Goal: Answer question/provide support: Share knowledge or assist other users

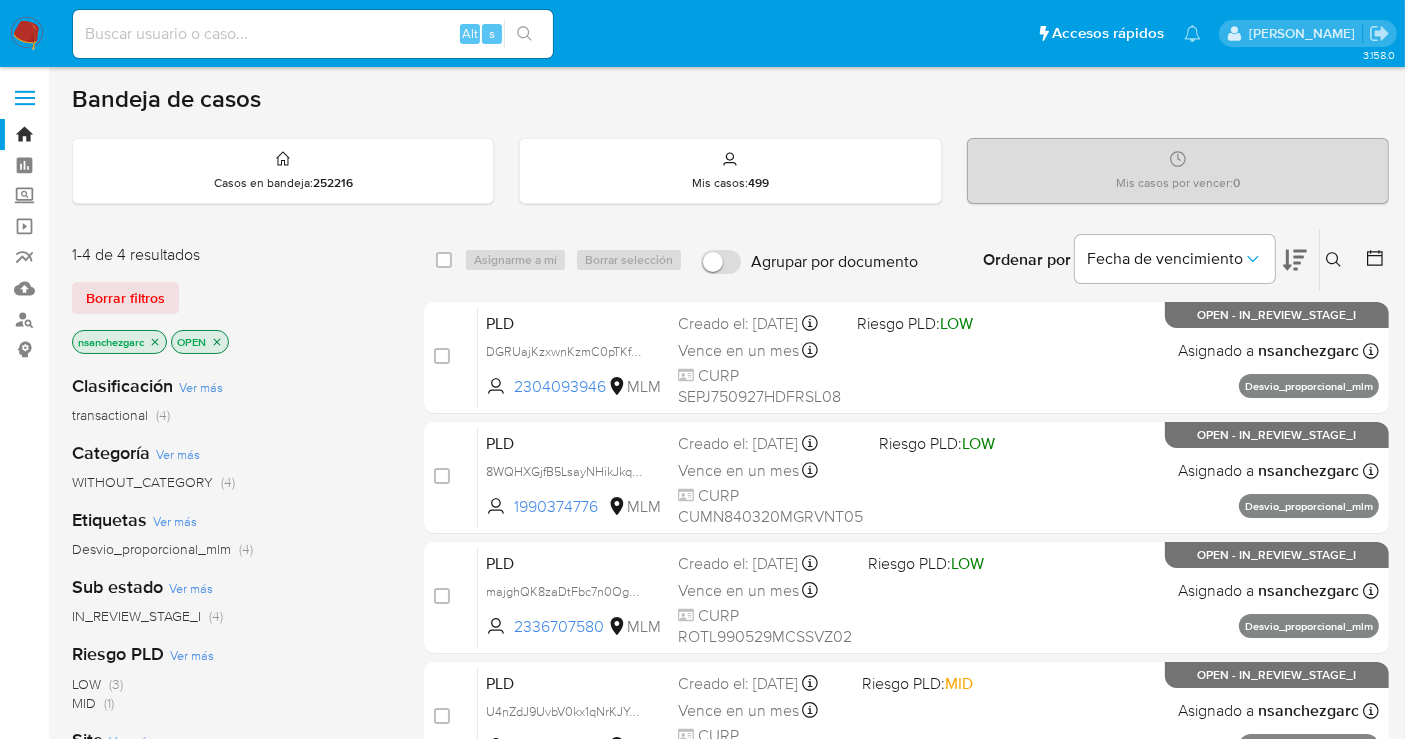
click at [1334, 264] on icon at bounding box center [1334, 260] width 16 height 16
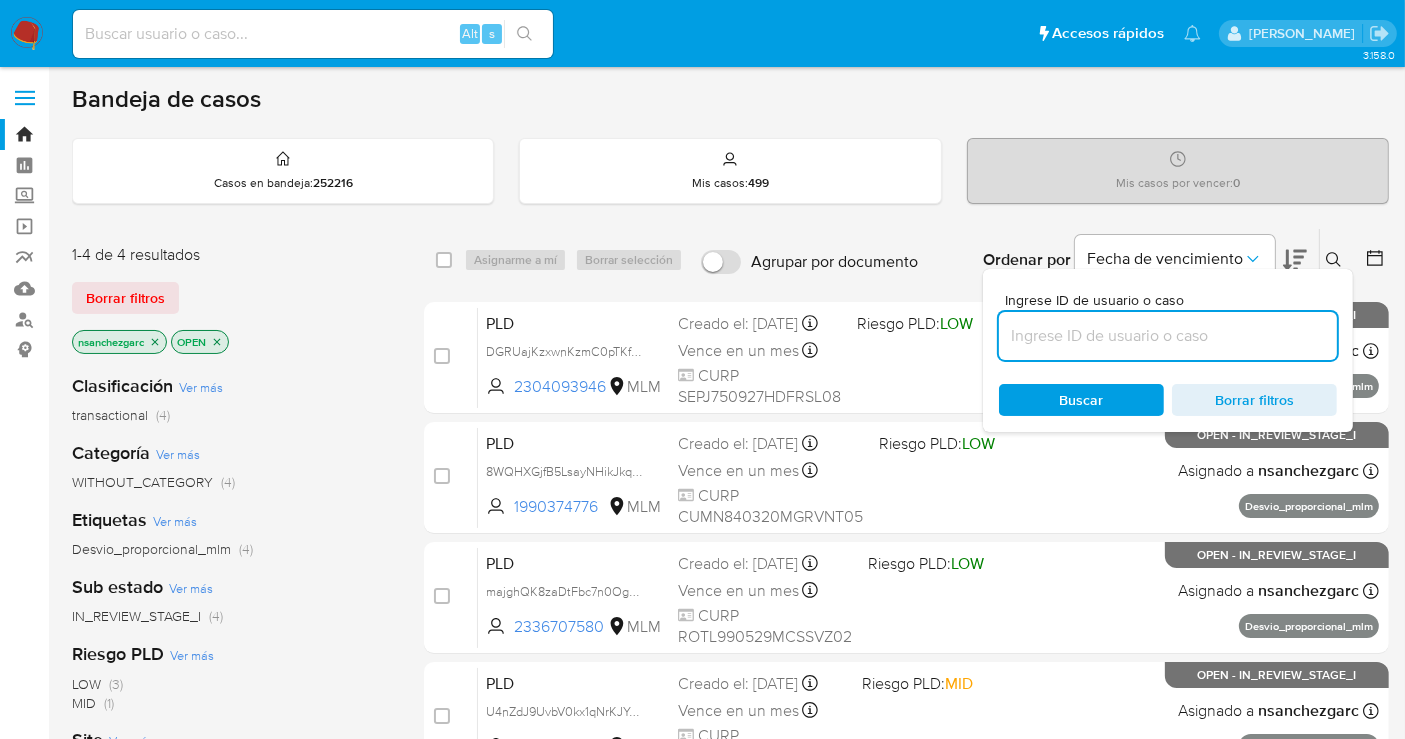
click at [1090, 330] on input at bounding box center [1168, 336] width 338 height 26
type input "[PERSON_NAME] [PERSON_NAME]"
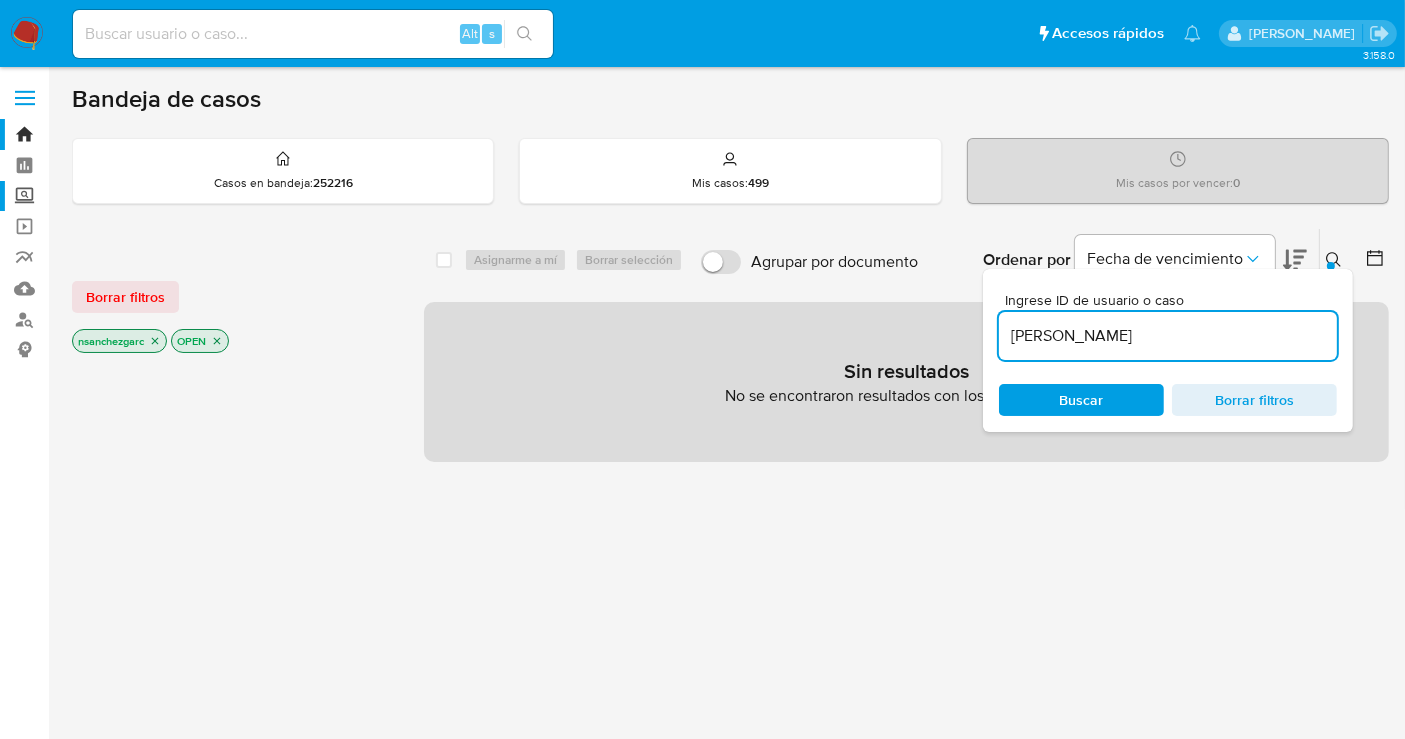
click at [21, 189] on label "Screening" at bounding box center [119, 196] width 238 height 31
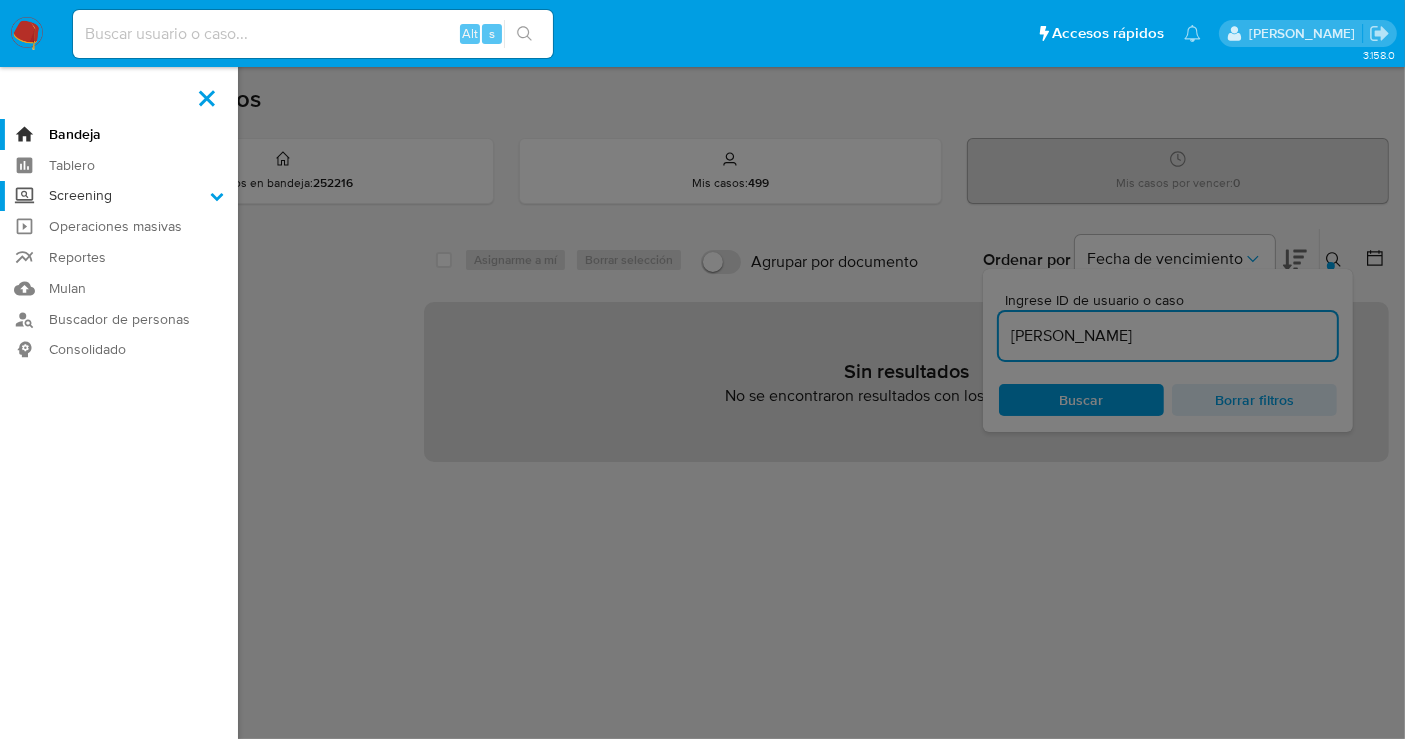
click at [0, 0] on input "Screening" at bounding box center [0, 0] width 0 height 0
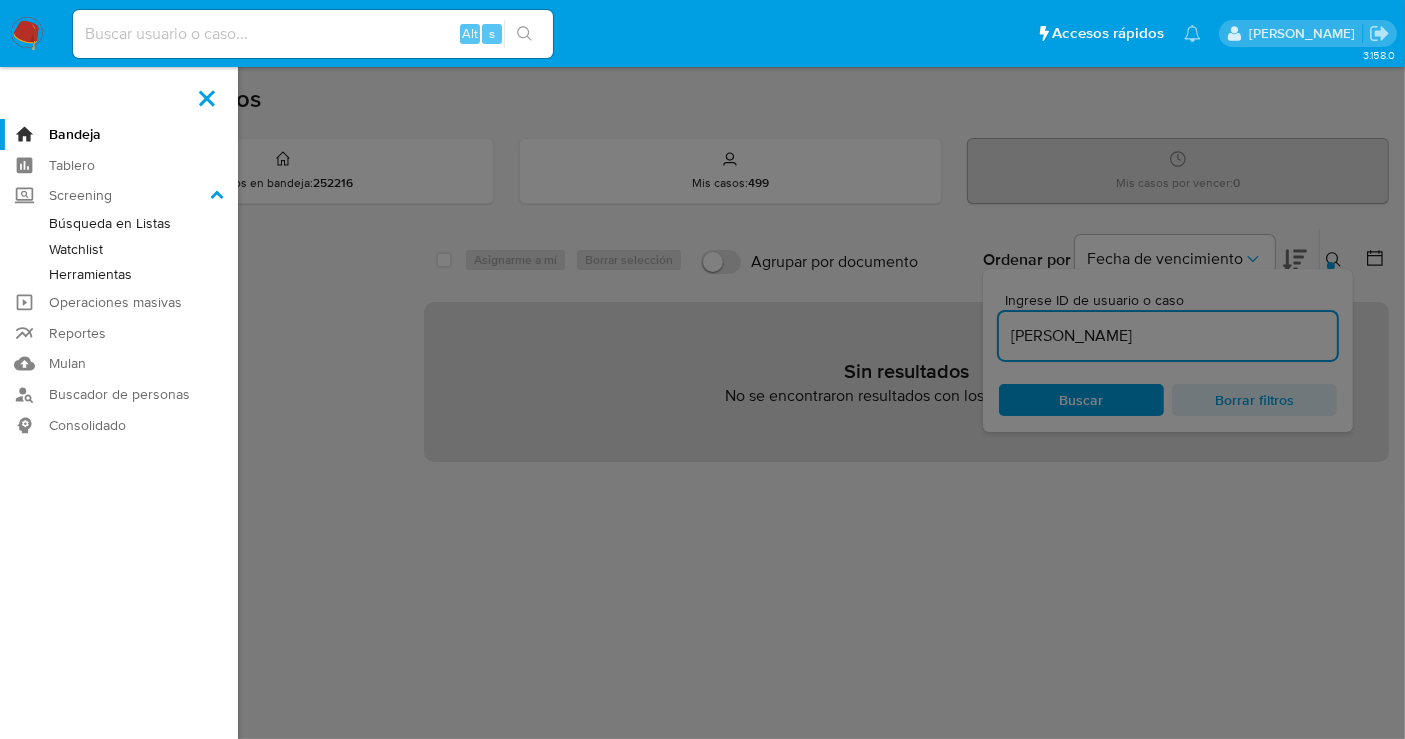
click at [85, 272] on link "Herramientas" at bounding box center [119, 274] width 238 height 25
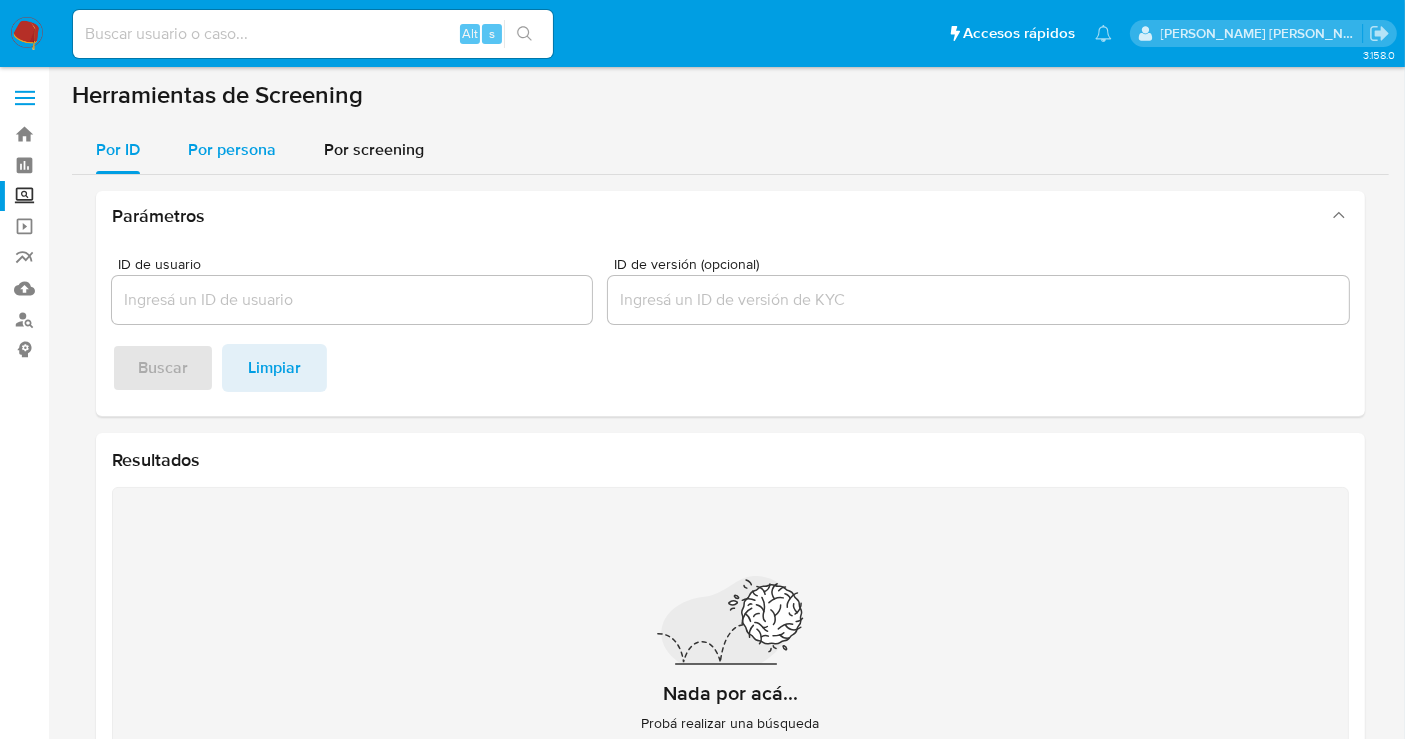
click at [226, 164] on div "Por persona" at bounding box center [232, 150] width 88 height 48
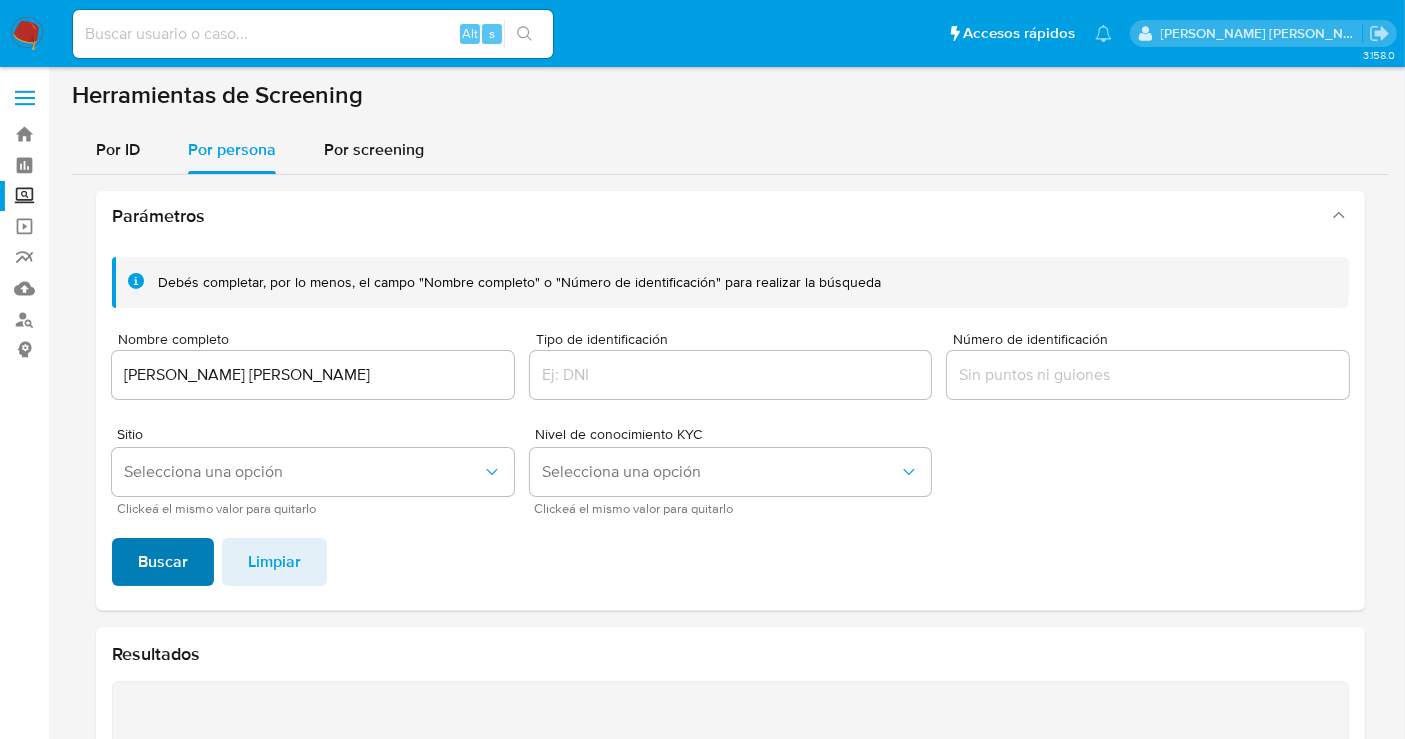
click at [176, 544] on span "Buscar" at bounding box center [163, 562] width 50 height 44
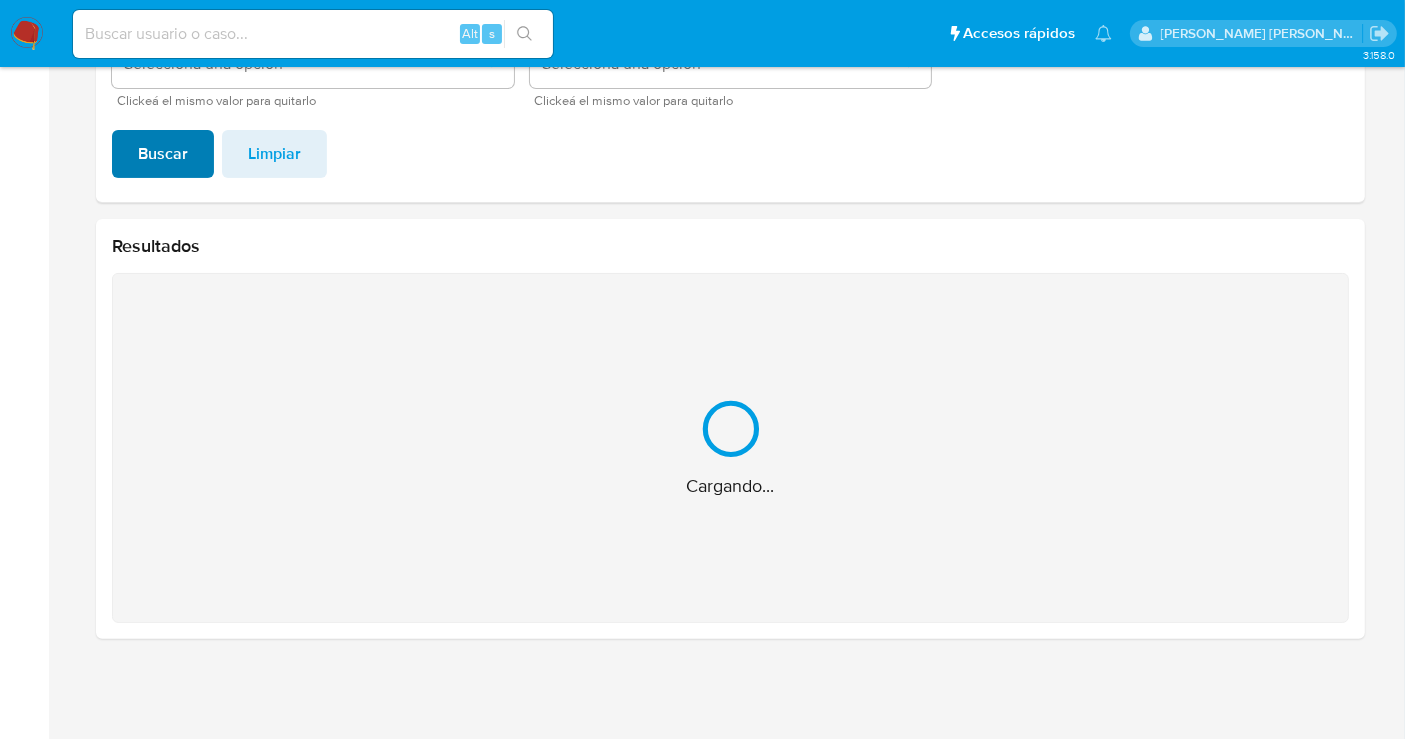
scroll to position [90, 0]
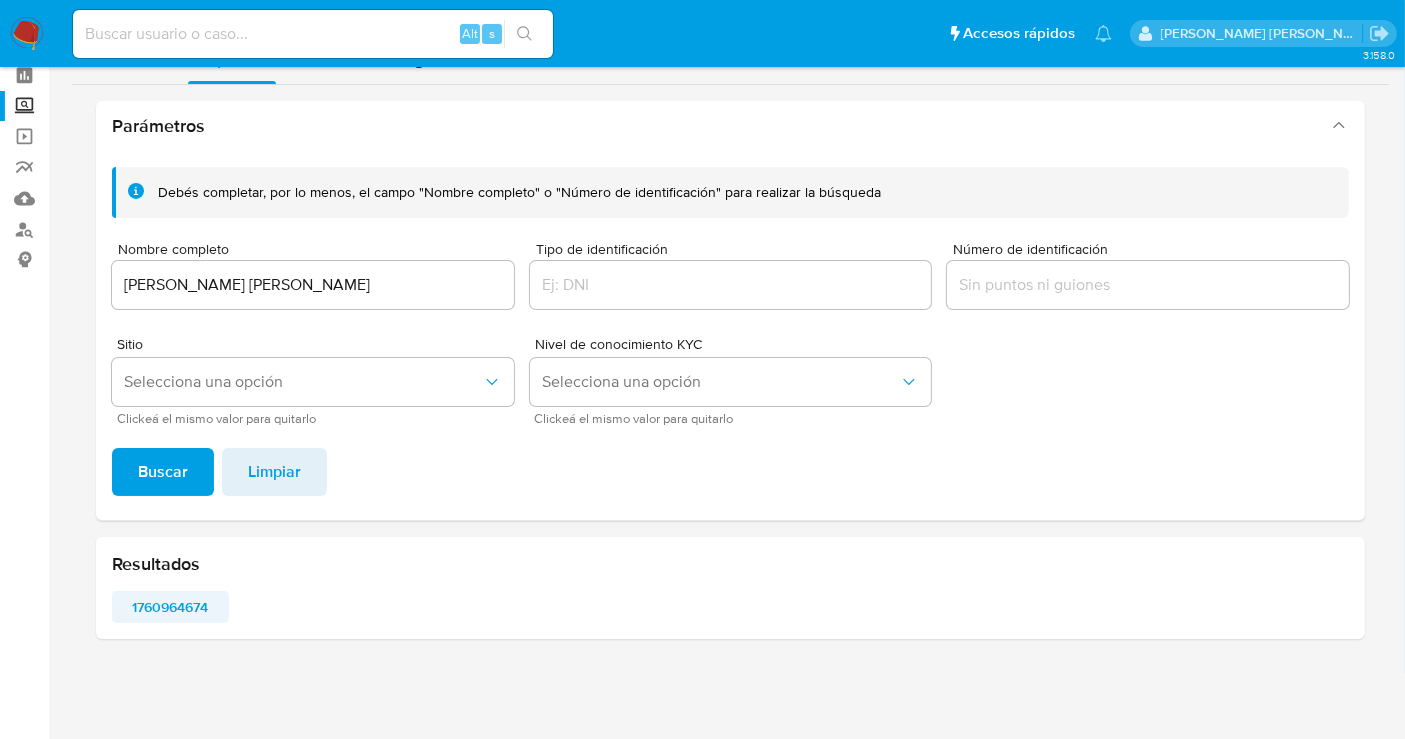
click at [169, 610] on span "1760964674" at bounding box center [170, 607] width 89 height 28
click at [297, 284] on input "[PERSON_NAME] [PERSON_NAME]" at bounding box center [313, 285] width 402 height 26
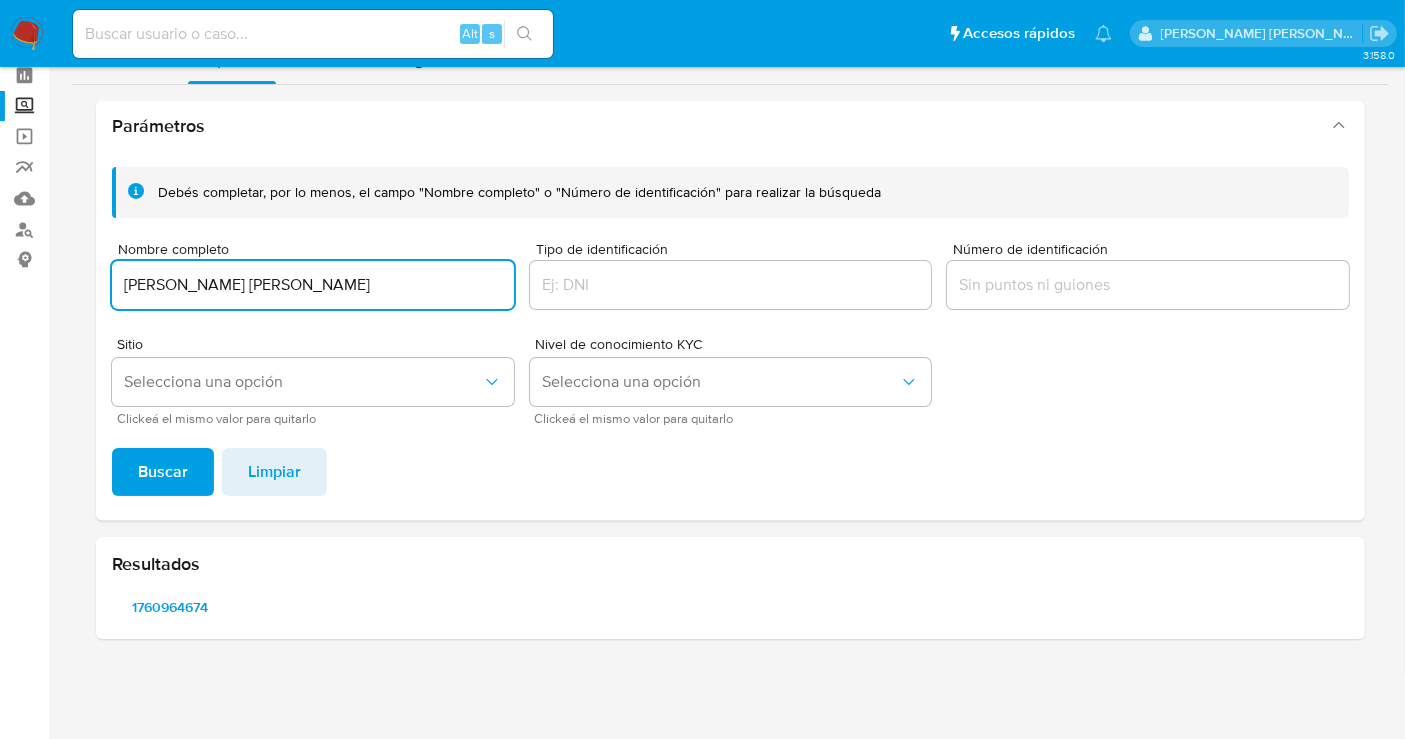
click at [297, 284] on input "[PERSON_NAME] [PERSON_NAME]" at bounding box center [313, 285] width 402 height 26
type input "ELCIDIA [US_STATE][PERSON_NAME] [PERSON_NAME]"
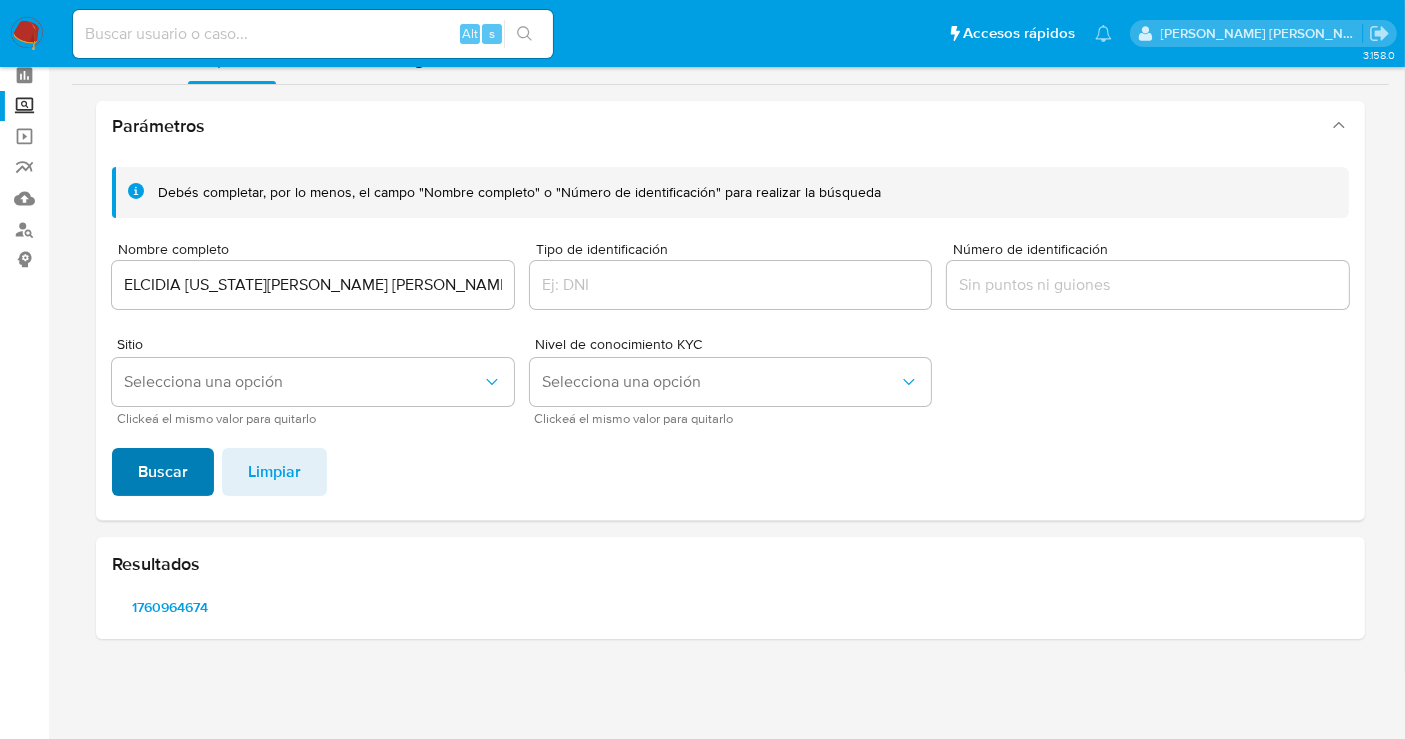
click at [208, 464] on button "Buscar" at bounding box center [163, 472] width 102 height 48
click at [179, 618] on span "1078384820" at bounding box center [170, 607] width 89 height 28
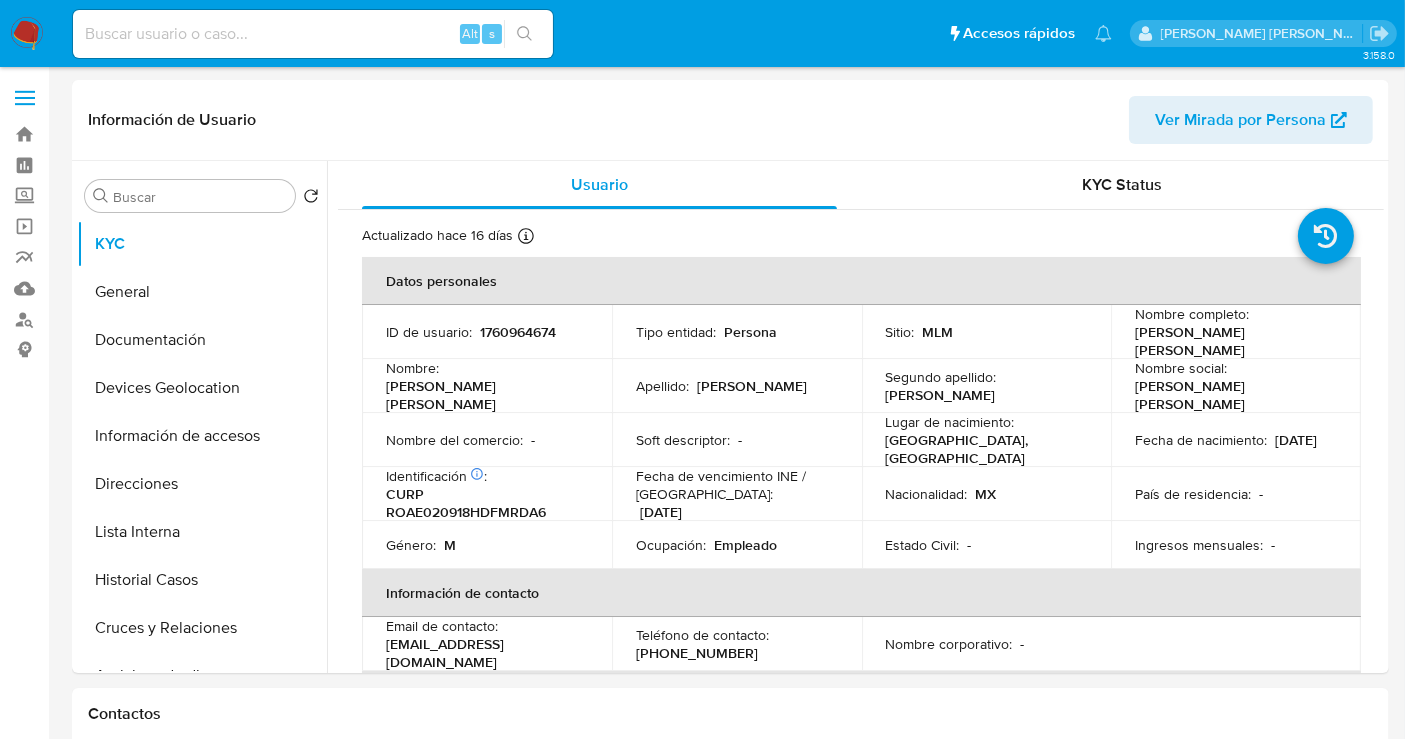
select select "10"
click at [537, 329] on p "1760964674" at bounding box center [518, 332] width 76 height 18
copy p "1760964674"
click at [126, 587] on button "Historial Casos" at bounding box center [194, 580] width 234 height 48
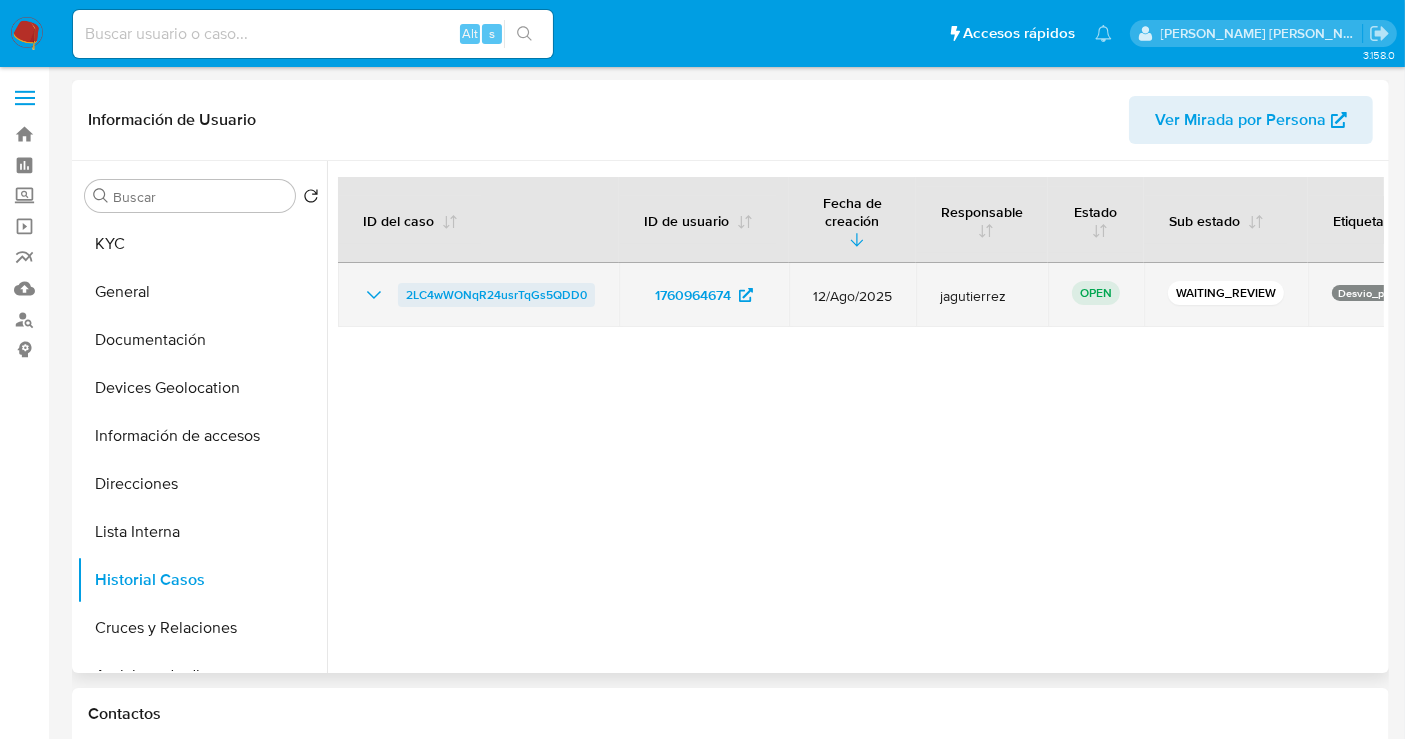
click at [465, 283] on span "2LC4wWONqR24usrTqGs5QDD0" at bounding box center [496, 295] width 181 height 24
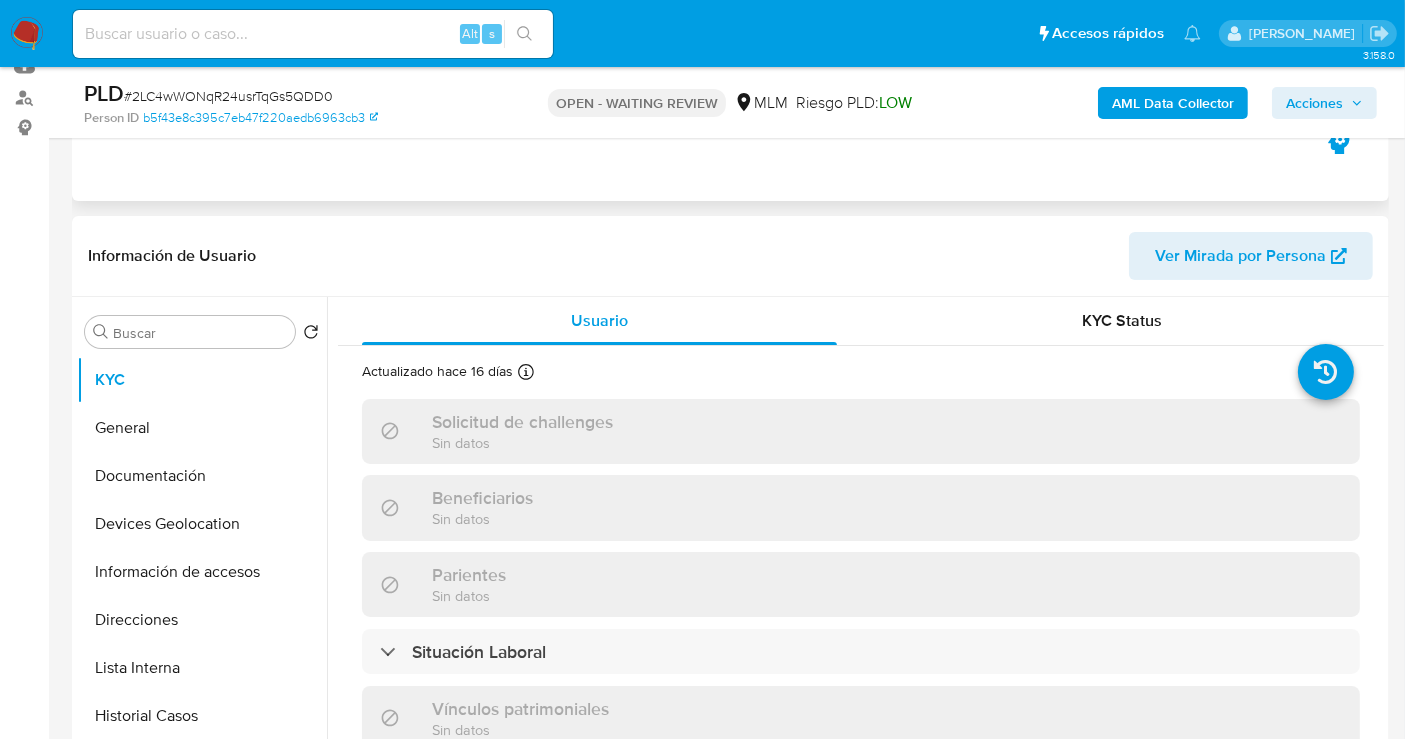
scroll to position [957, 0]
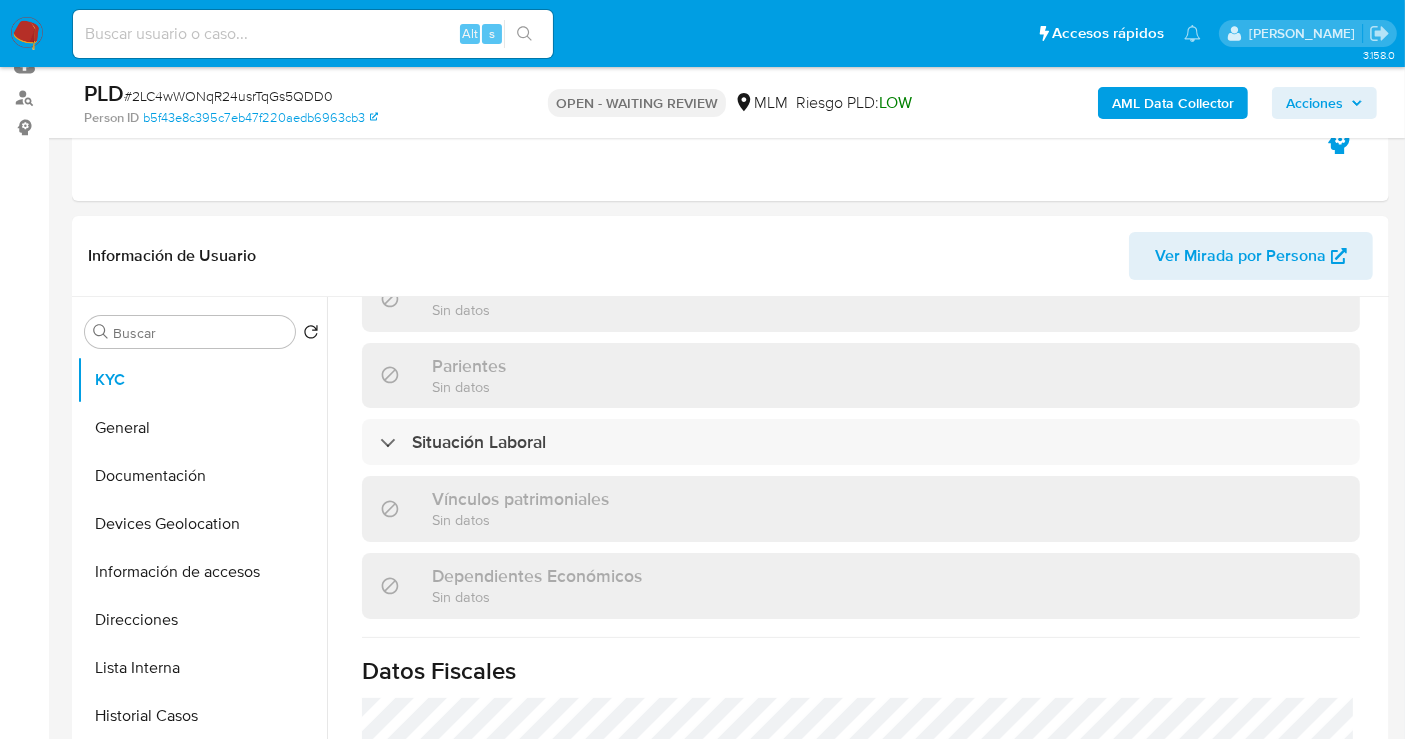
select select "10"
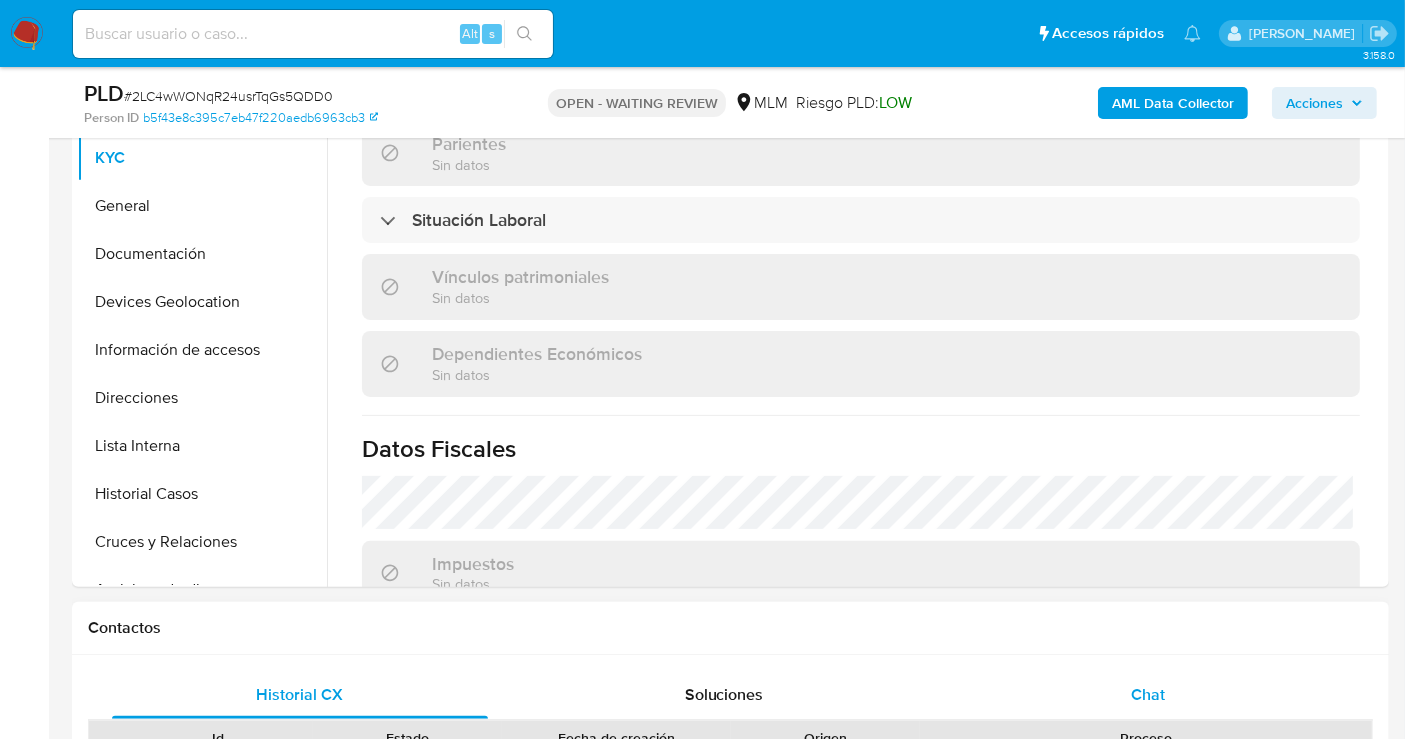
click at [1157, 707] on div "Chat" at bounding box center [1148, 695] width 376 height 48
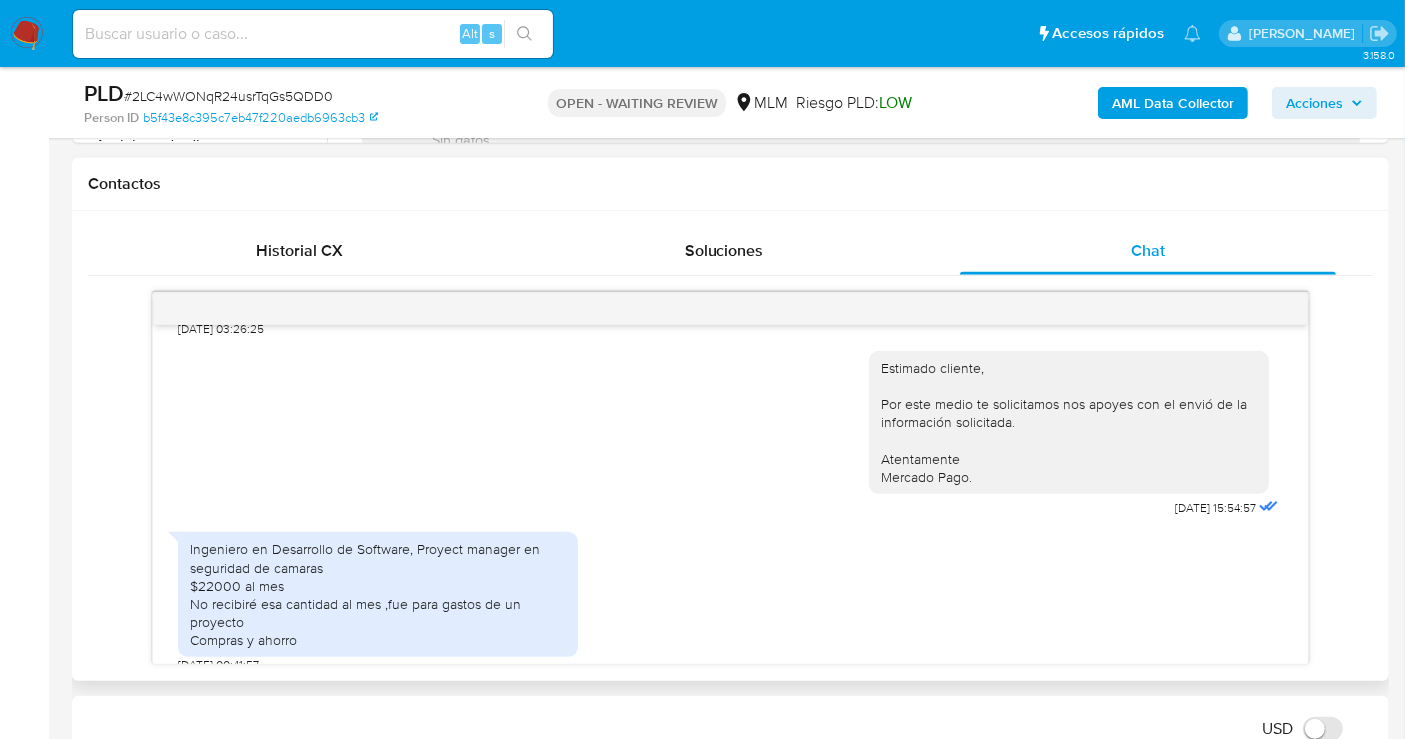
scroll to position [591, 0]
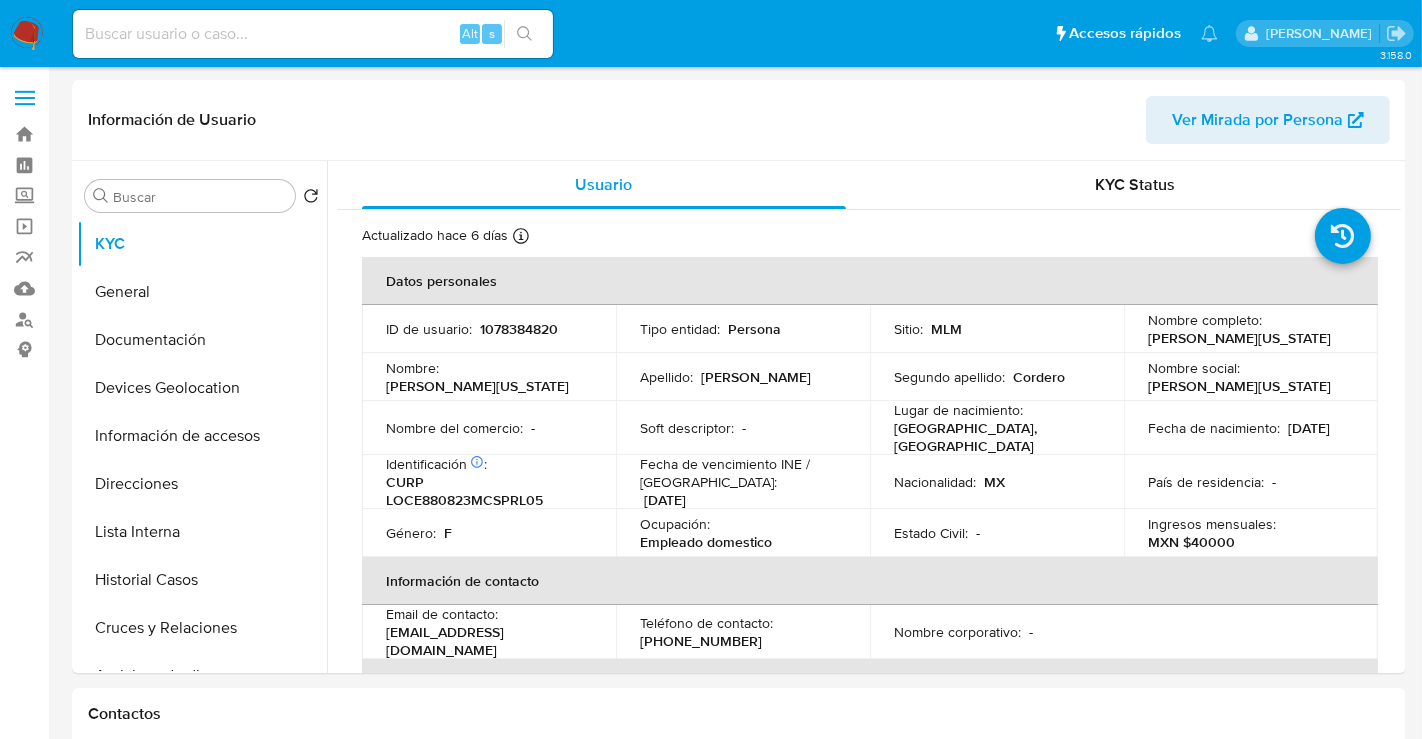
select select "10"
click at [122, 587] on button "Historial Casos" at bounding box center [194, 580] width 234 height 48
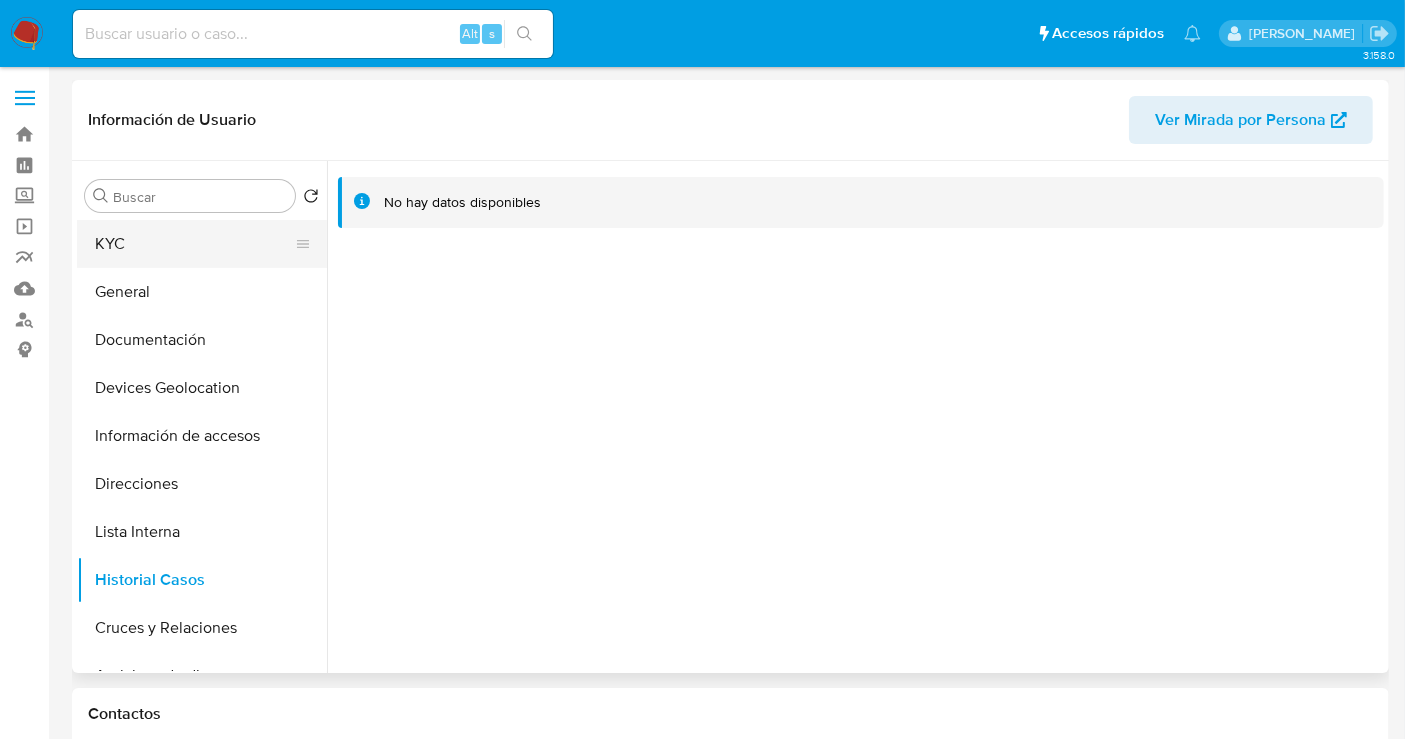
click at [165, 244] on button "KYC" at bounding box center [194, 244] width 234 height 48
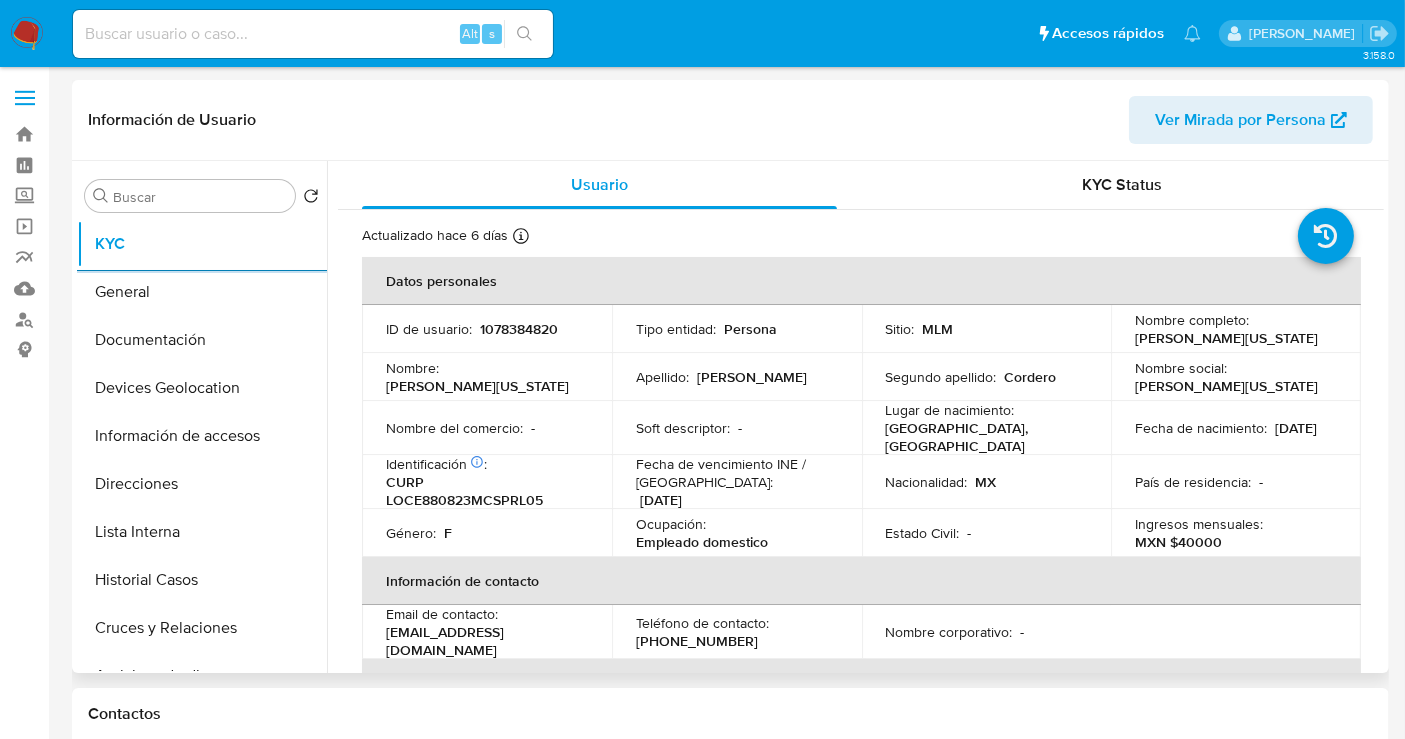
click at [524, 332] on p "1078384820" at bounding box center [519, 329] width 78 height 18
copy p "1078384820"
drag, startPoint x: 24, startPoint y: 25, endPoint x: 102, endPoint y: 1, distance: 81.6
click at [26, 24] on img at bounding box center [27, 34] width 34 height 34
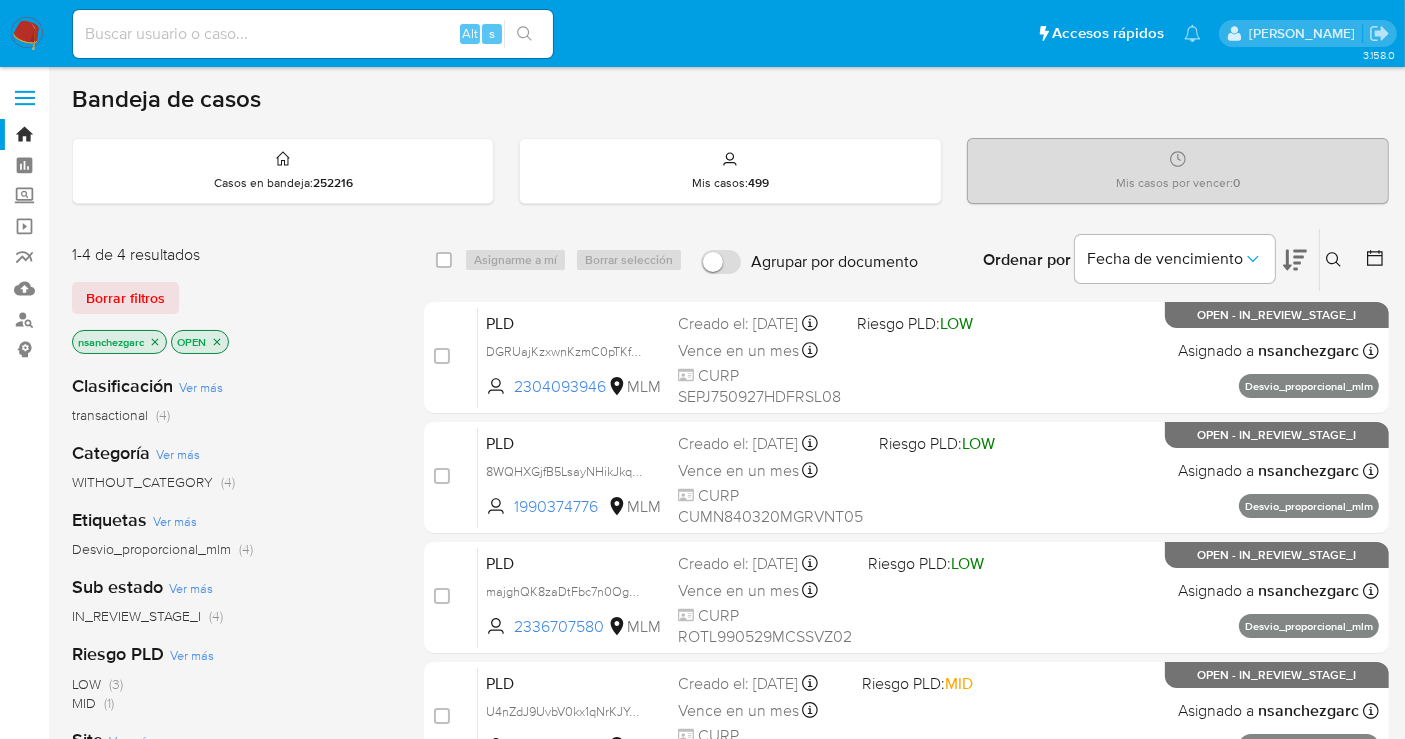
click at [1338, 259] on icon at bounding box center [1334, 260] width 16 height 16
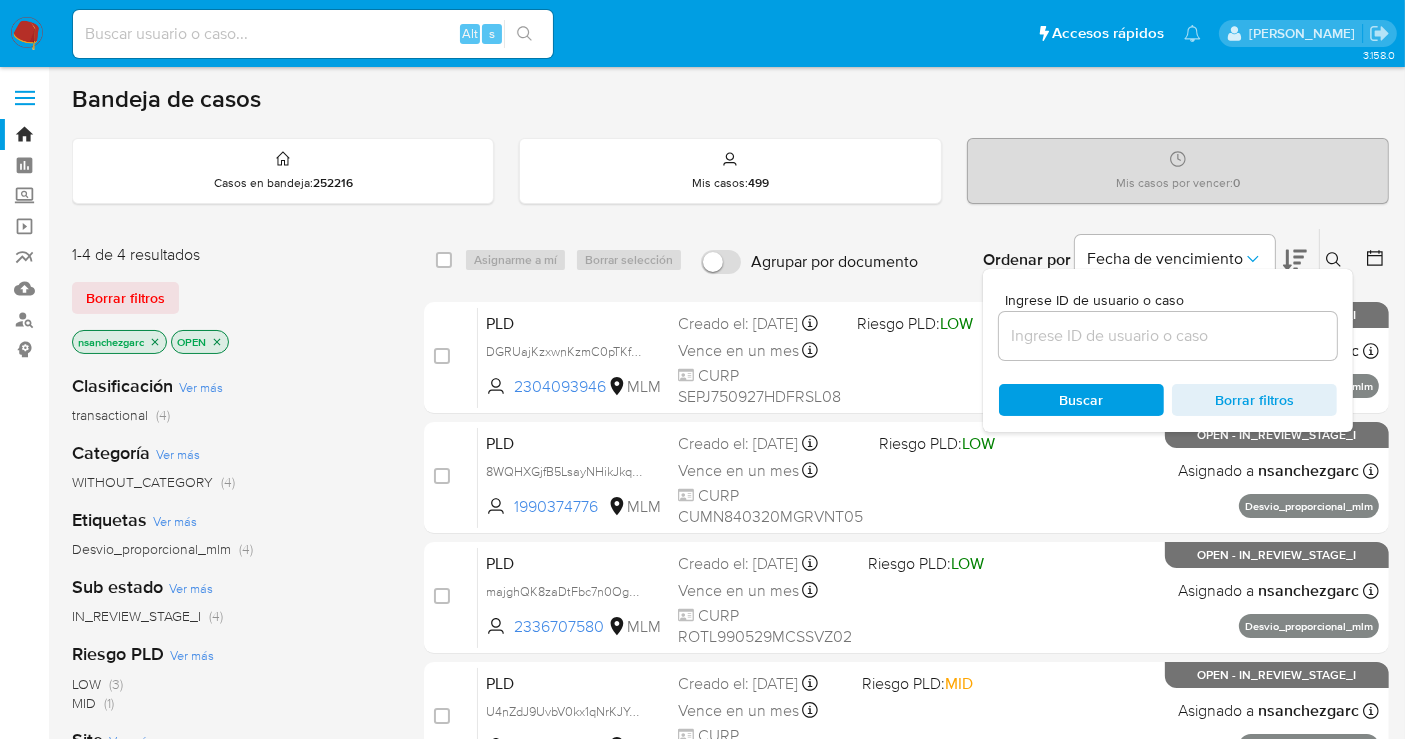
click at [1125, 318] on div at bounding box center [1168, 336] width 338 height 48
click at [1101, 344] on input at bounding box center [1168, 336] width 338 height 26
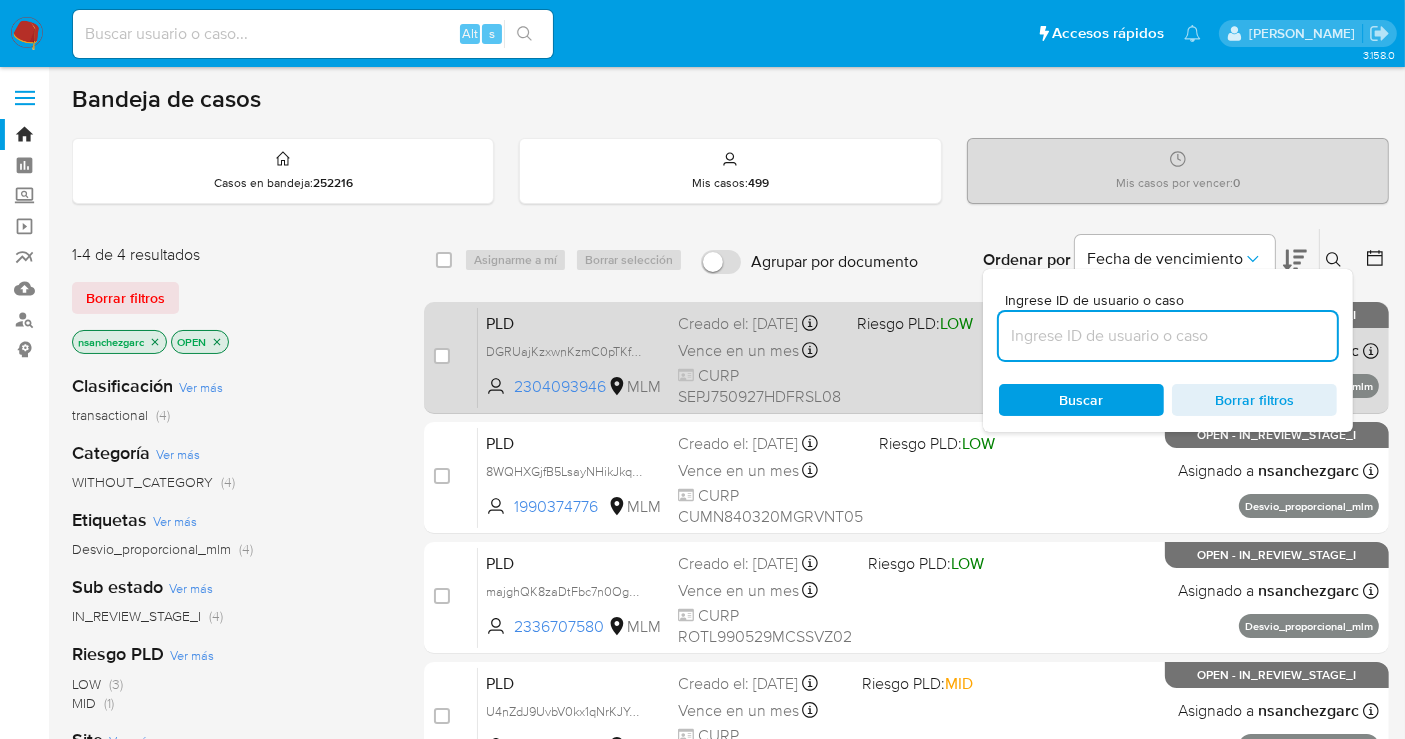
paste input "2426339425"
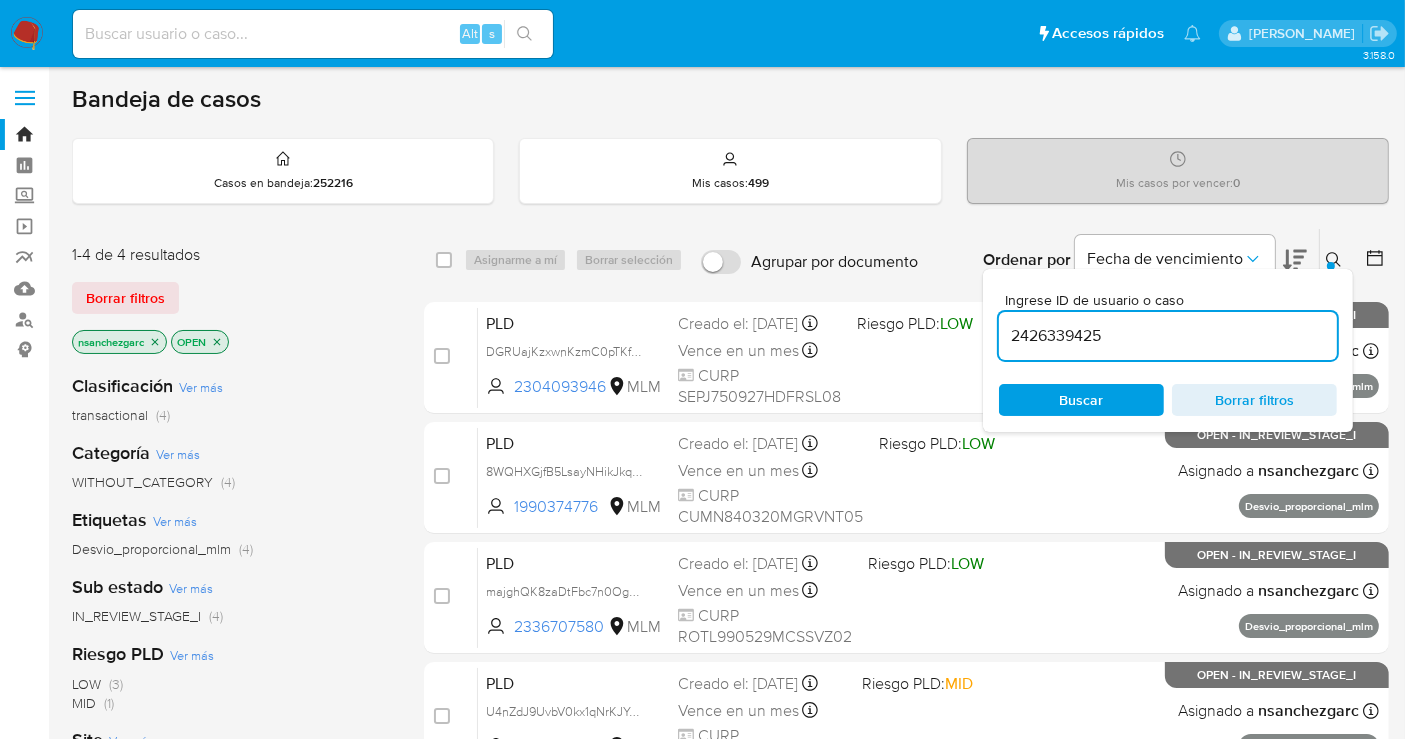
type input "2426339425"
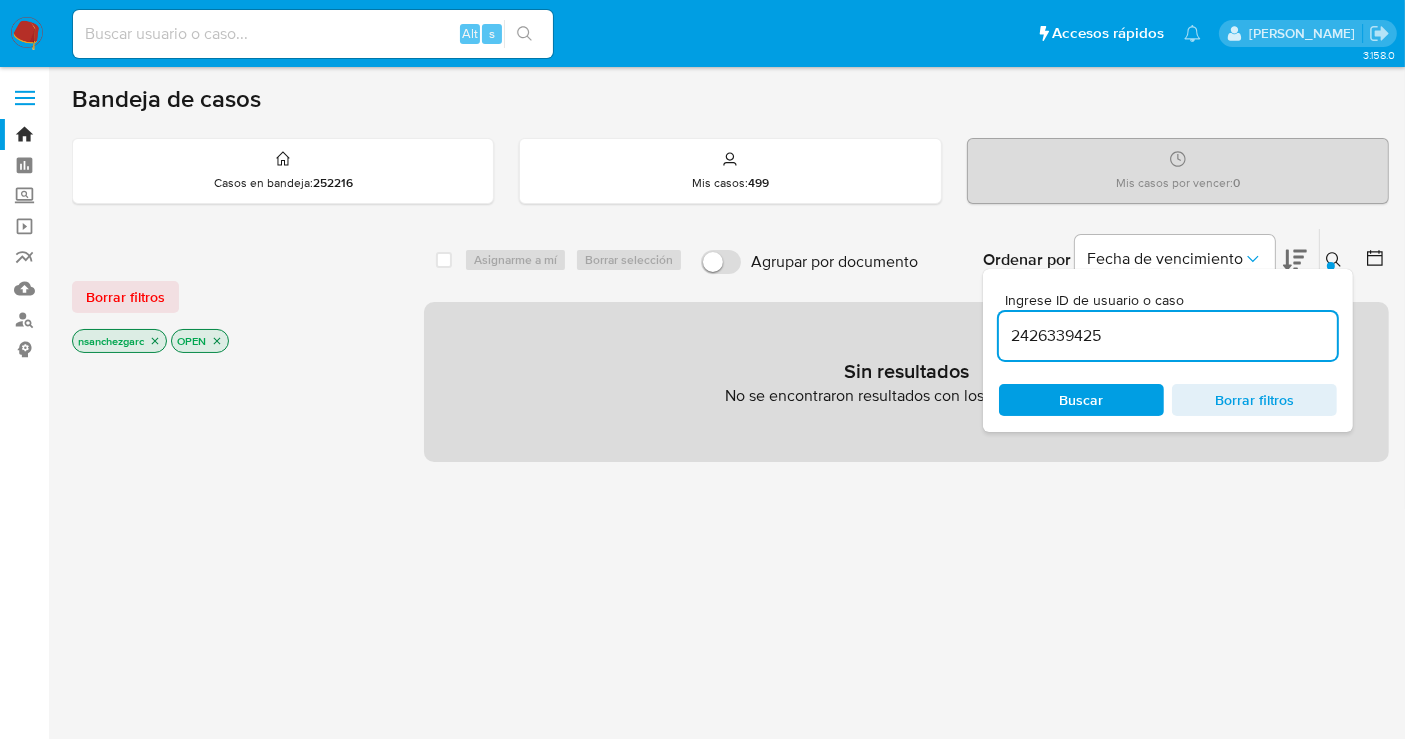
click at [161, 339] on icon "close-filter" at bounding box center [155, 341] width 12 height 12
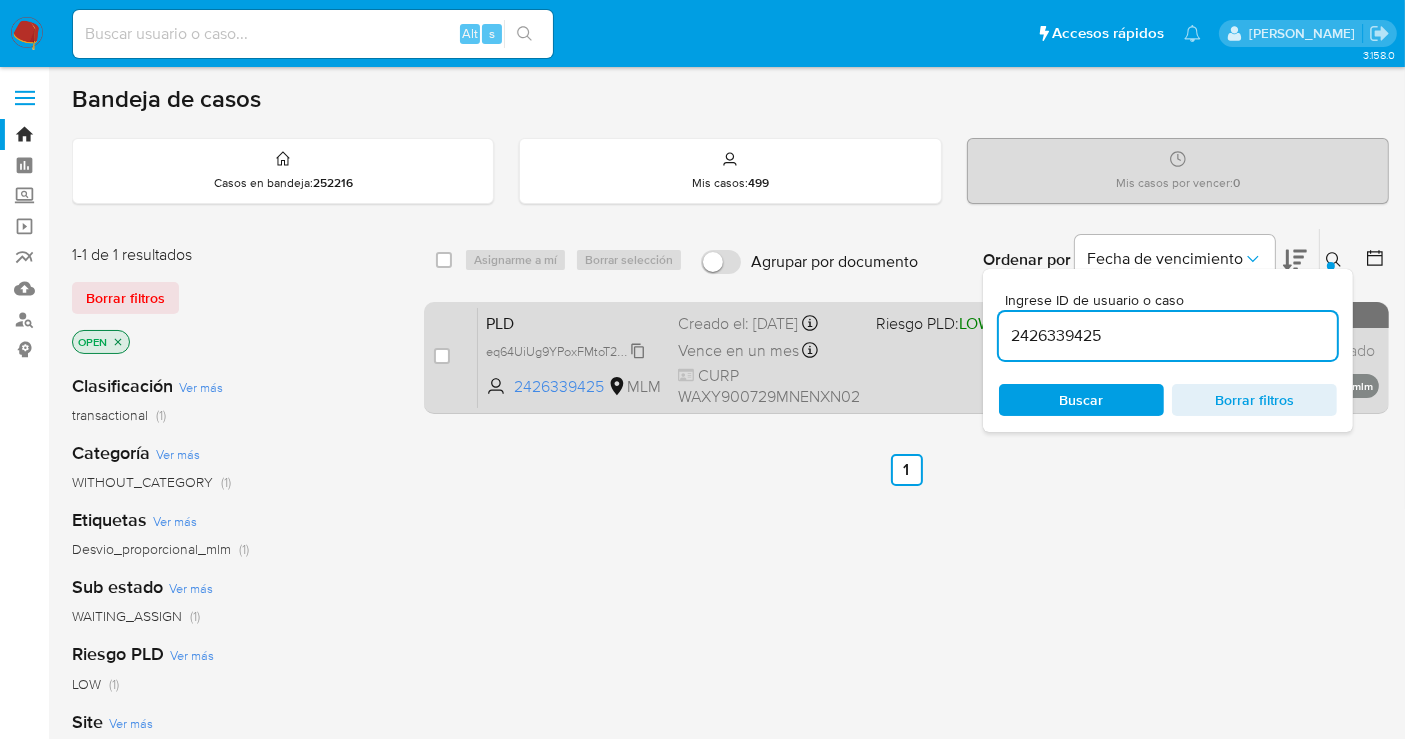
click at [637, 352] on span "eq64UiUg9YPoxFMtoT27z00z" at bounding box center [568, 350] width 165 height 22
click at [446, 352] on input "checkbox" at bounding box center [442, 356] width 16 height 16
checkbox input "true"
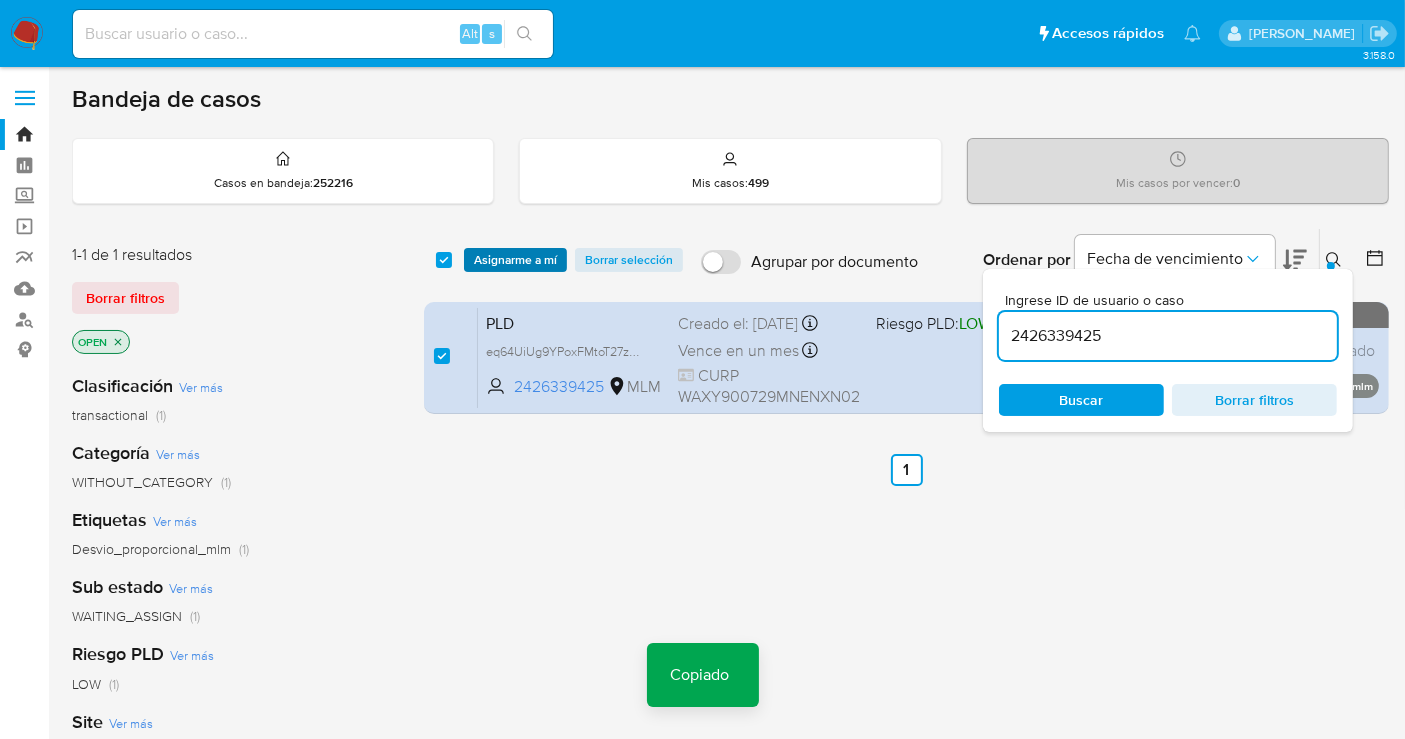
click at [517, 264] on span "Asignarme a mí" at bounding box center [515, 260] width 83 height 20
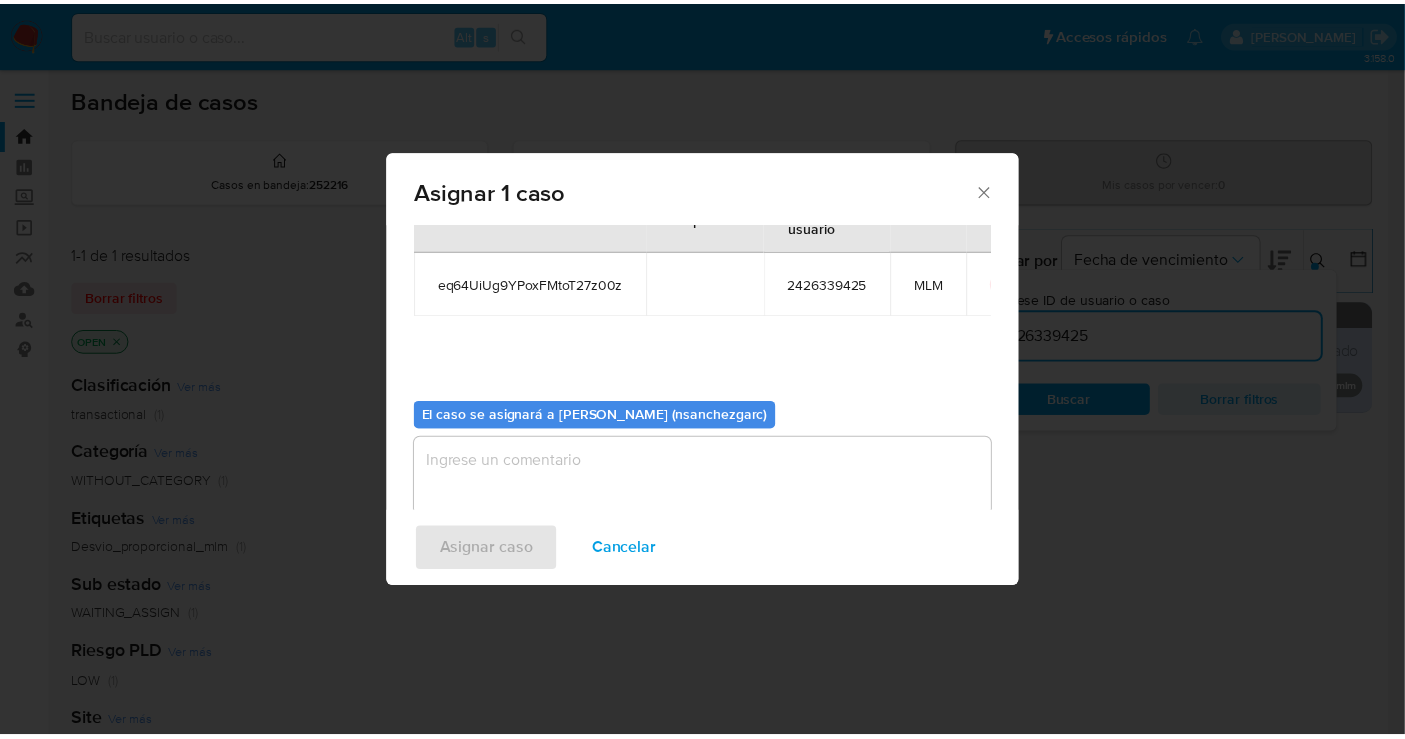
scroll to position [102, 0]
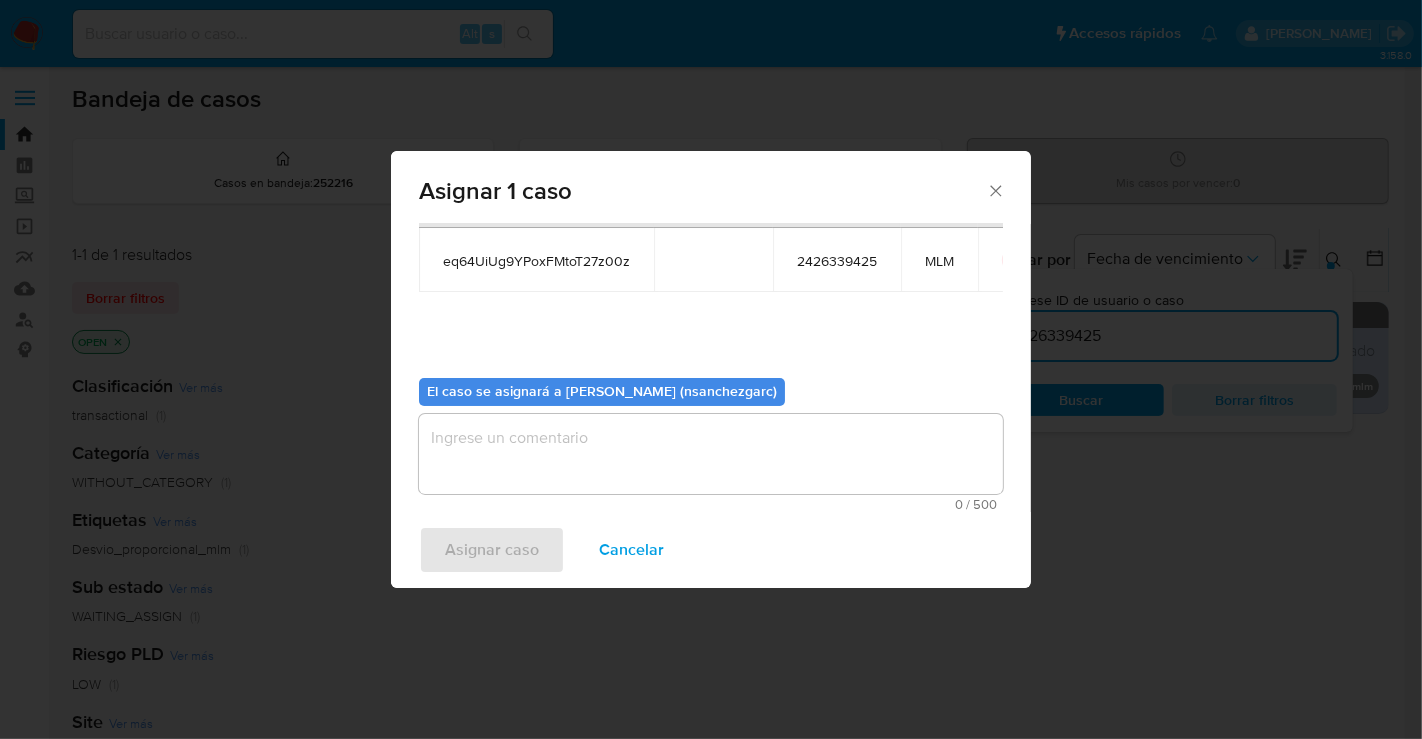
click at [472, 450] on textarea "assign-modal" at bounding box center [711, 454] width 584 height 80
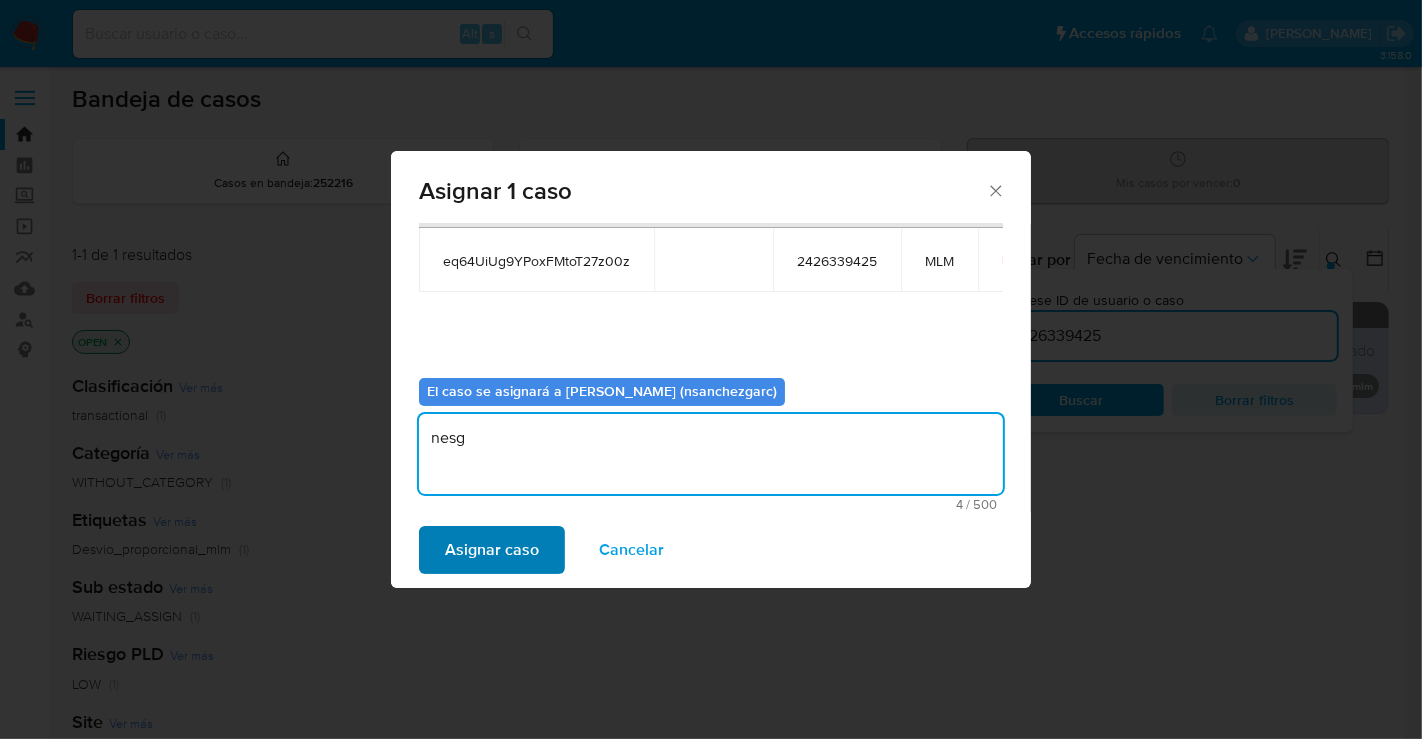
type textarea "nesg"
click at [483, 540] on span "Asignar caso" at bounding box center [492, 550] width 94 height 44
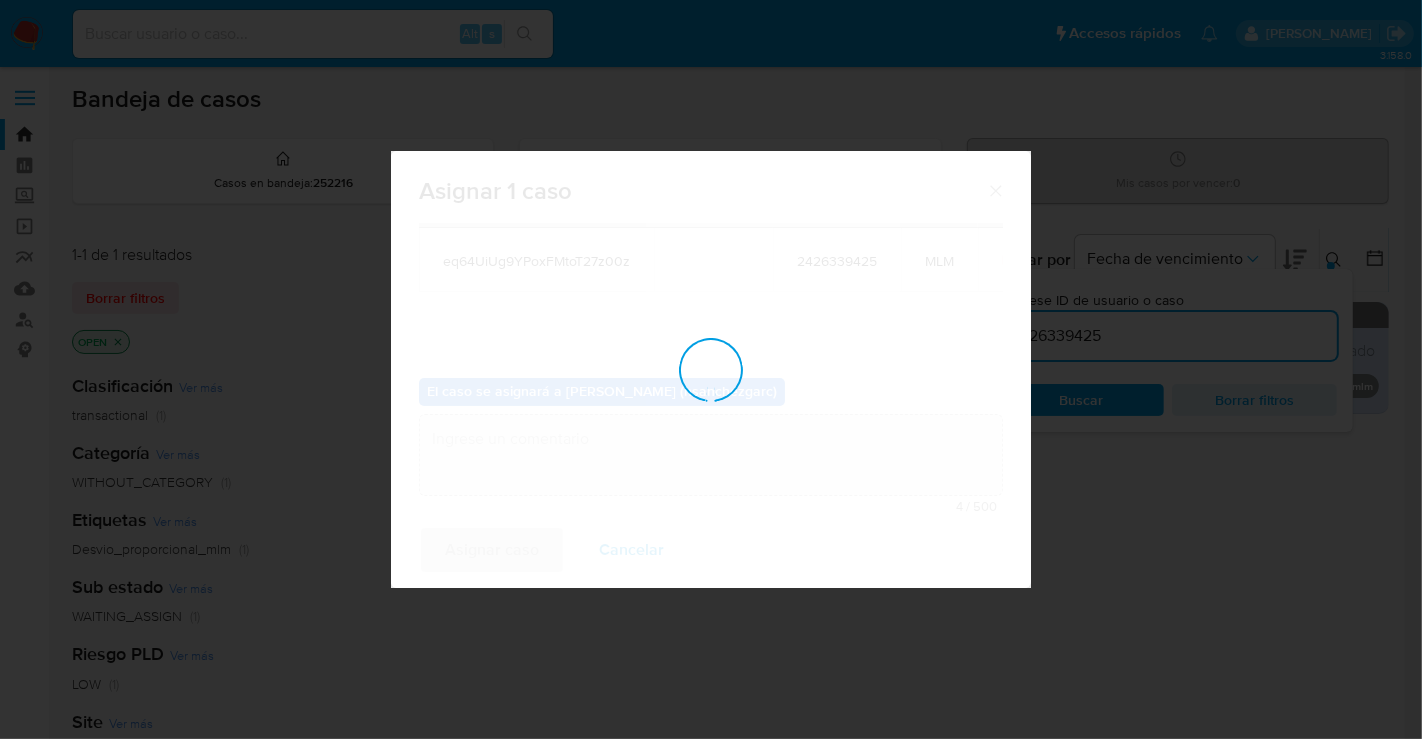
checkbox input "false"
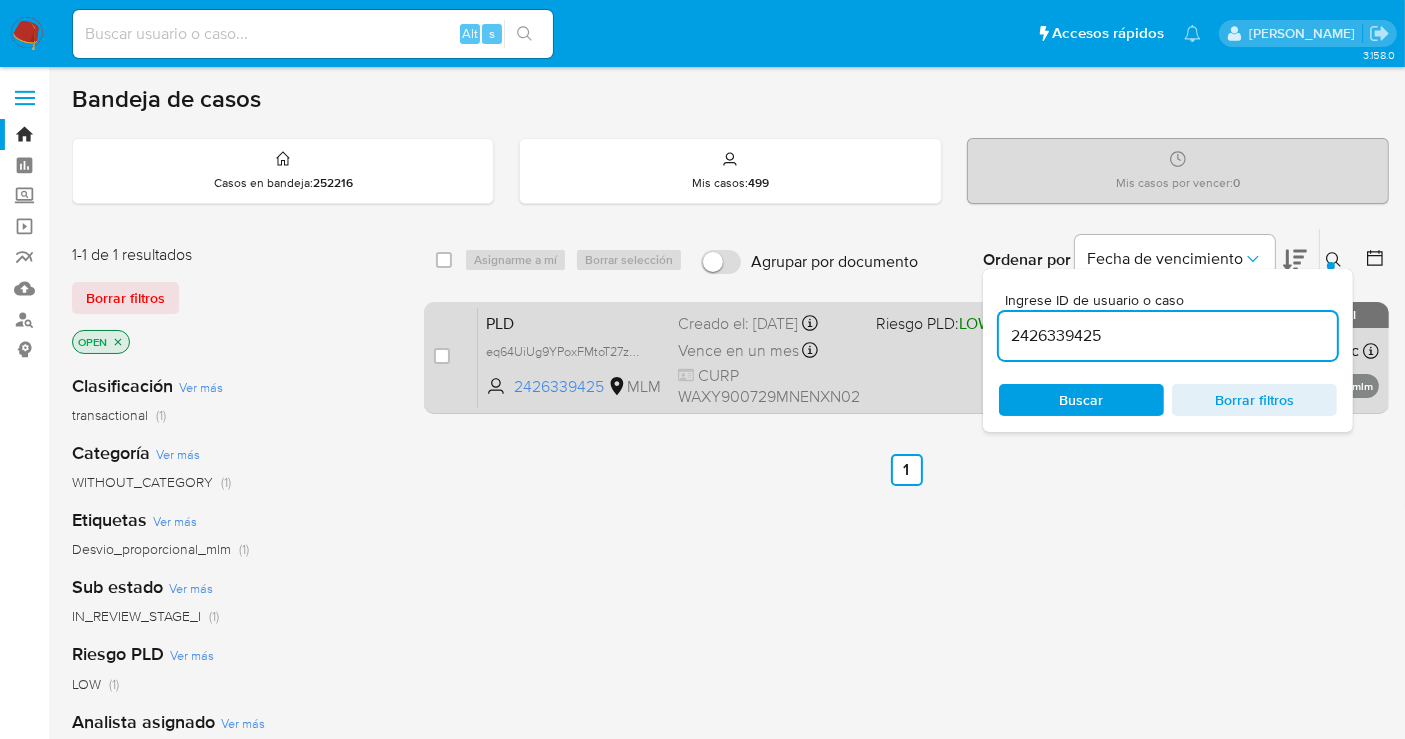
click at [709, 345] on span "Vence en un mes" at bounding box center [738, 351] width 121 height 22
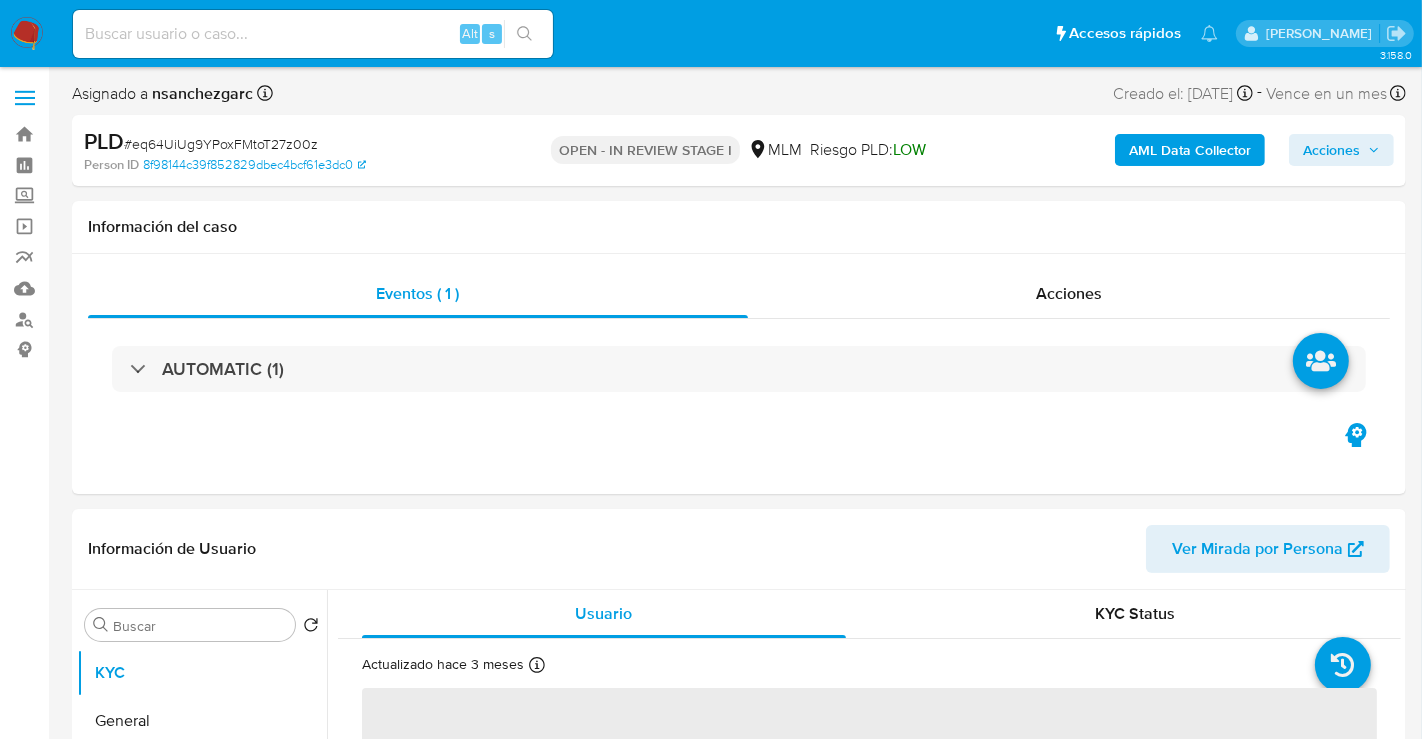
select select "10"
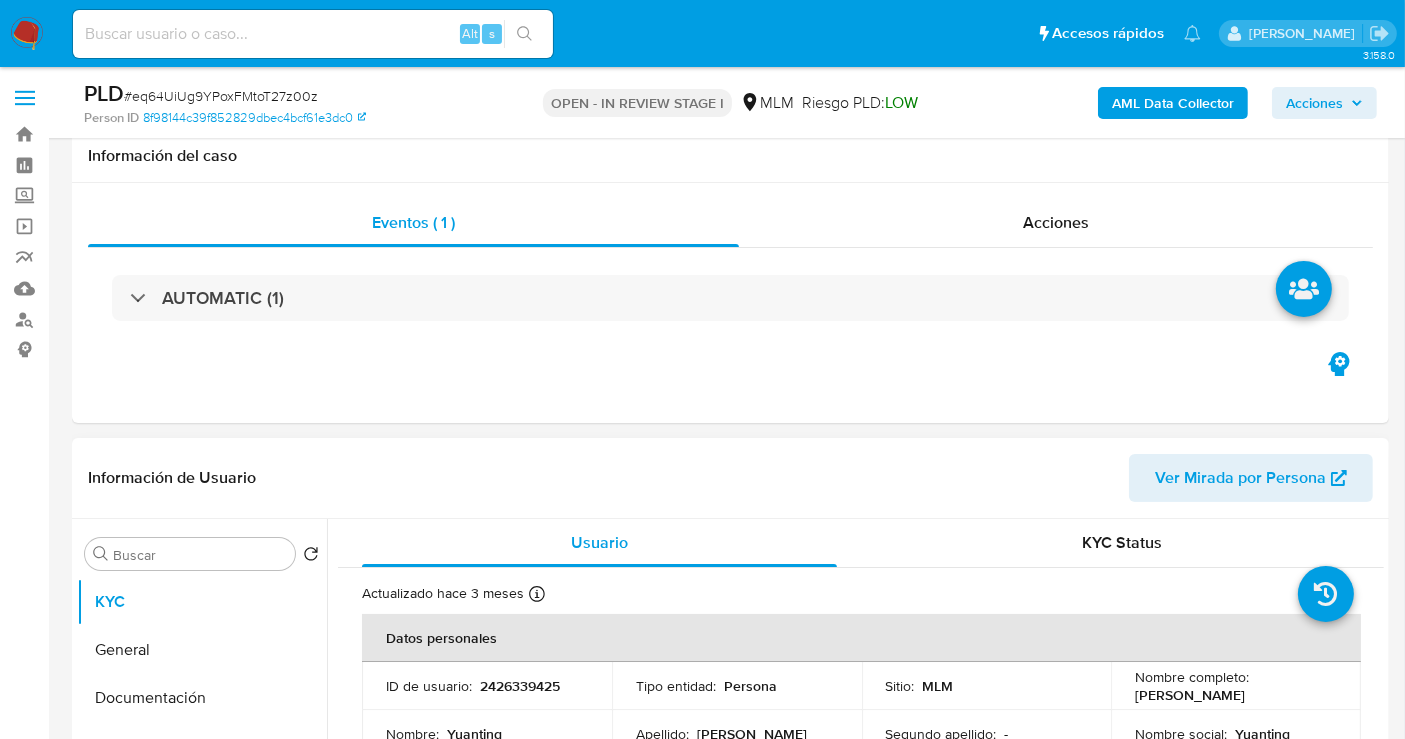
scroll to position [333, 0]
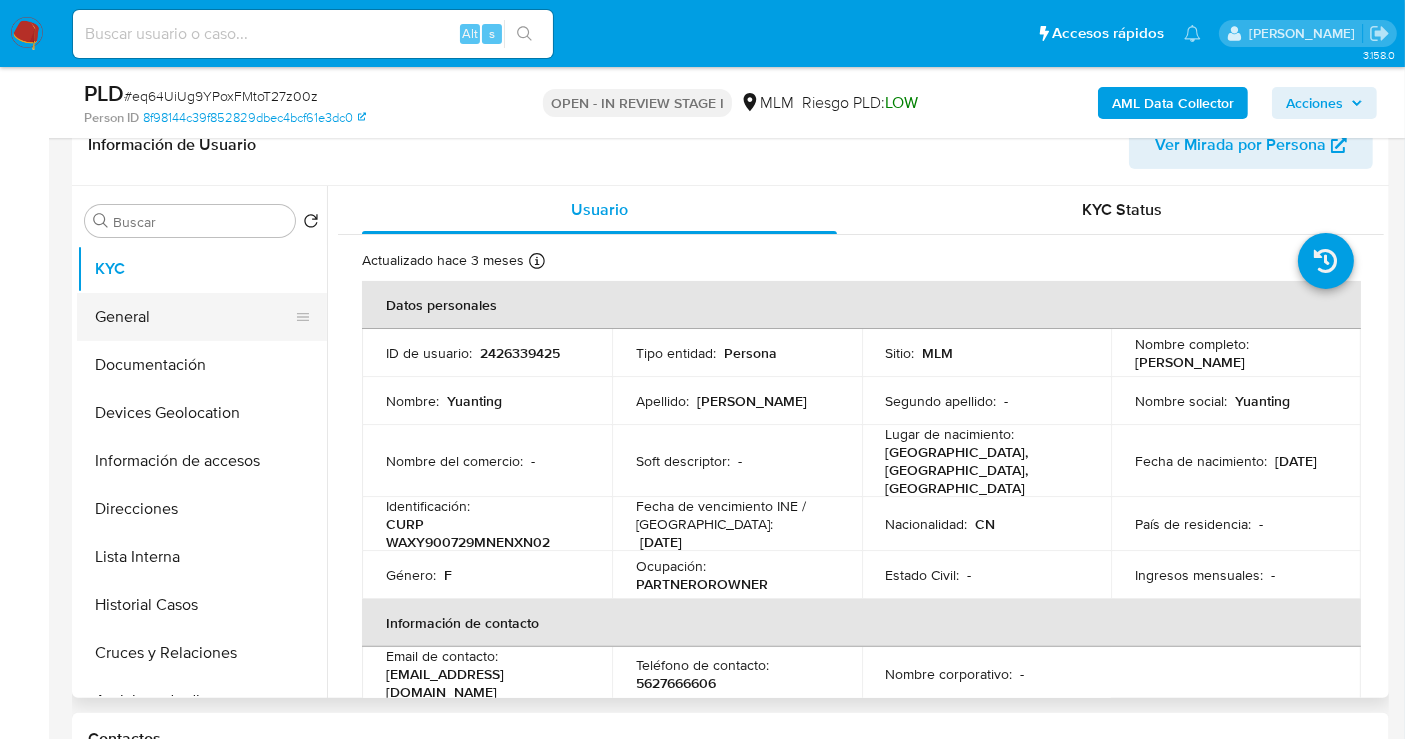
click at [135, 311] on button "General" at bounding box center [194, 317] width 234 height 48
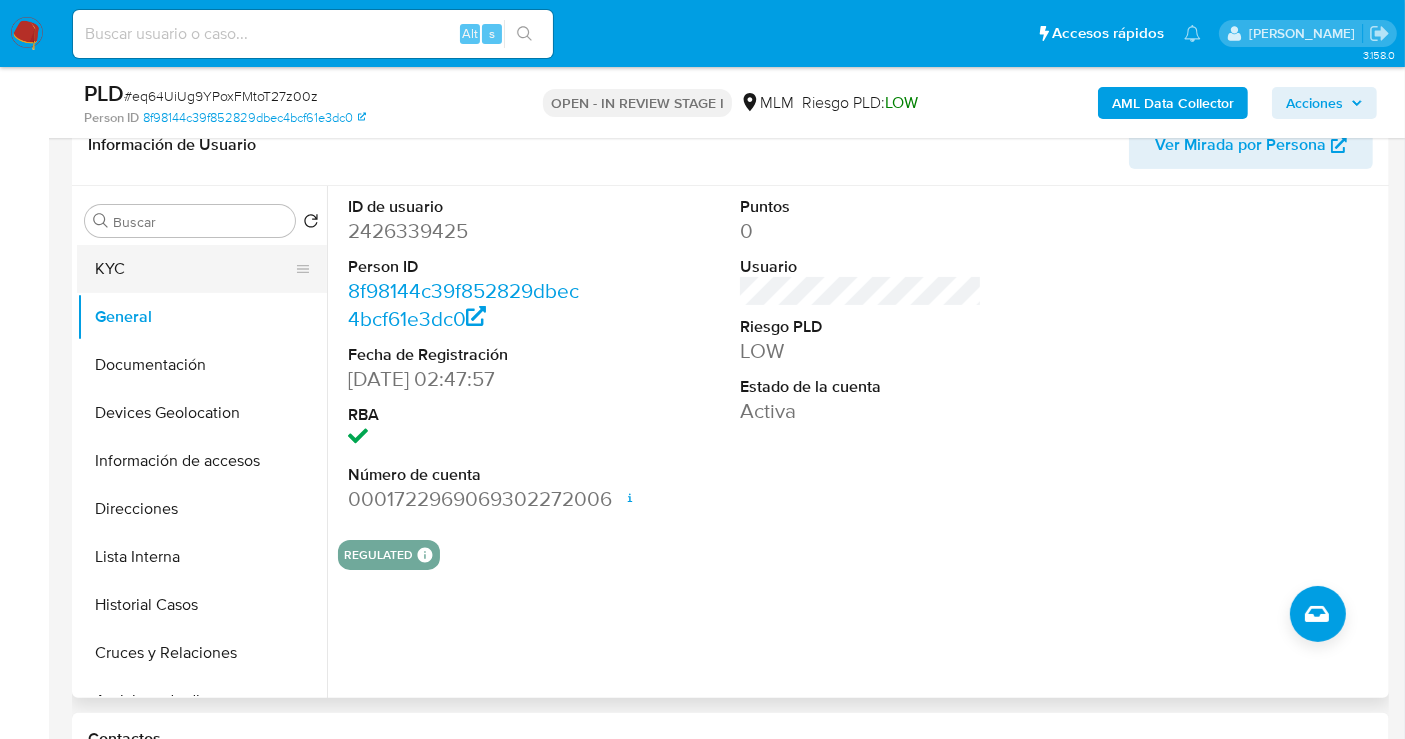
click at [125, 272] on button "KYC" at bounding box center [194, 269] width 234 height 48
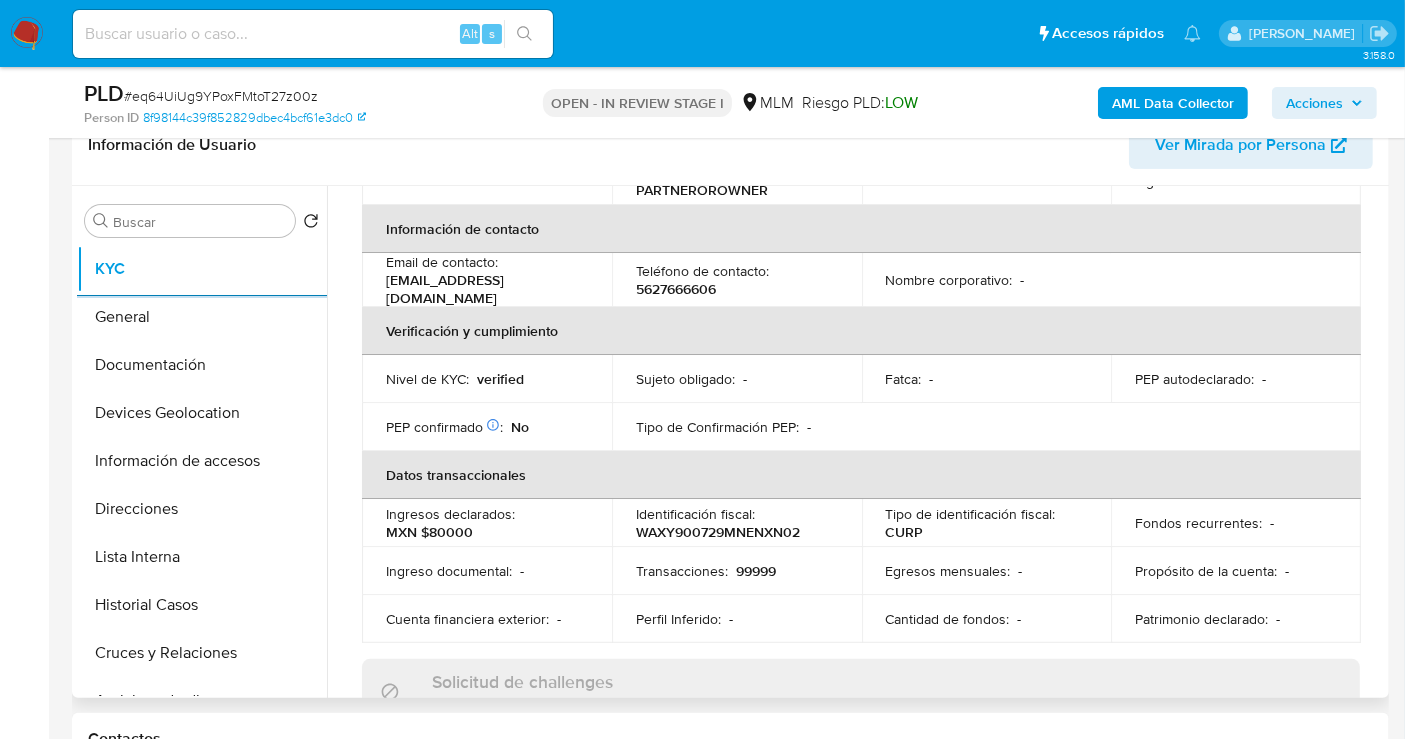
scroll to position [444, 0]
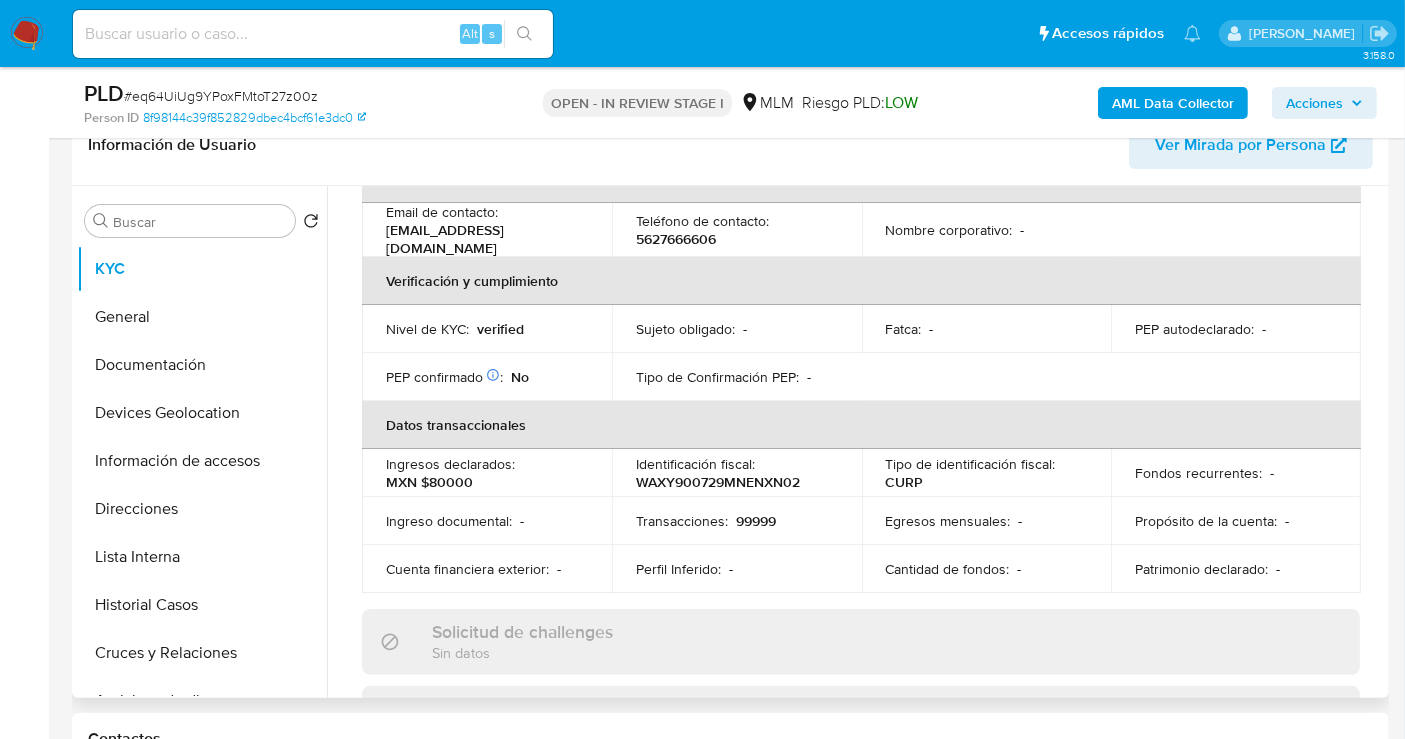
drag, startPoint x: 1385, startPoint y: 375, endPoint x: 1383, endPoint y: 401, distance: 26.1
click at [1382, 401] on div "Buscar Volver al orden por defecto KYC General Documentación Devices Geolocatio…" at bounding box center [730, 442] width 1317 height 512
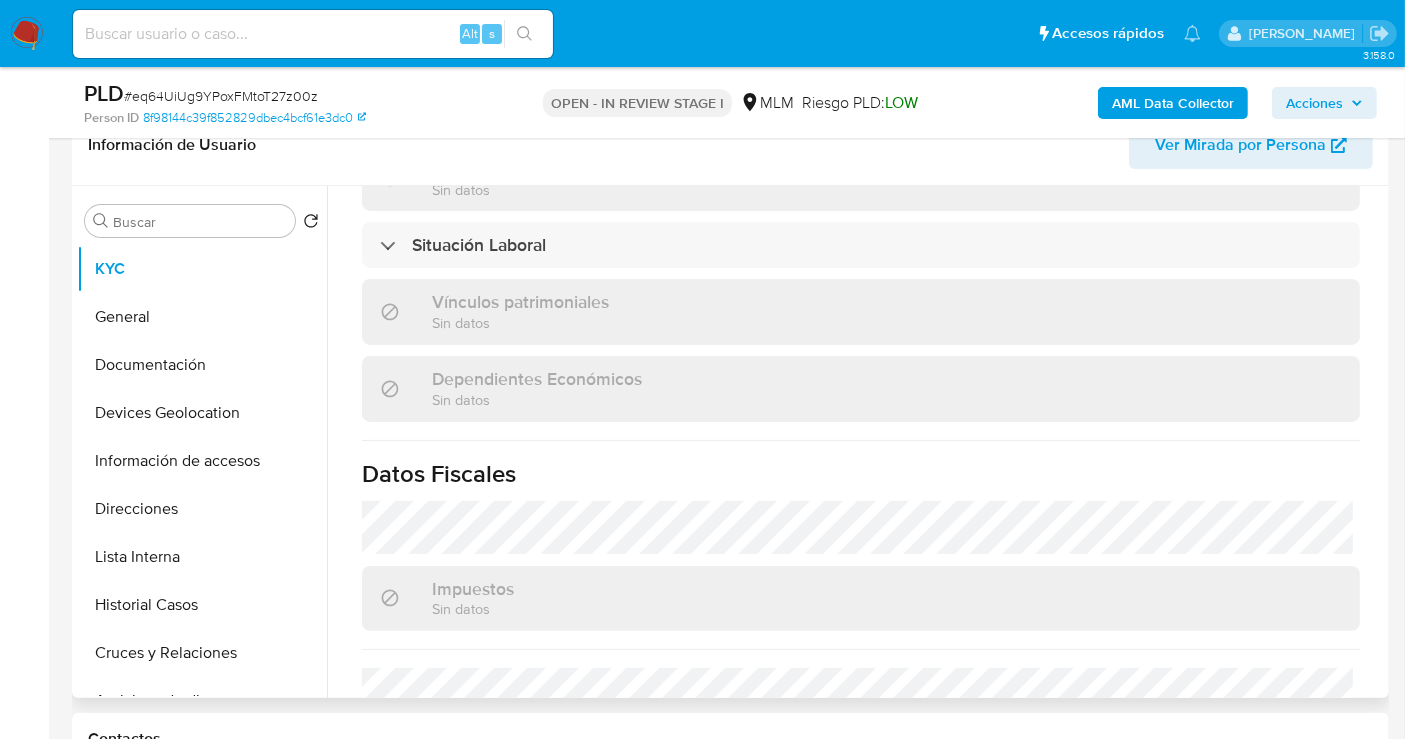
scroll to position [1262, 0]
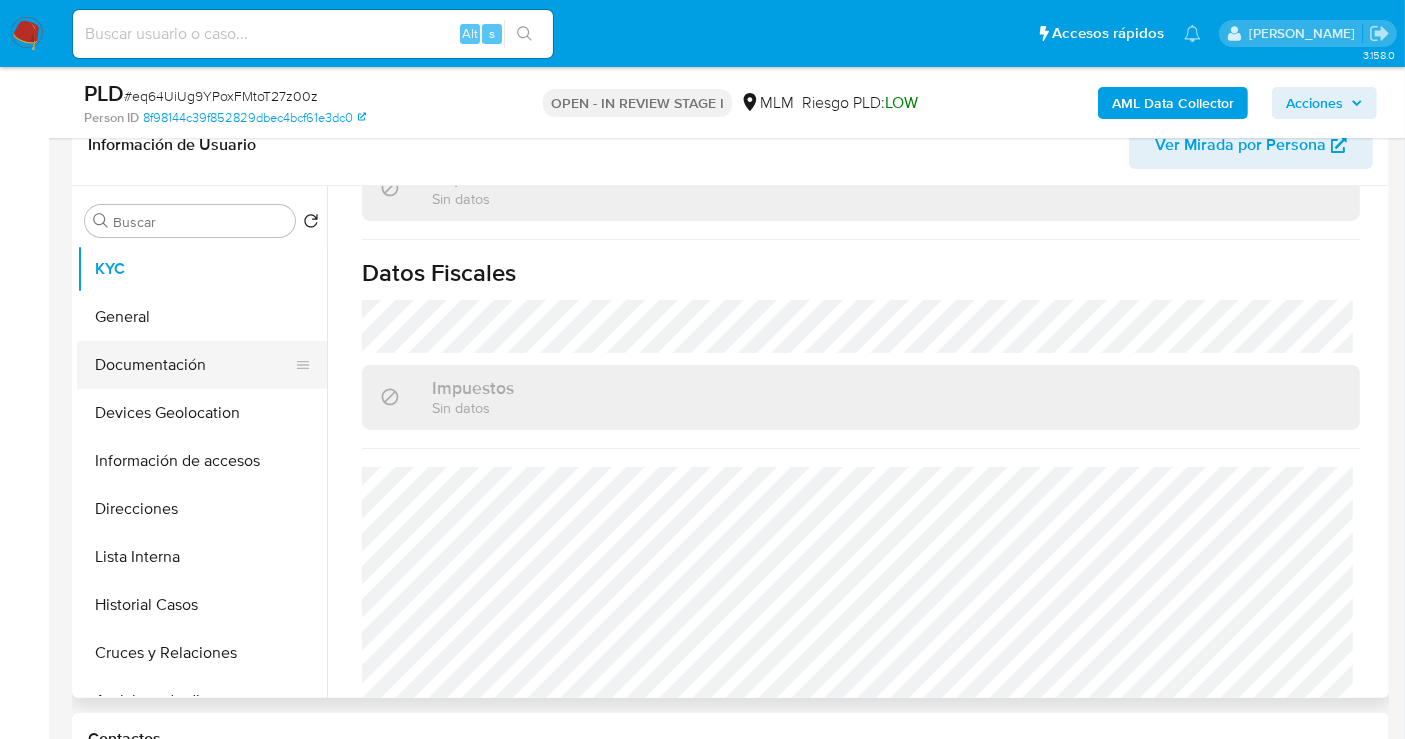
click at [131, 367] on button "Documentación" at bounding box center [194, 365] width 234 height 48
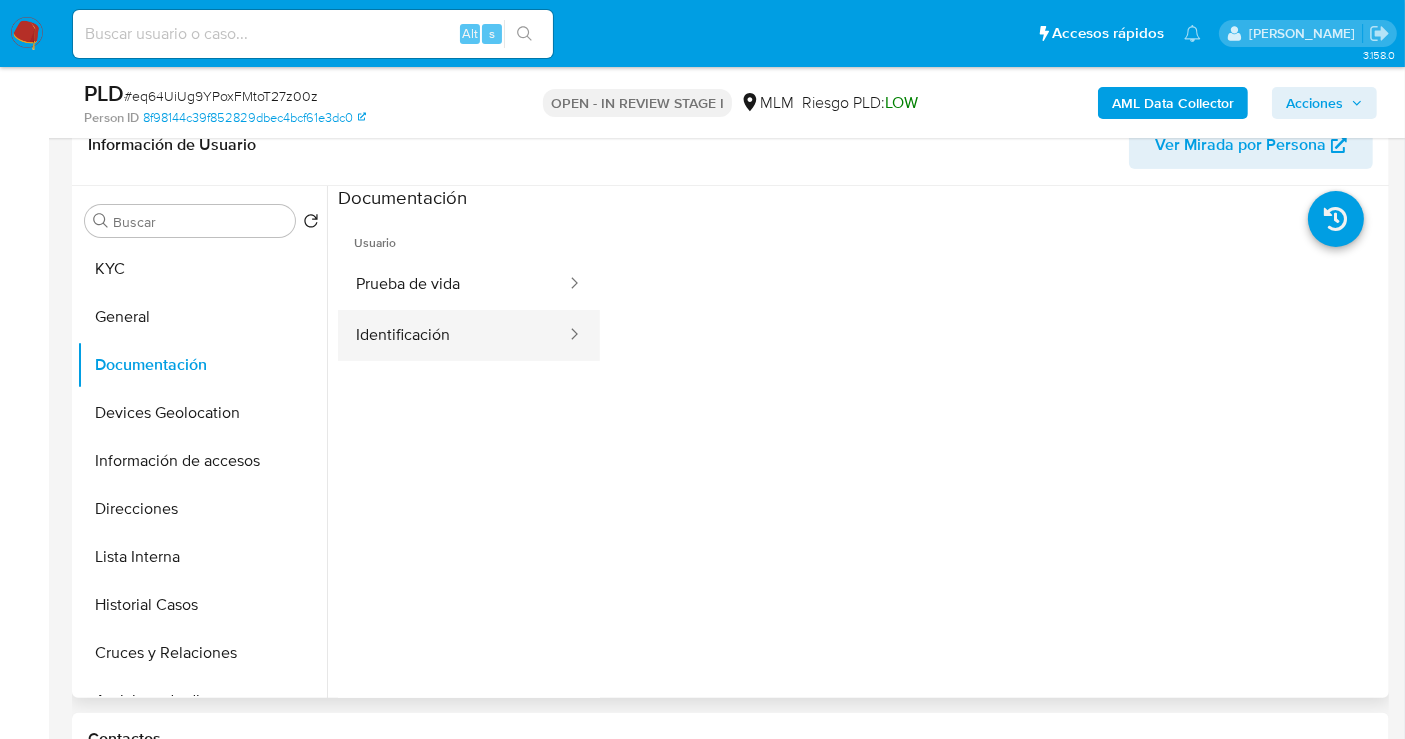
click at [408, 345] on button "Identificación" at bounding box center [453, 335] width 230 height 51
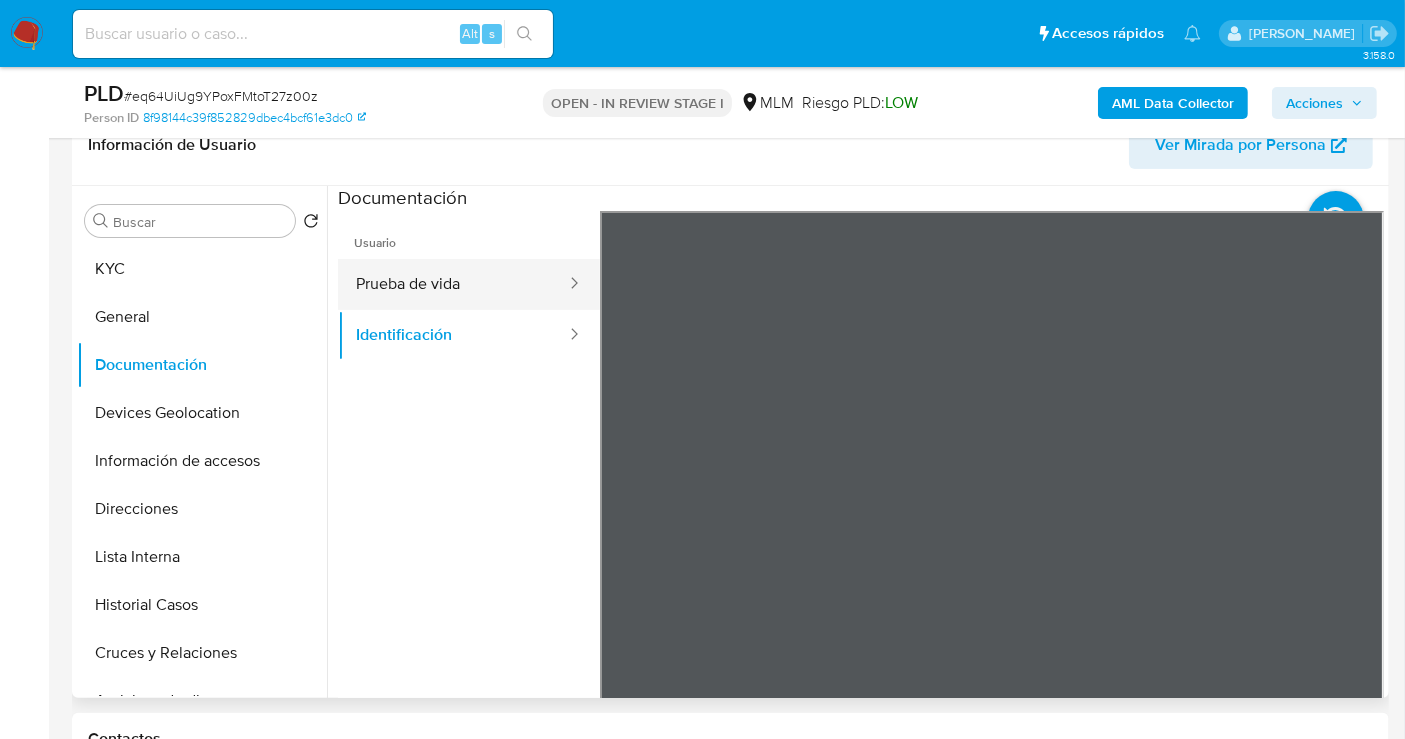
click at [474, 284] on button "Prueba de vida" at bounding box center [453, 284] width 230 height 51
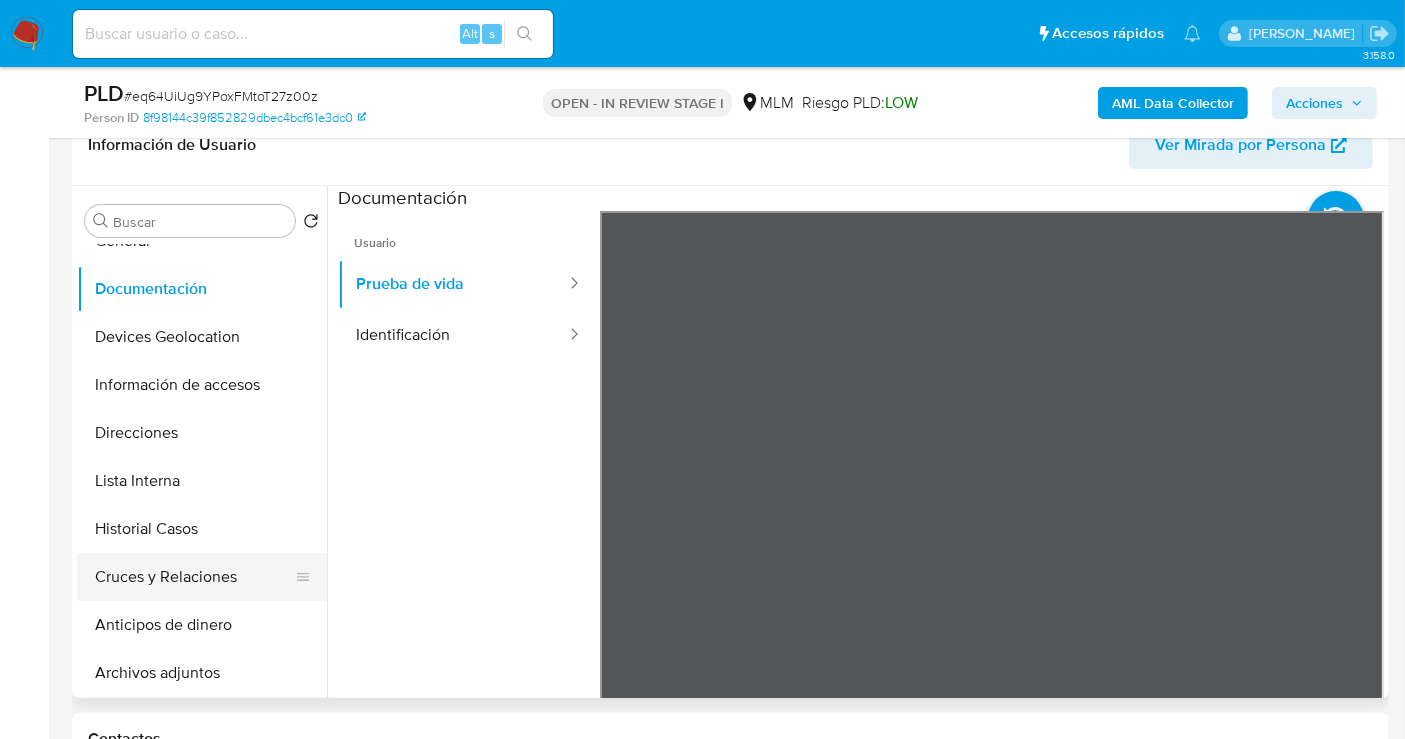
scroll to position [111, 0]
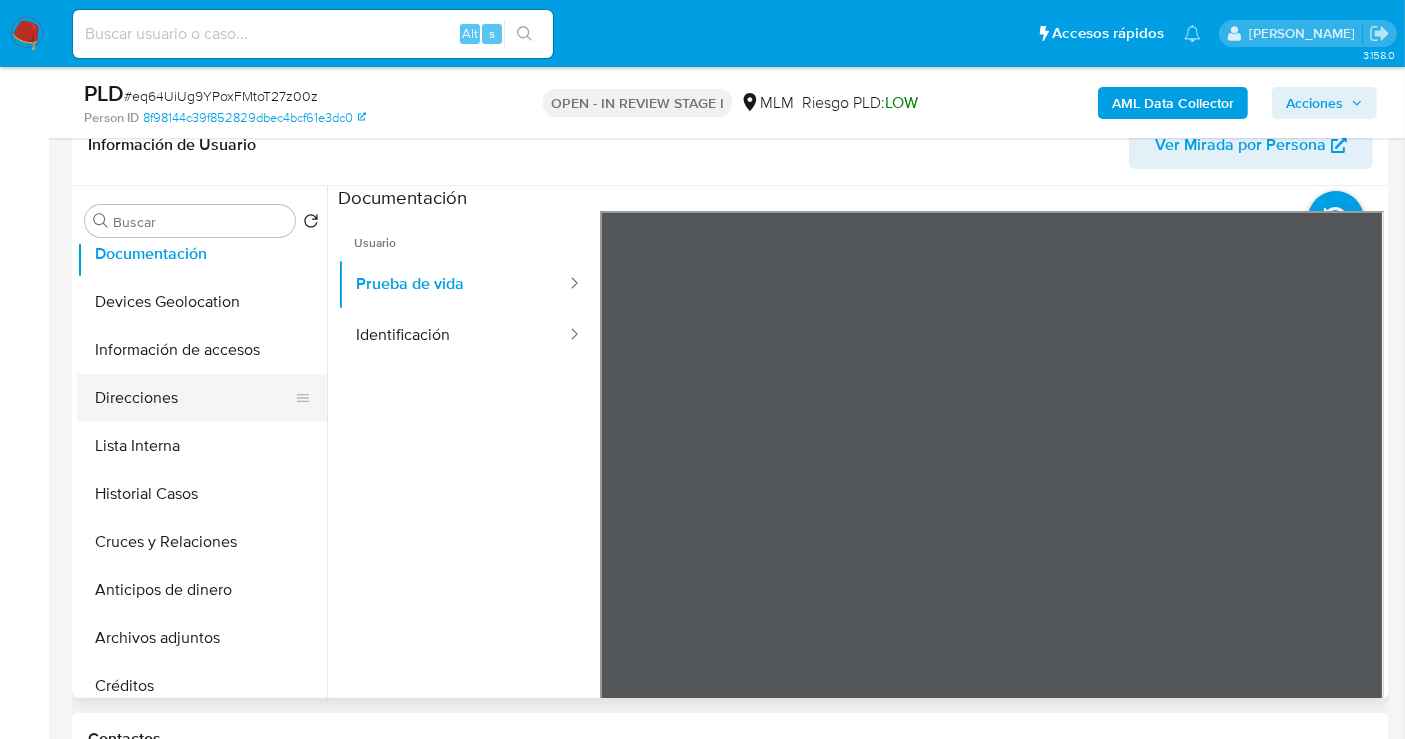
click at [122, 399] on button "Direcciones" at bounding box center [194, 398] width 234 height 48
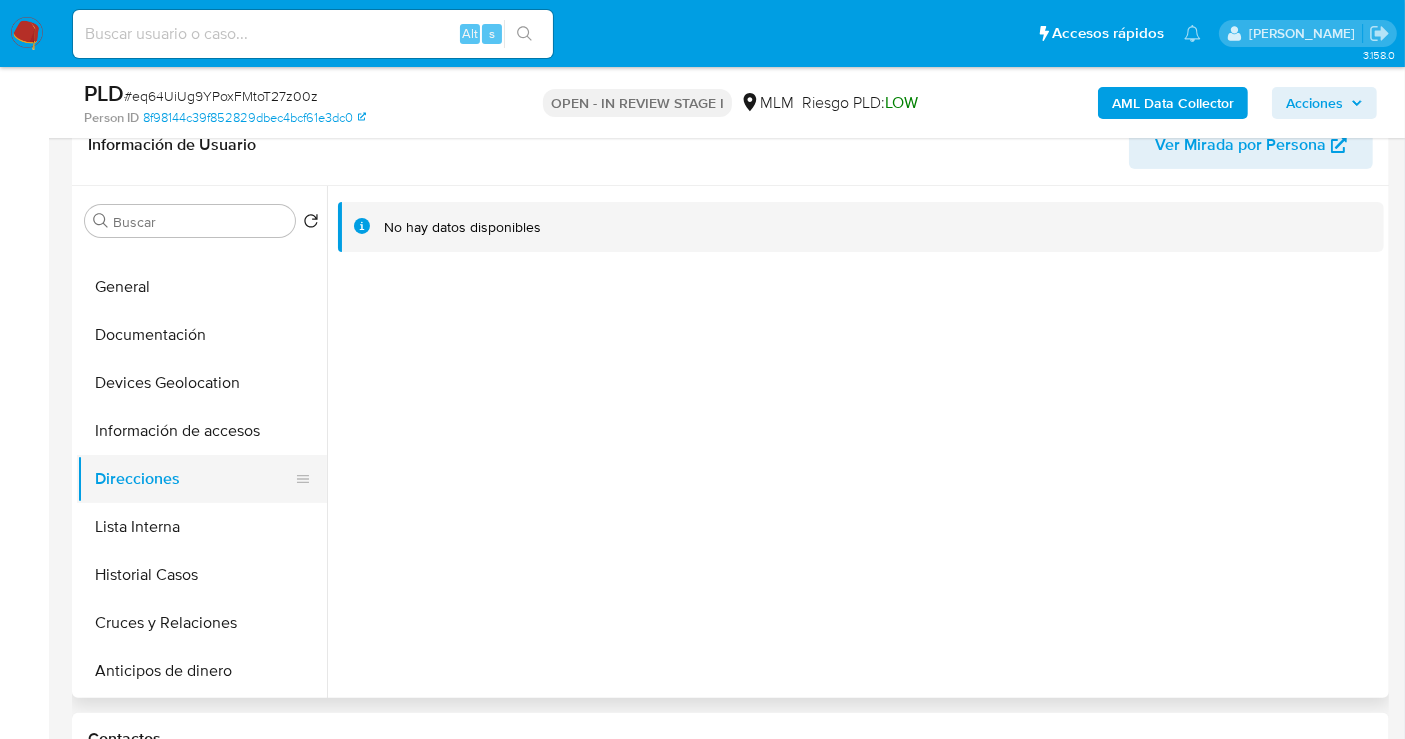
scroll to position [0, 0]
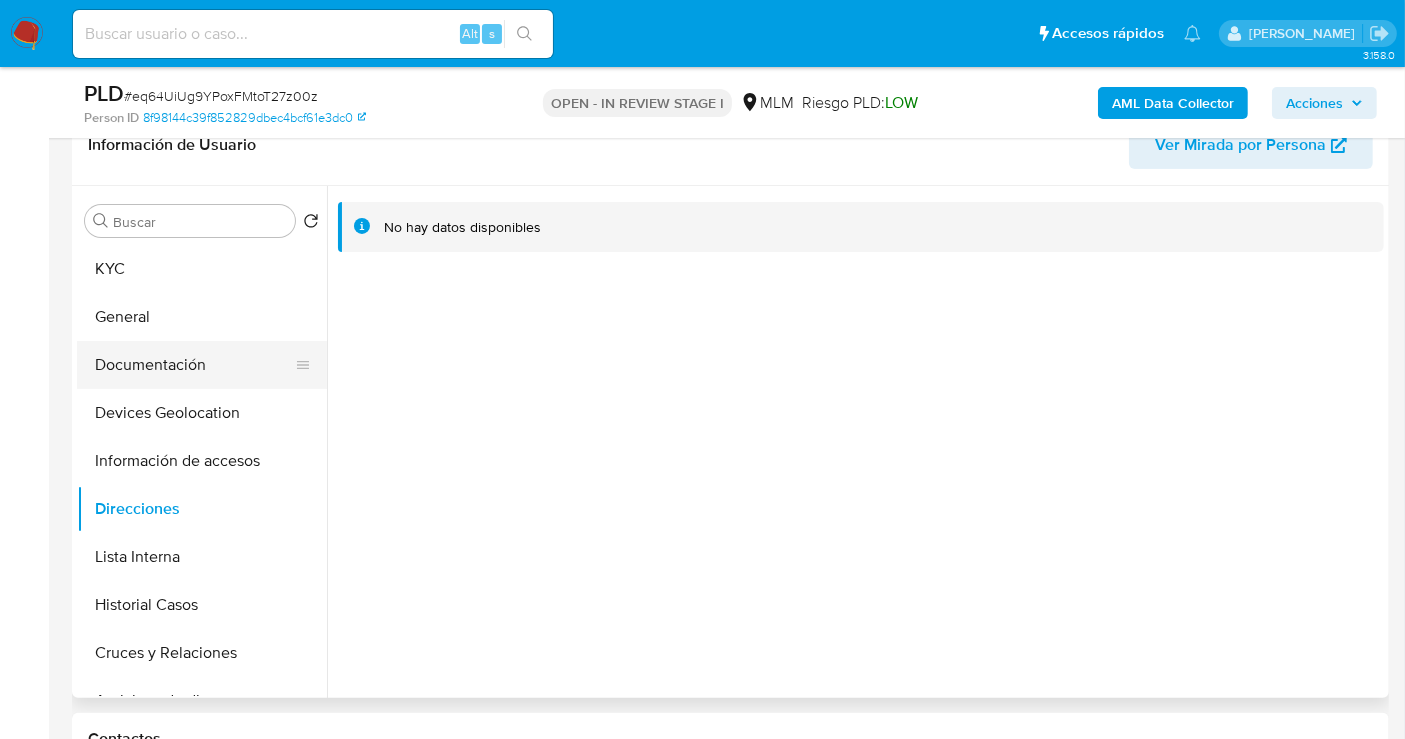
click at [164, 358] on button "Documentación" at bounding box center [194, 365] width 234 height 48
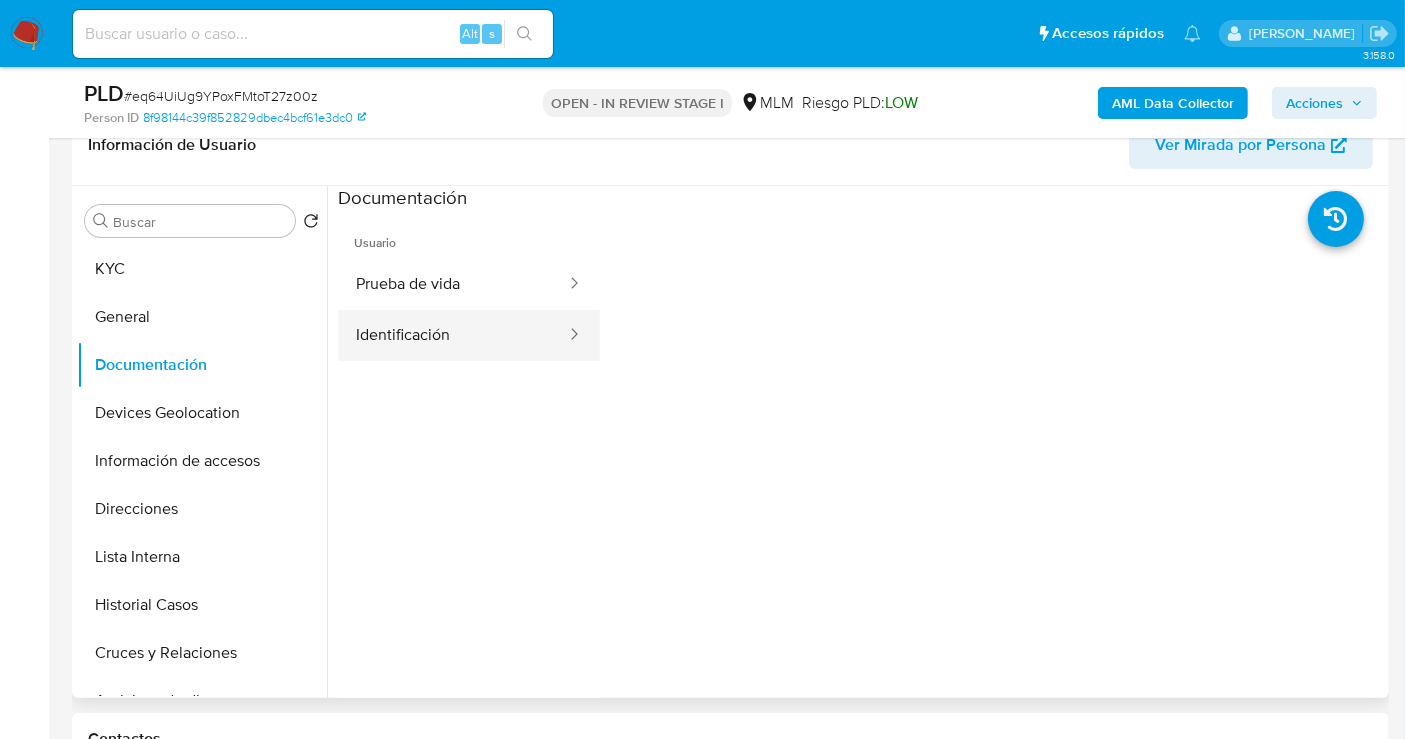
click at [459, 331] on button "Identificación" at bounding box center [453, 335] width 230 height 51
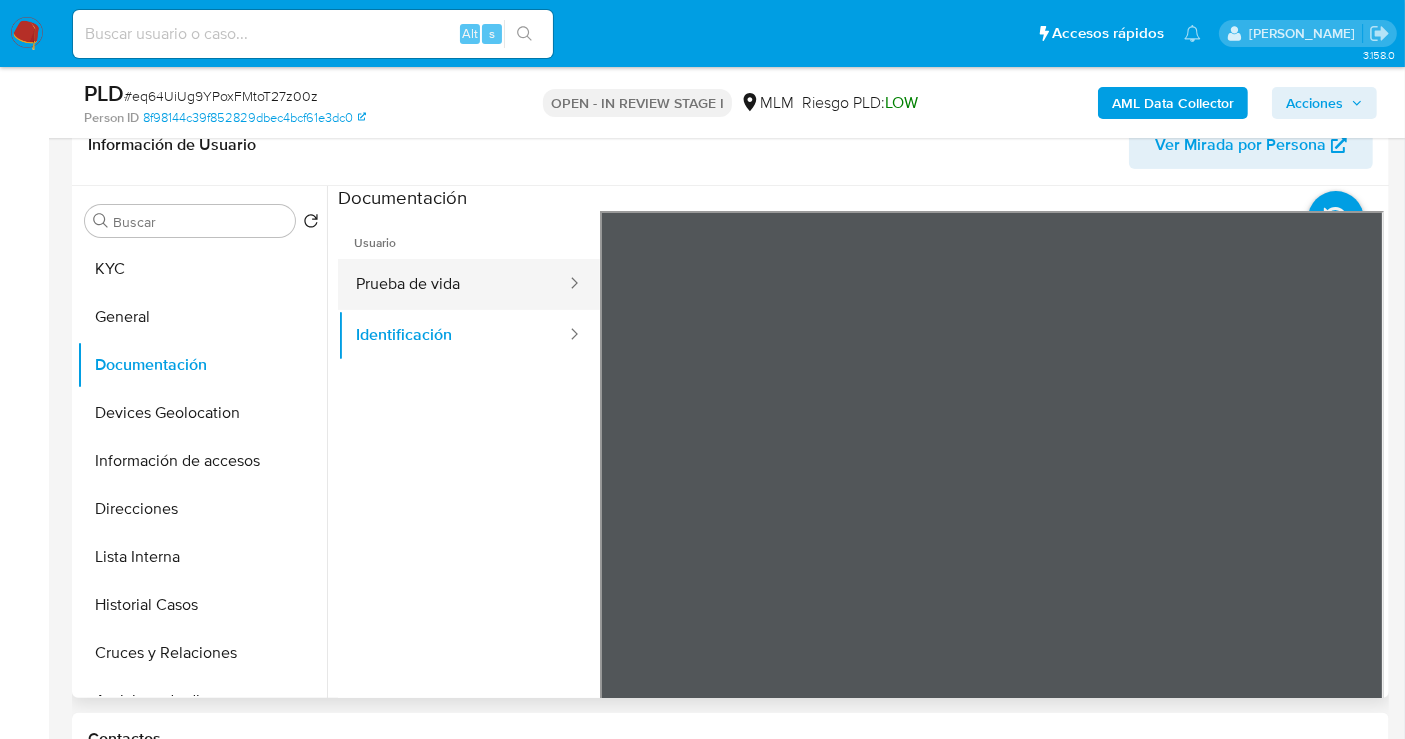
click at [422, 277] on button "Prueba de vida" at bounding box center [453, 284] width 230 height 51
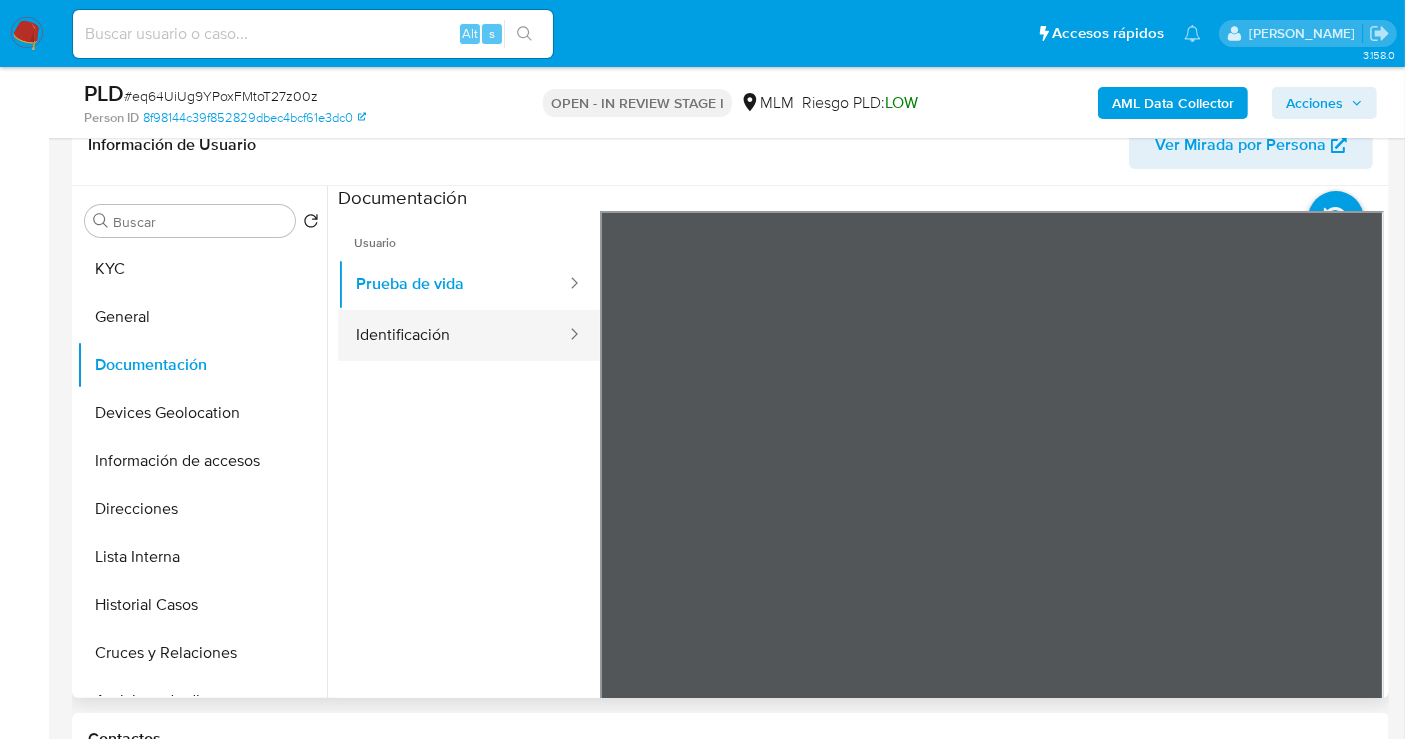
click at [411, 342] on button "Identificación" at bounding box center [453, 335] width 230 height 51
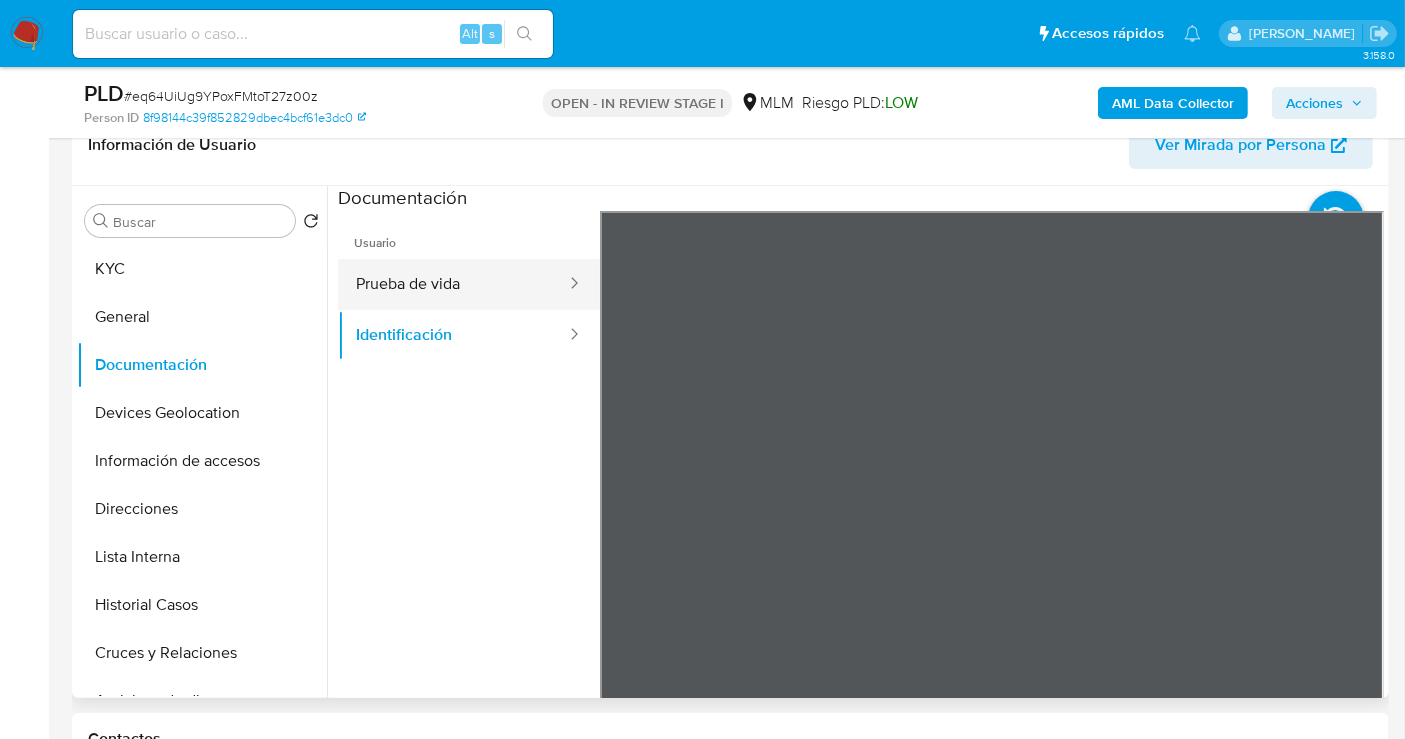
click at [438, 295] on button "Prueba de vida" at bounding box center [453, 284] width 230 height 51
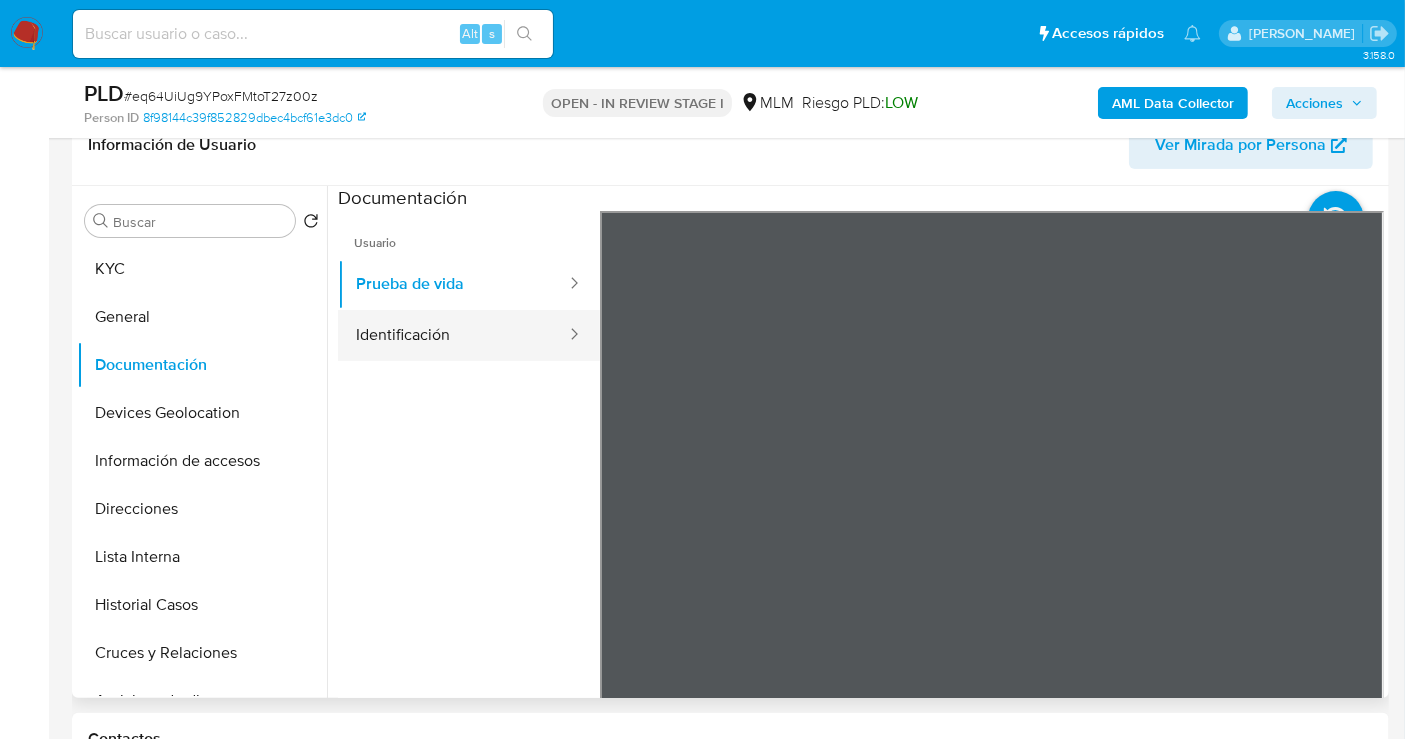
click at [425, 331] on button "Identificación" at bounding box center [453, 335] width 230 height 51
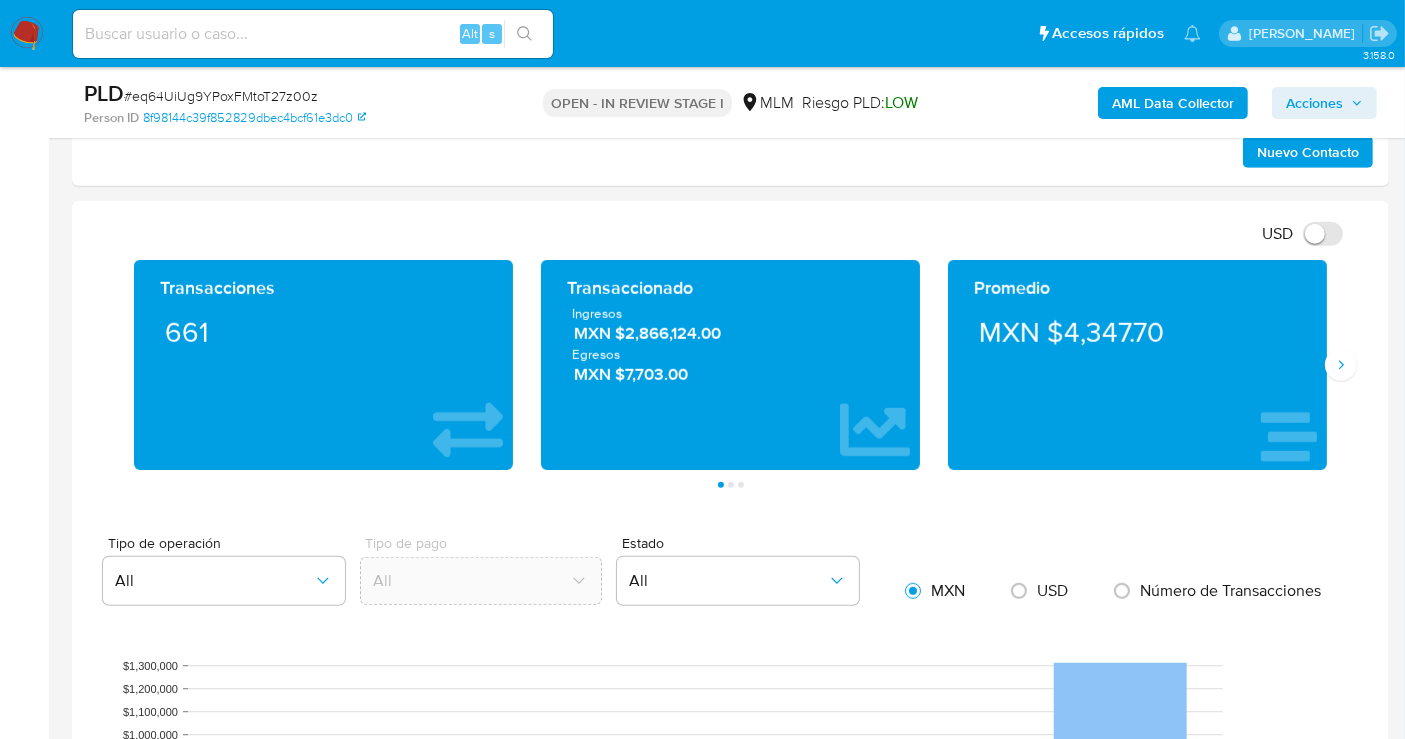
scroll to position [1222, 0]
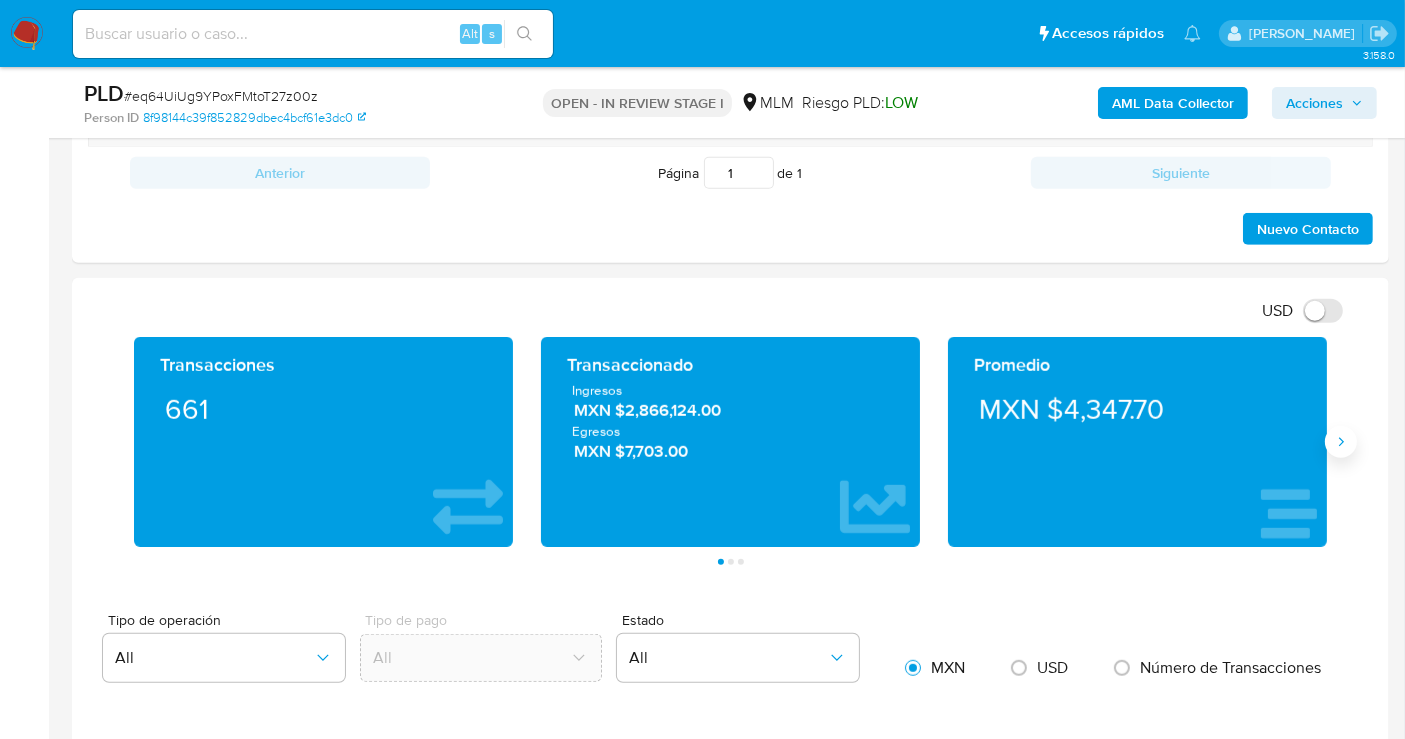
click at [1334, 441] on icon "Siguiente" at bounding box center [1341, 442] width 16 height 16
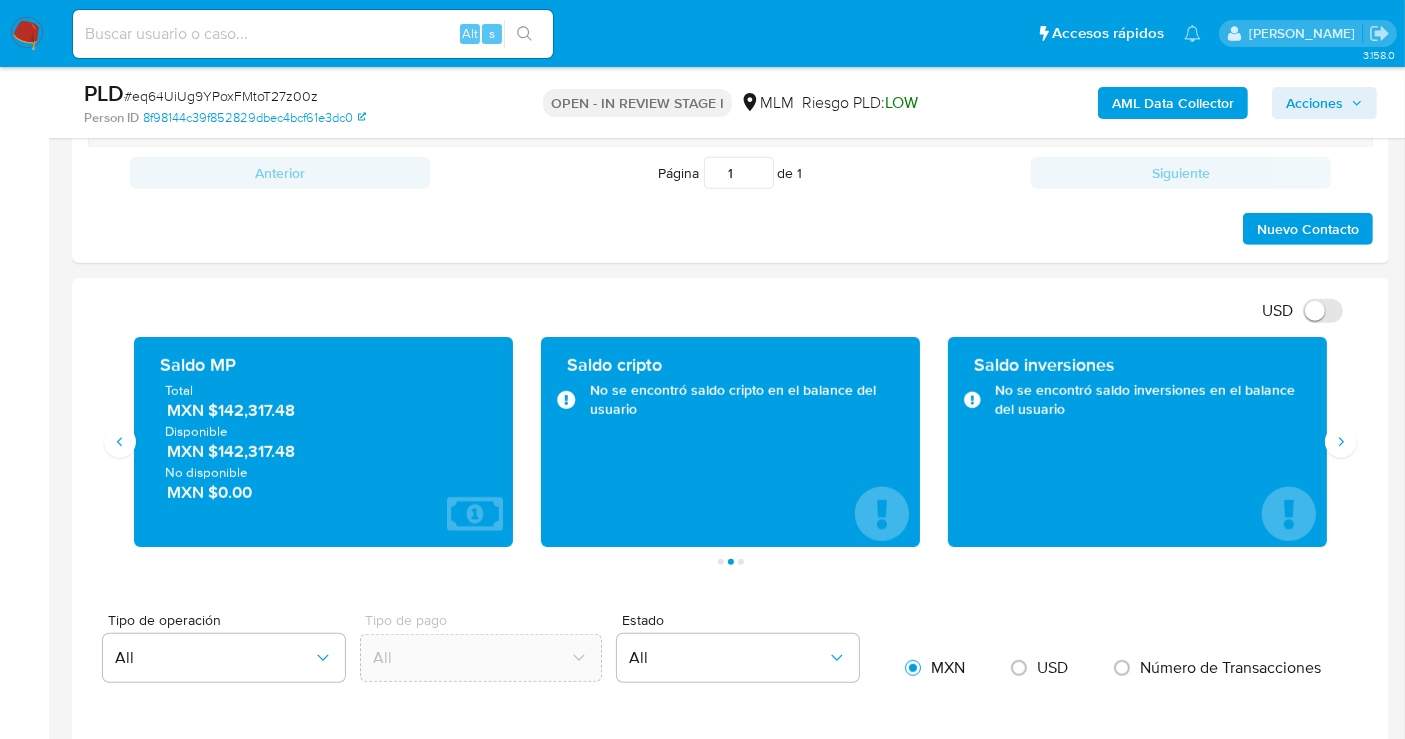
click at [254, 408] on span "MXN $142,317.48" at bounding box center [324, 410] width 315 height 23
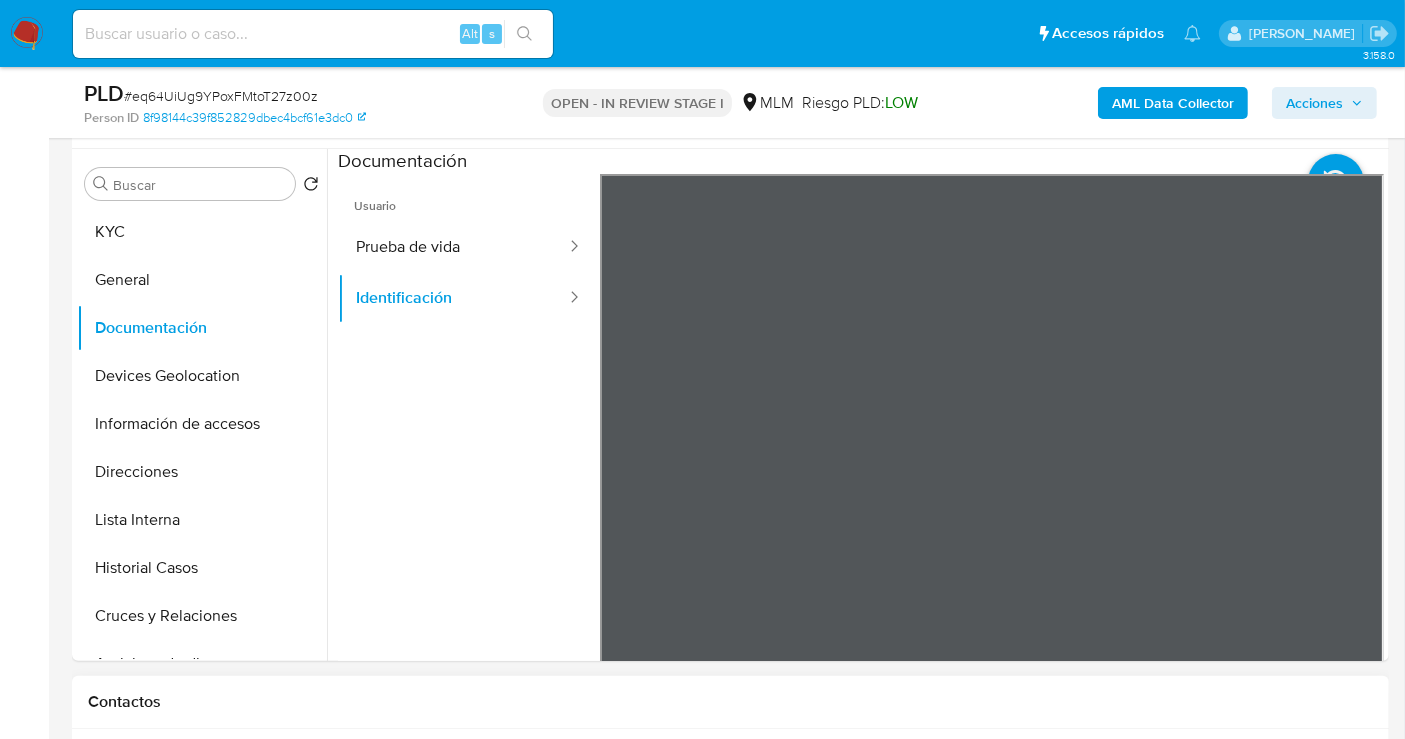
scroll to position [222, 0]
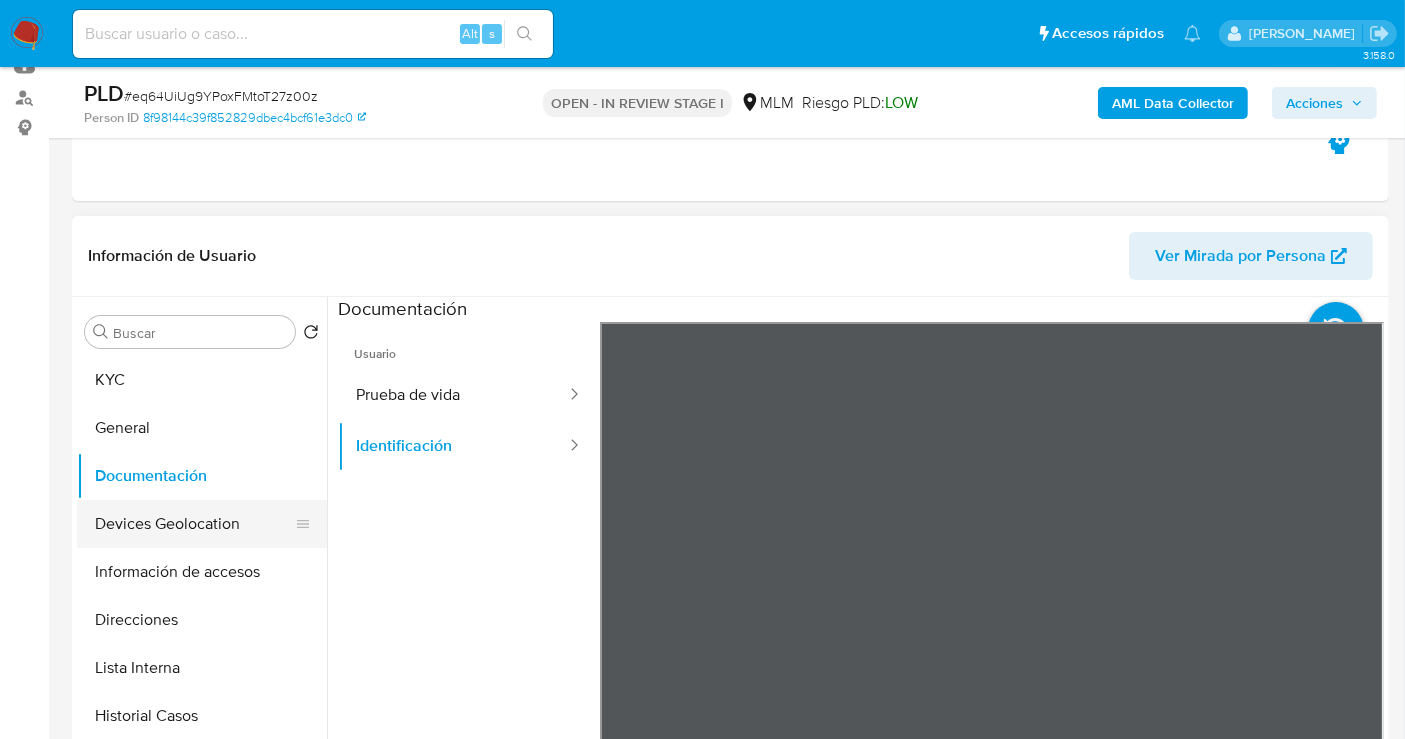
click at [162, 527] on button "Devices Geolocation" at bounding box center [194, 524] width 234 height 48
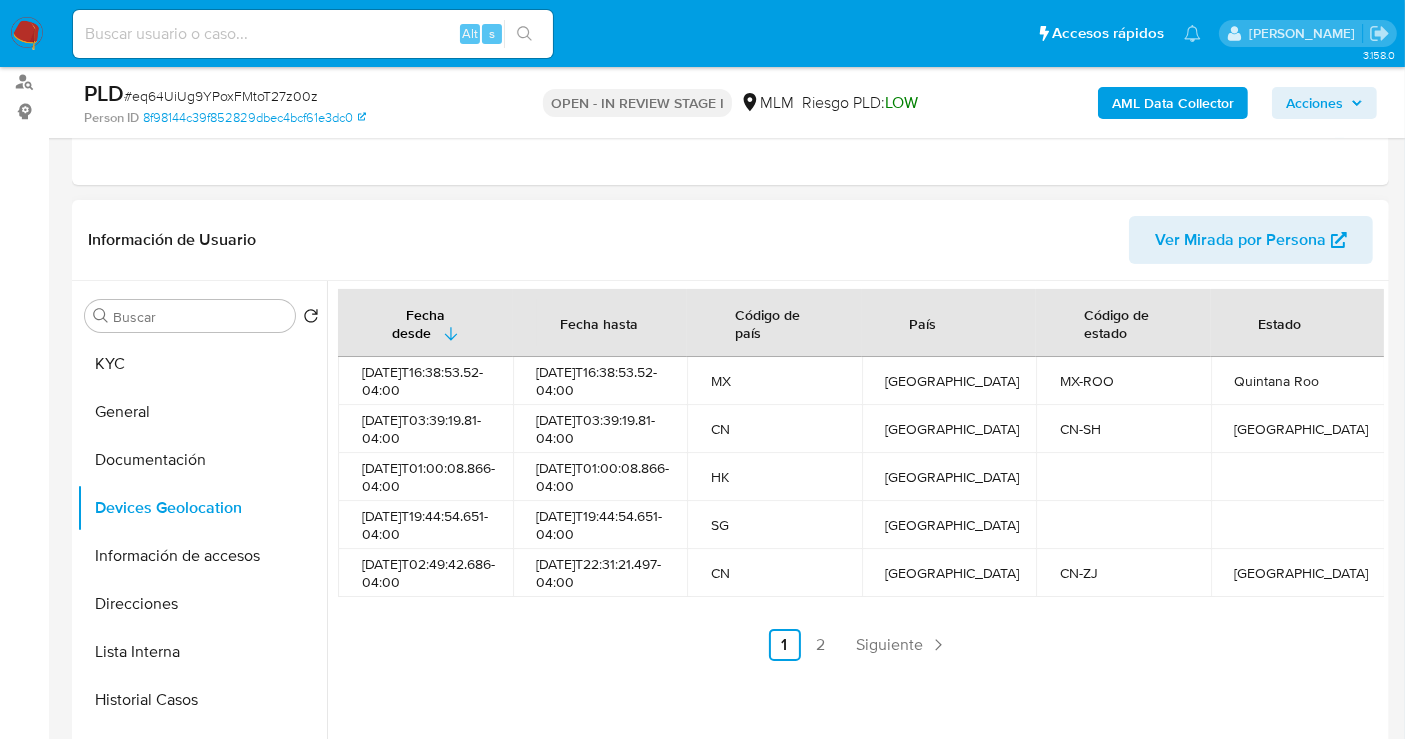
scroll to position [333, 0]
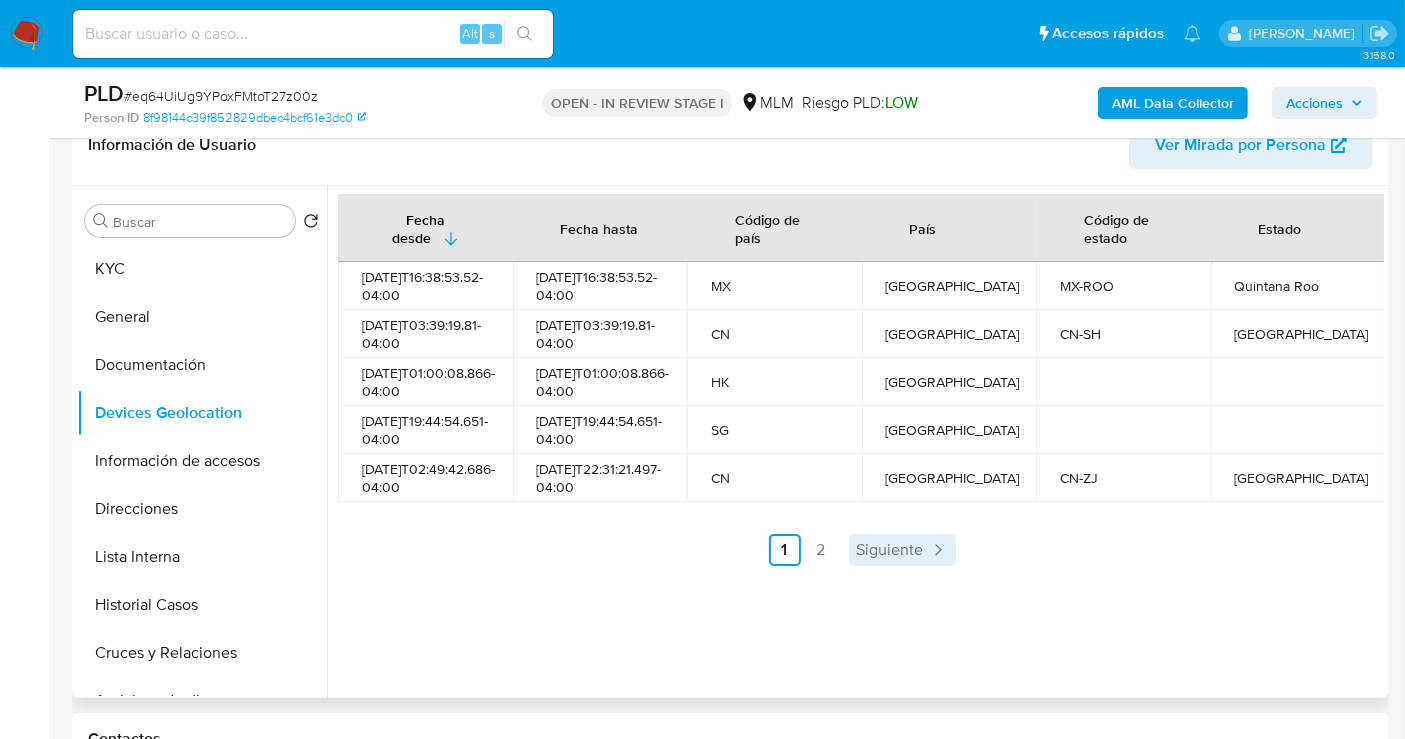
click at [928, 560] on icon "Paginación" at bounding box center [938, 550] width 20 height 20
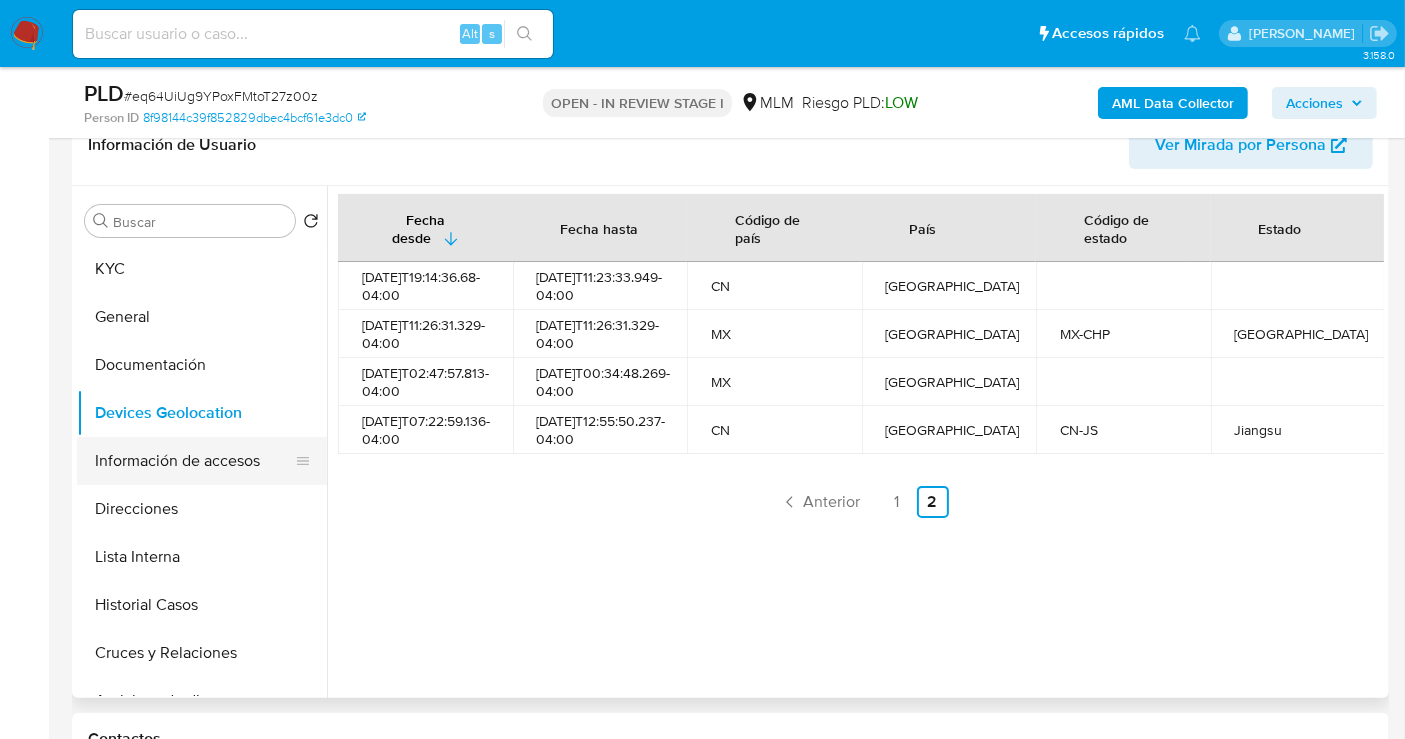
click at [153, 461] on button "Información de accesos" at bounding box center [194, 461] width 234 height 48
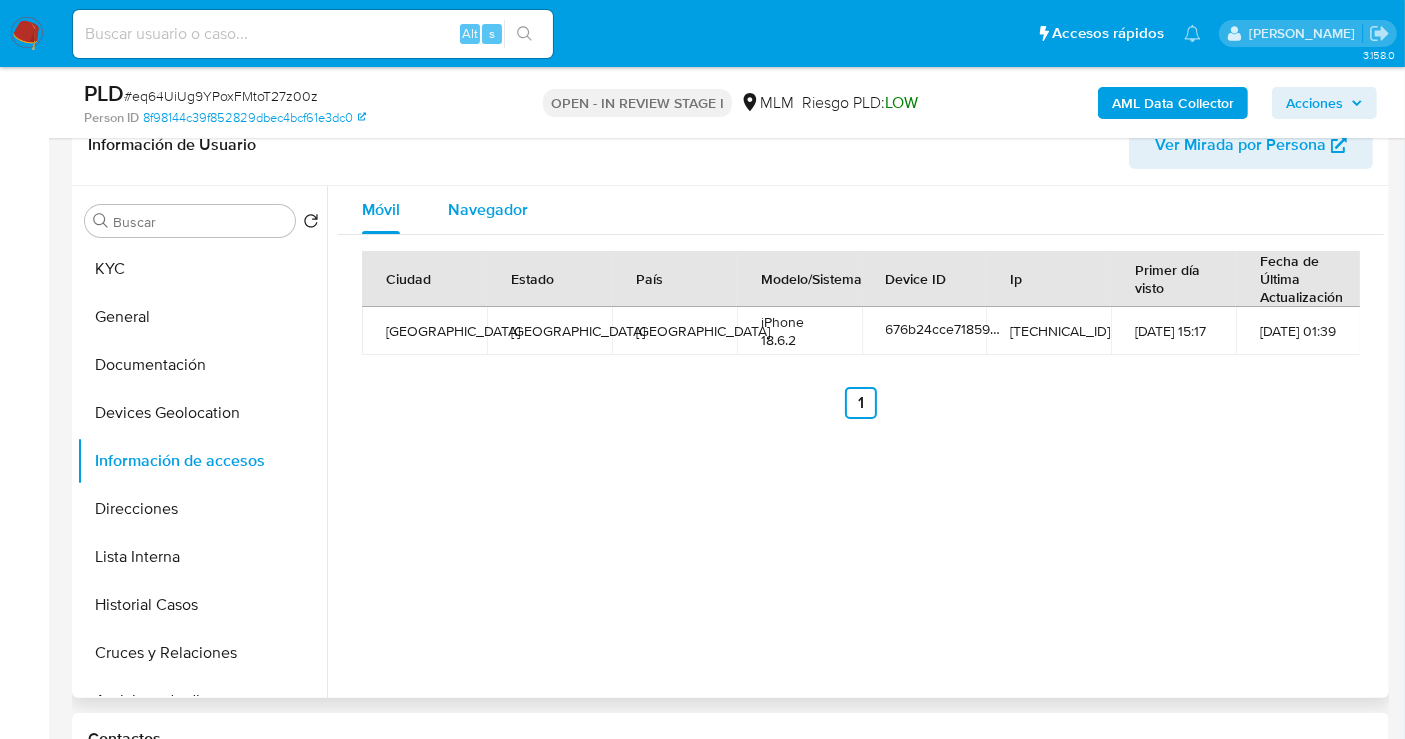
click at [490, 205] on span "Navegador" at bounding box center [488, 209] width 80 height 23
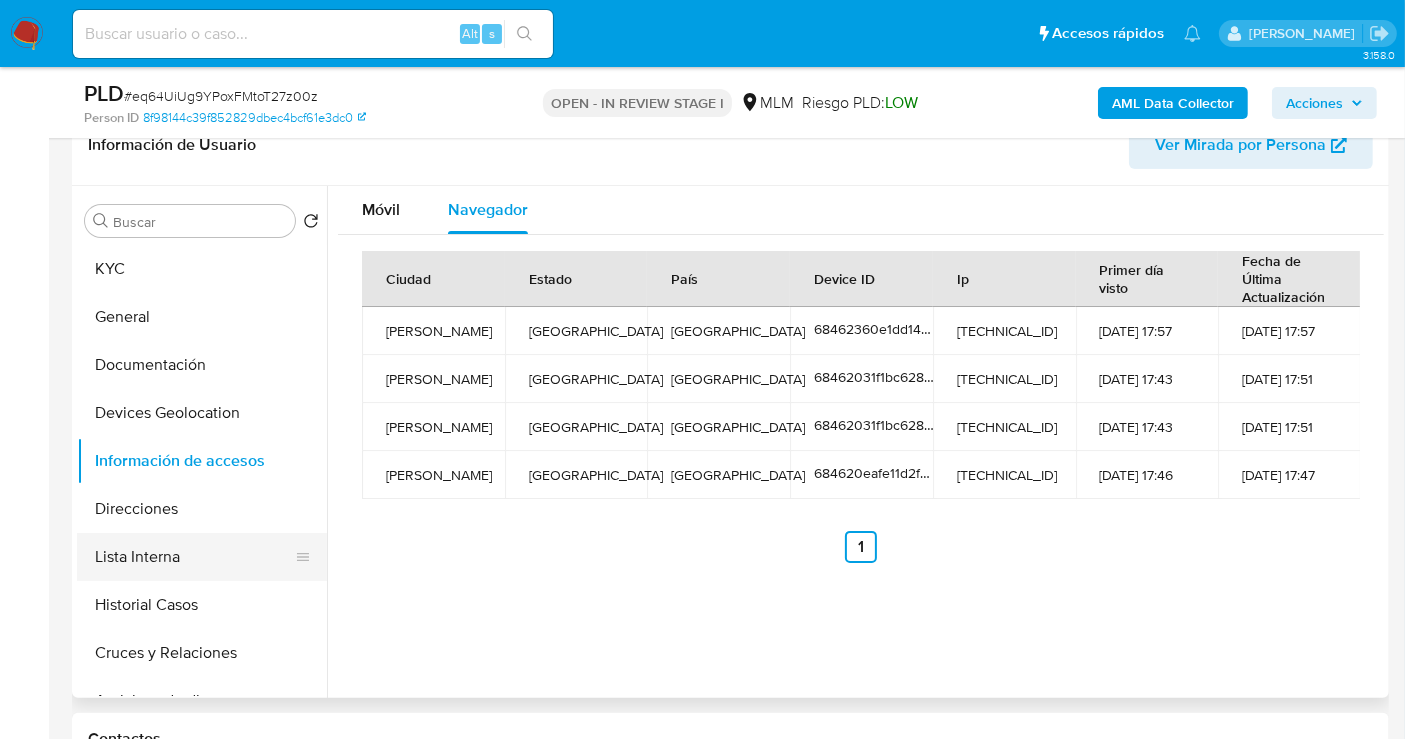
click at [150, 551] on button "Lista Interna" at bounding box center [194, 557] width 234 height 48
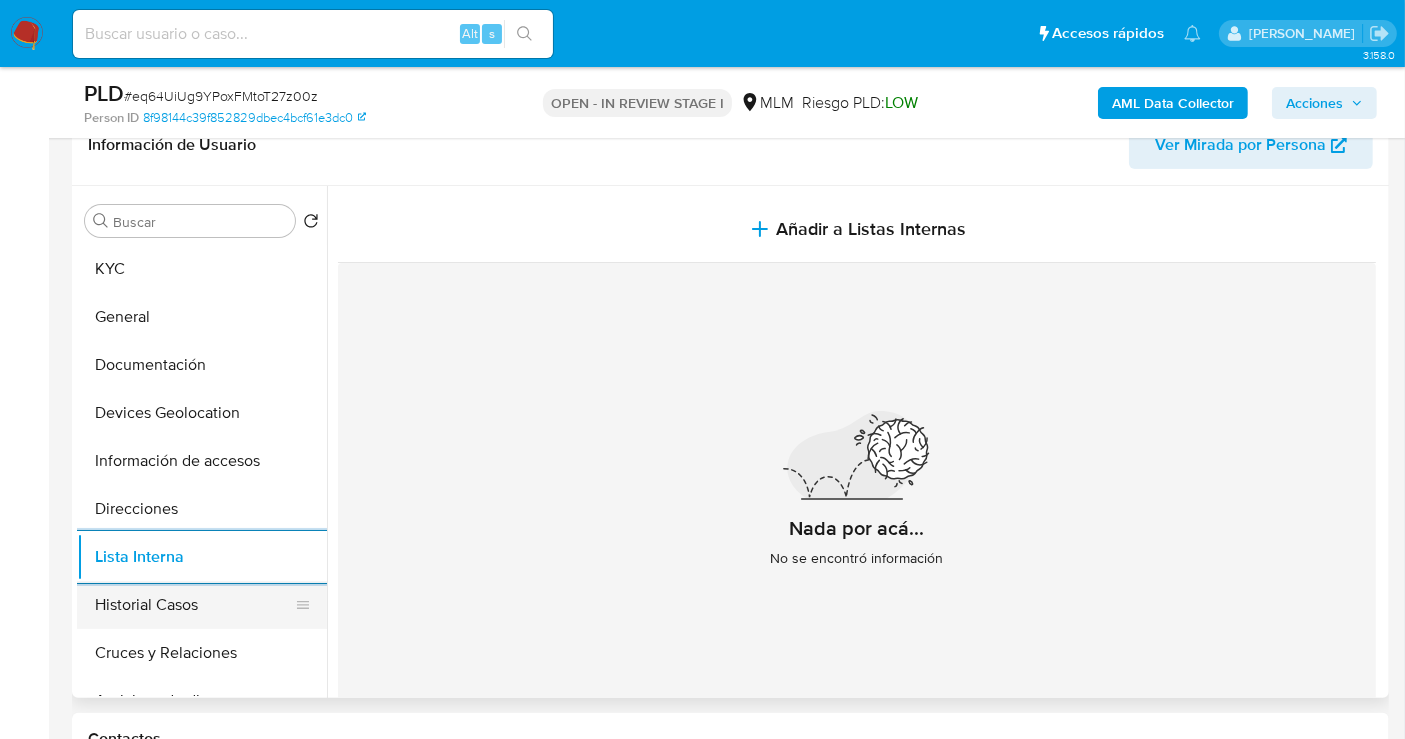
click at [207, 605] on button "Historial Casos" at bounding box center [194, 605] width 234 height 48
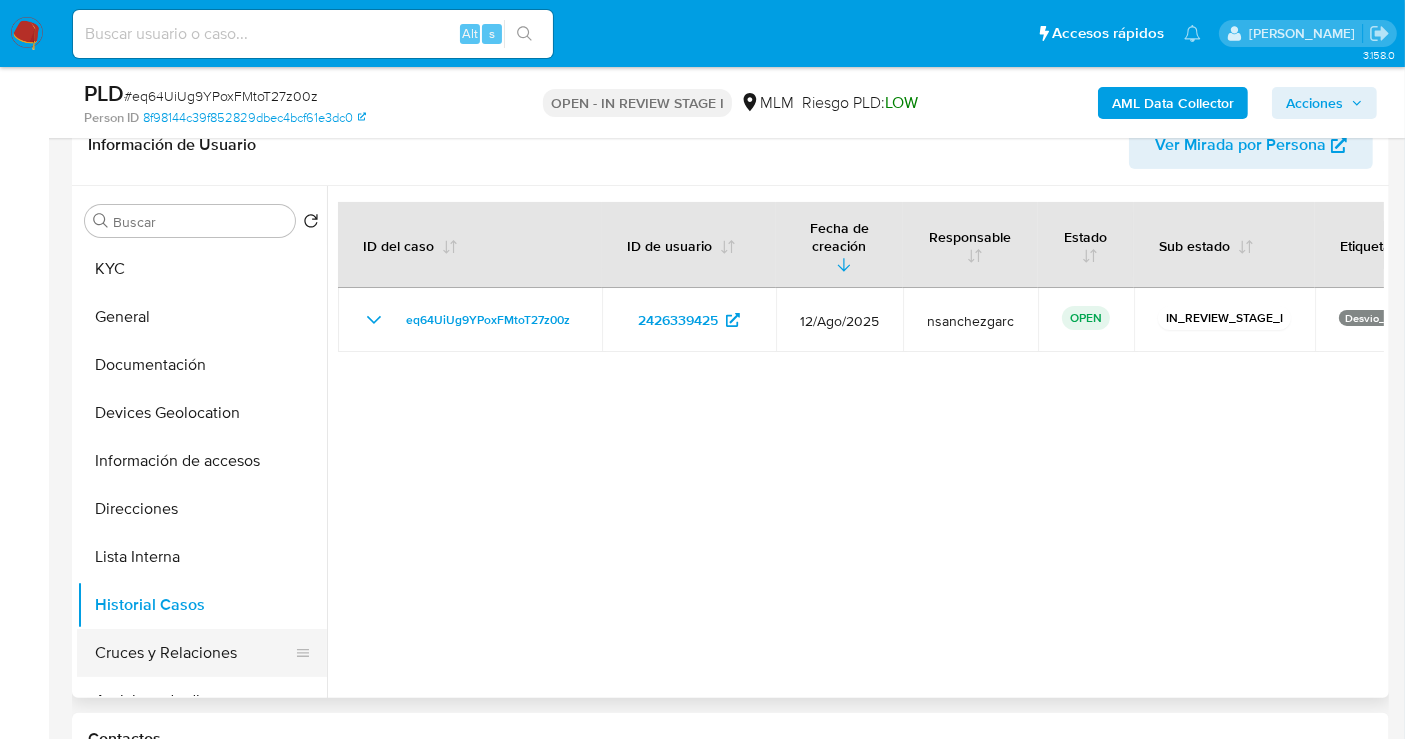
click at [183, 658] on button "Cruces y Relaciones" at bounding box center [194, 653] width 234 height 48
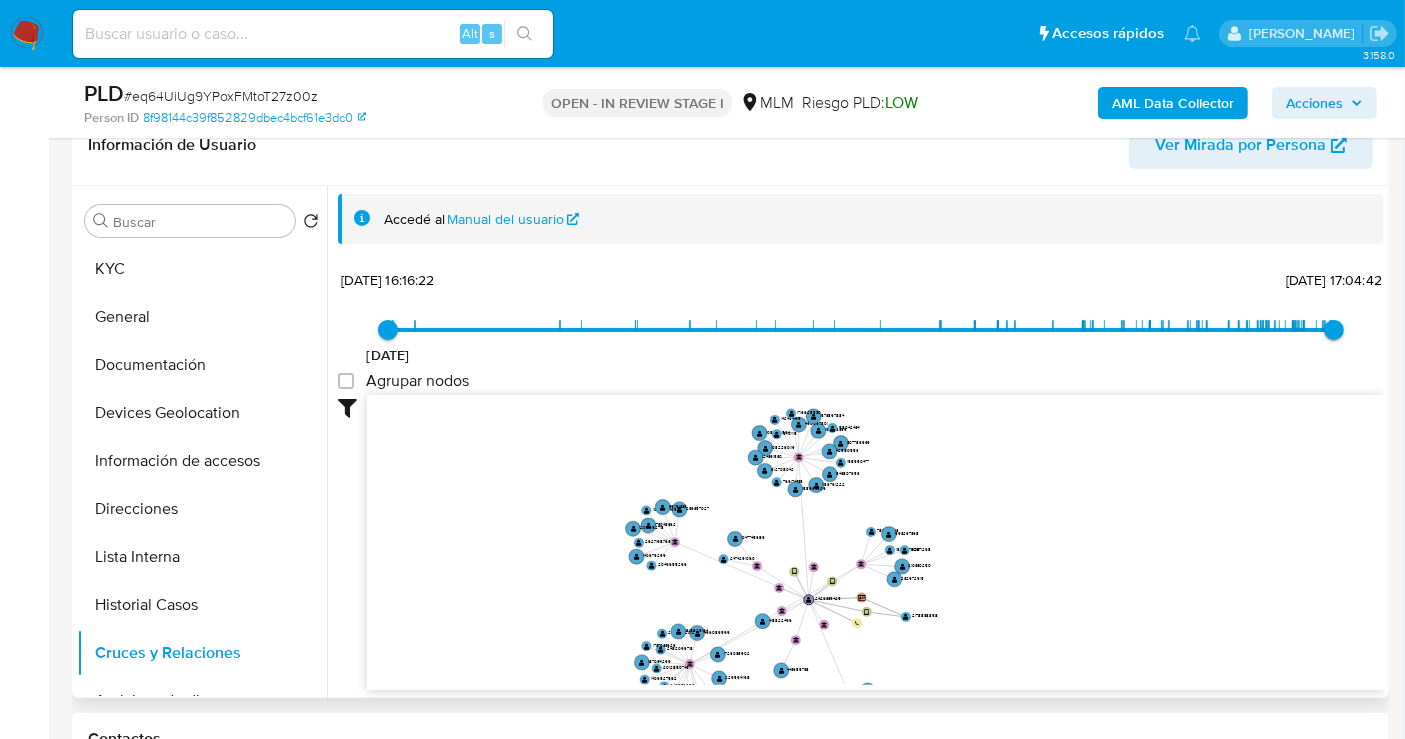
drag, startPoint x: 1149, startPoint y: 529, endPoint x: 865, endPoint y: 601, distance: 293.0
click at [865, 601] on icon "device-684620eafe11d2fdd79e516e  user-2426339425  2426339425 device-68462031f…" at bounding box center [875, 540] width 1017 height 290
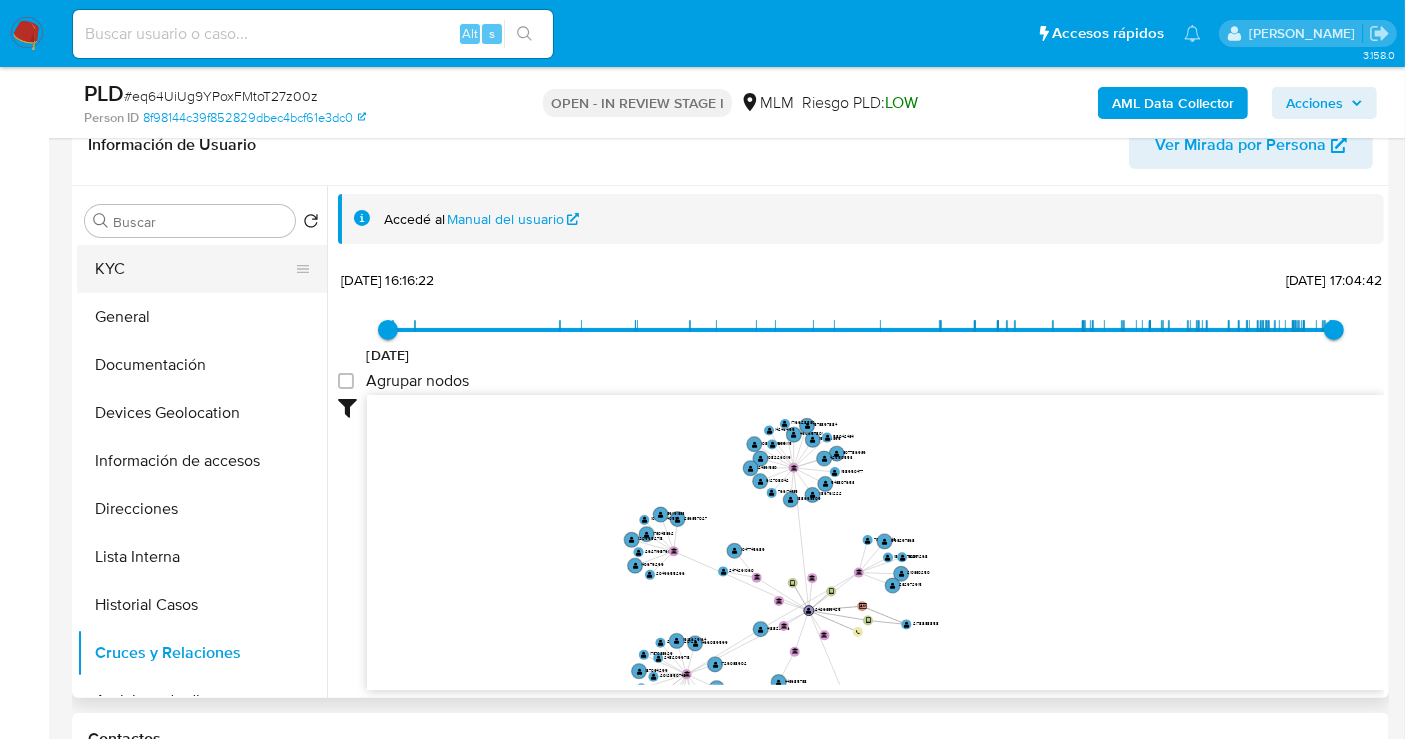
click at [135, 278] on button "KYC" at bounding box center [194, 269] width 234 height 48
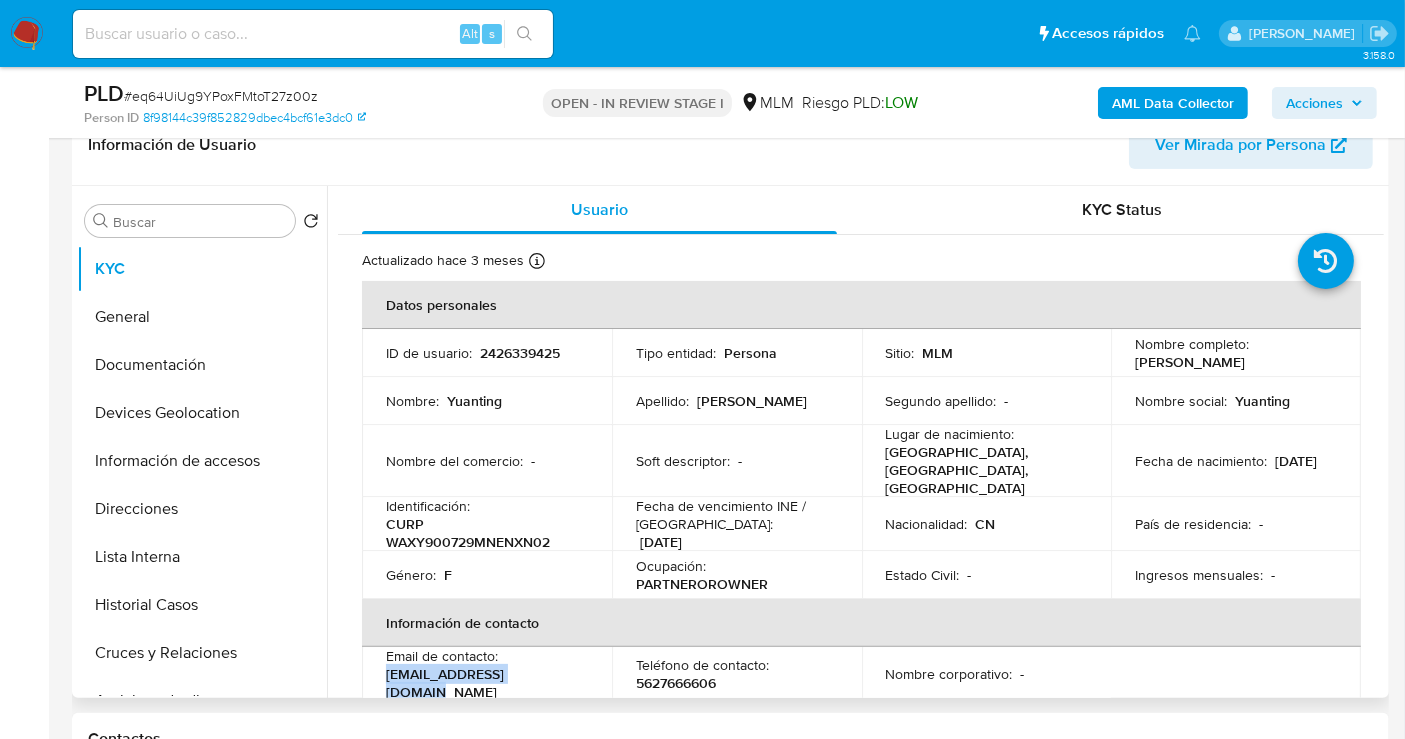
drag, startPoint x: 565, startPoint y: 663, endPoint x: 548, endPoint y: 528, distance: 136.1
click at [388, 655] on div "Email de contacto : w15067020729@gmail.com" at bounding box center [487, 674] width 202 height 54
copy p "w15067020729@gmail.com"
click at [670, 674] on p "5627666606" at bounding box center [676, 683] width 80 height 18
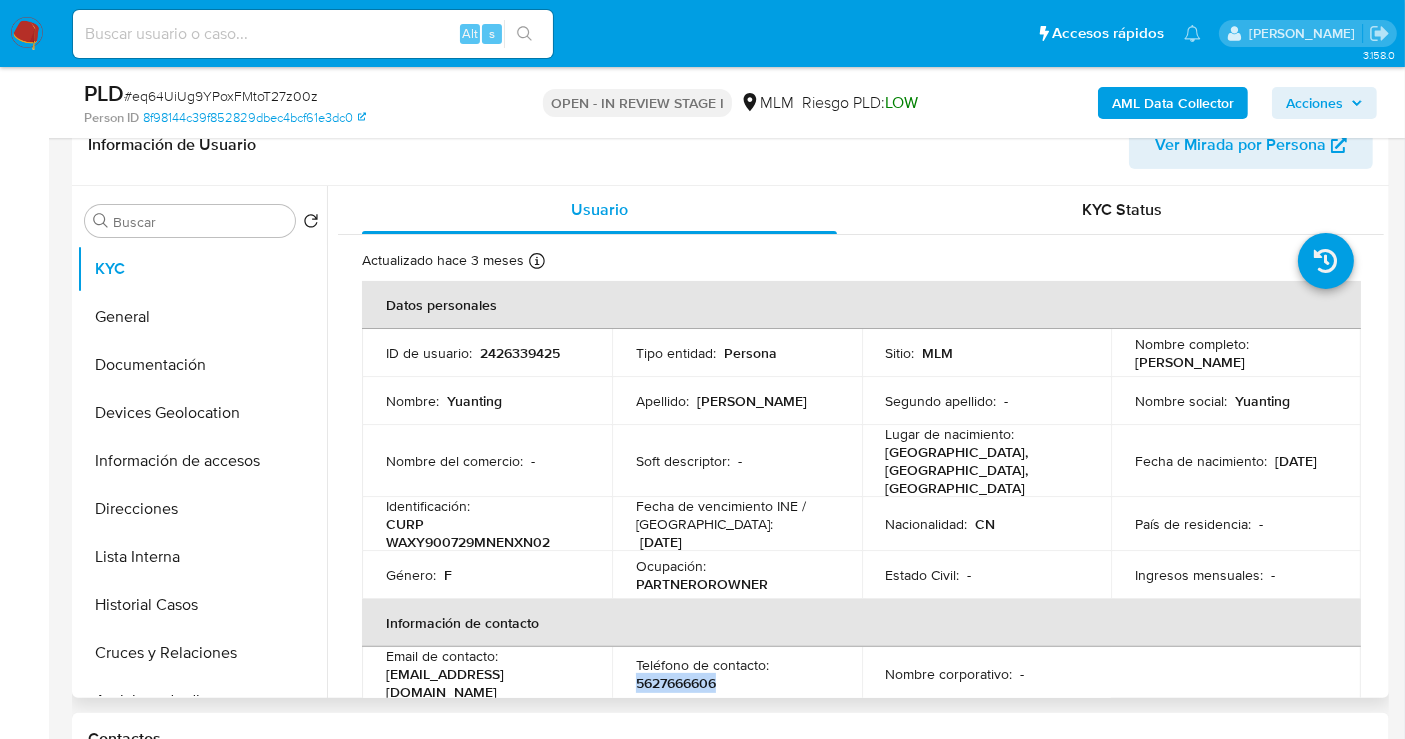
copy p "5627666606"
